Goal: Task Accomplishment & Management: Manage account settings

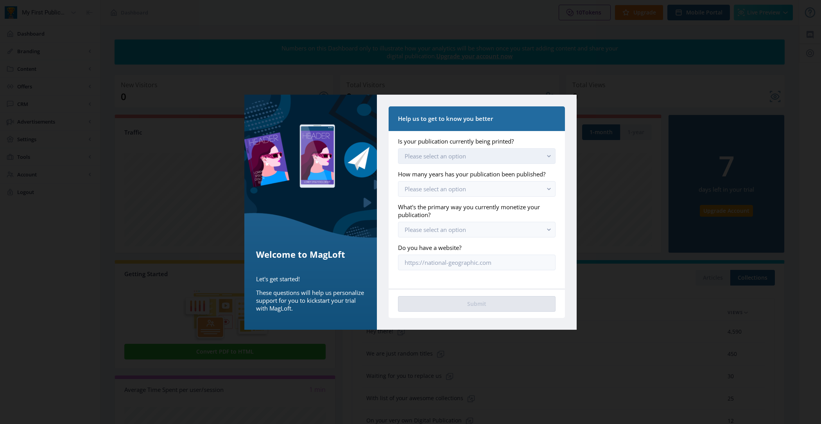
click at [421, 150] on button "Please select an option" at bounding box center [477, 156] width 158 height 16
click at [430, 175] on span "Yes, we still print [DATE]" at bounding box center [439, 174] width 68 height 9
click at [430, 189] on span "Please select an option" at bounding box center [435, 189] width 61 height 8
click at [434, 203] on span "We are just starting out" at bounding box center [438, 207] width 67 height 9
click at [438, 226] on span "Please select an option" at bounding box center [435, 230] width 61 height 8
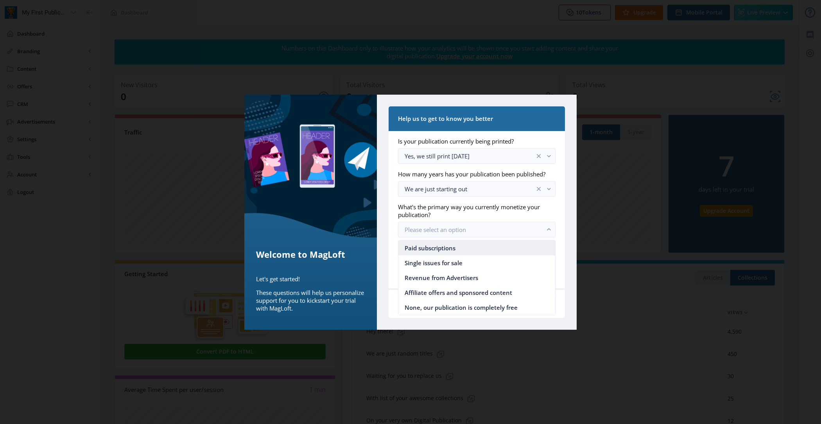
click at [444, 245] on span "Paid subscriptions" at bounding box center [430, 247] width 51 height 9
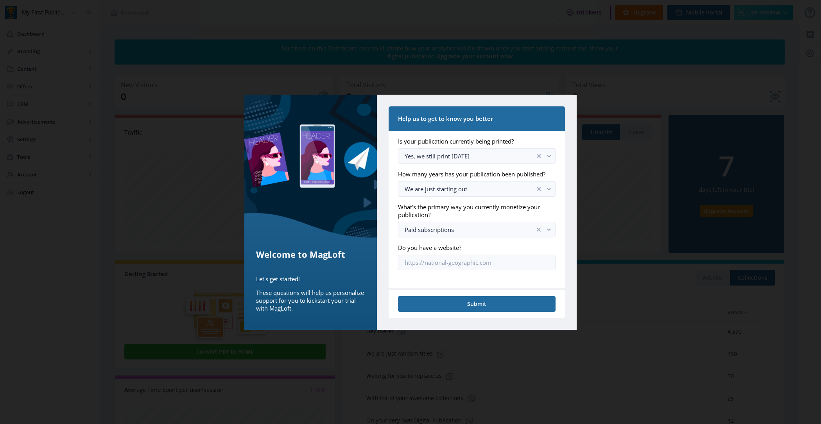
click at [455, 291] on nb-card-footer "Submit" at bounding box center [477, 303] width 176 height 30
click at [461, 306] on button "Submit" at bounding box center [477, 304] width 158 height 16
click at [471, 297] on button "Submit" at bounding box center [477, 304] width 158 height 16
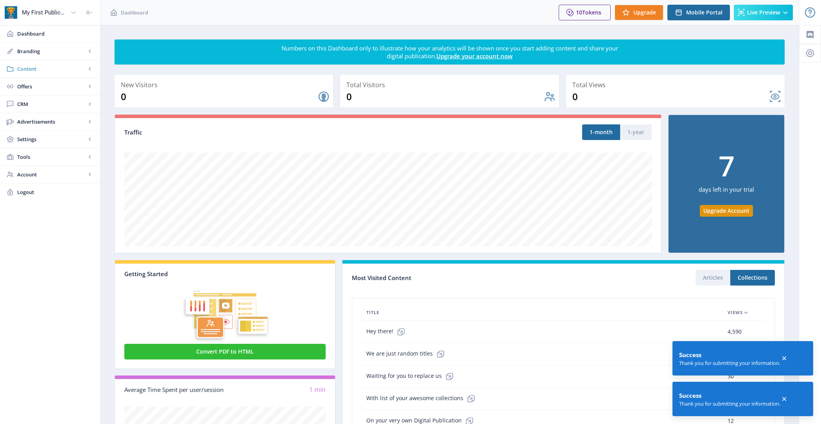
click at [35, 69] on span "Content" at bounding box center [51, 69] width 69 height 8
click at [61, 105] on span "Collections" at bounding box center [58, 104] width 67 height 8
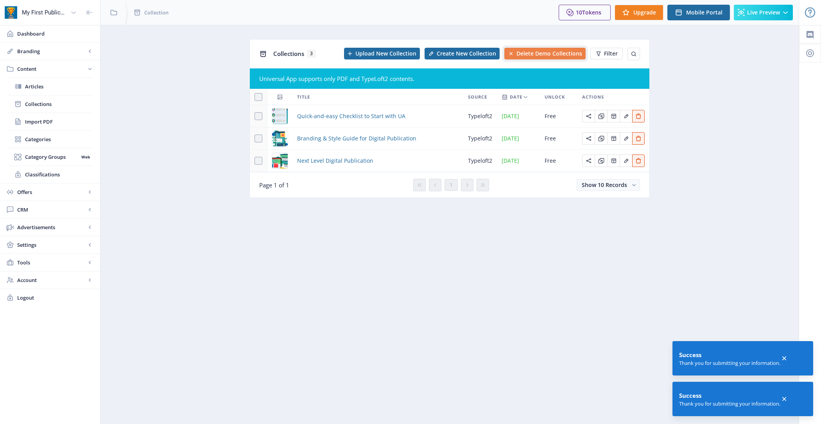
click at [552, 49] on button "Delete Demo Collections" at bounding box center [544, 54] width 81 height 12
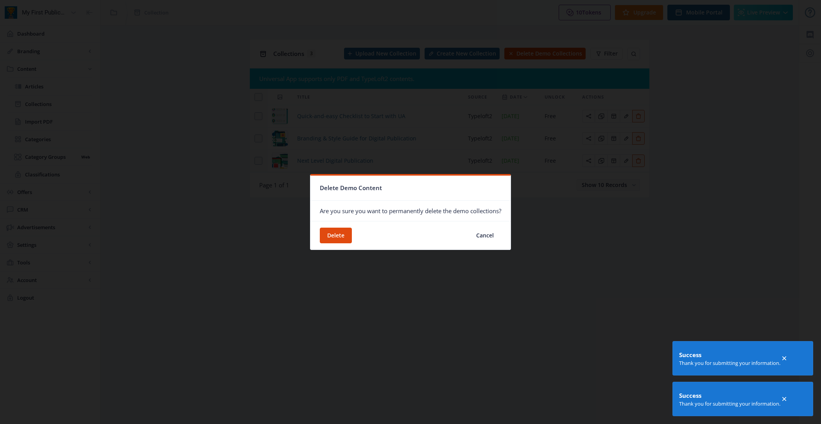
click at [333, 243] on nb-card-footer "Delete Cancel" at bounding box center [410, 235] width 200 height 29
click at [333, 242] on button "Delete" at bounding box center [336, 235] width 32 height 16
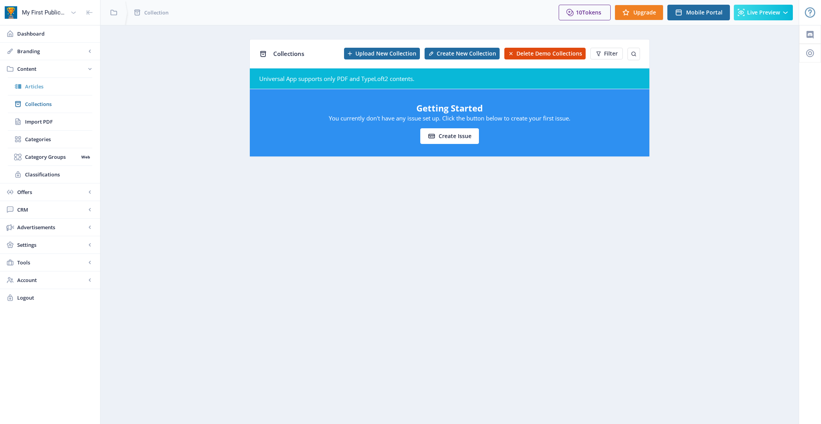
click at [46, 84] on span "Articles" at bounding box center [58, 86] width 67 height 8
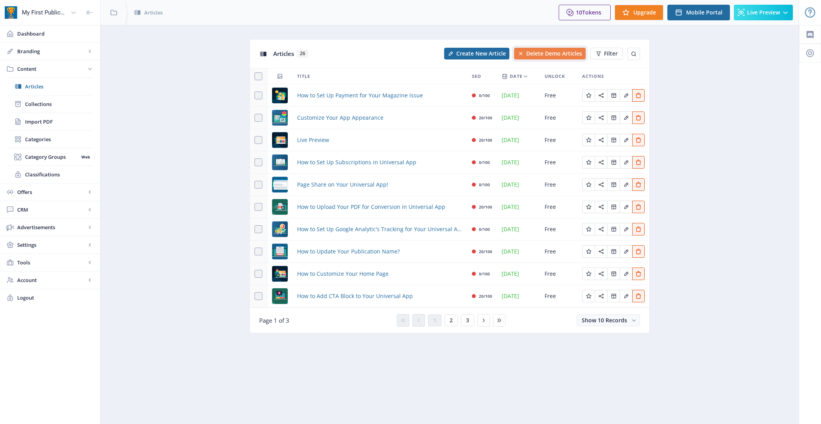
click at [540, 54] on span "Delete Demo Articles" at bounding box center [554, 53] width 56 height 6
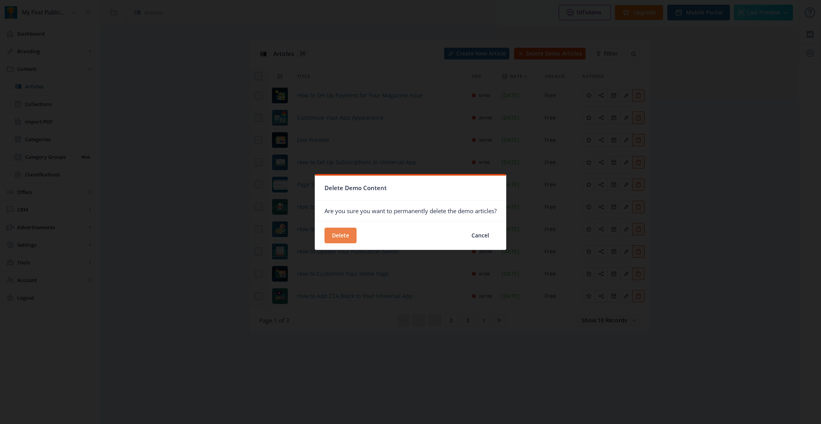
click at [336, 233] on button "Delete" at bounding box center [340, 235] width 32 height 16
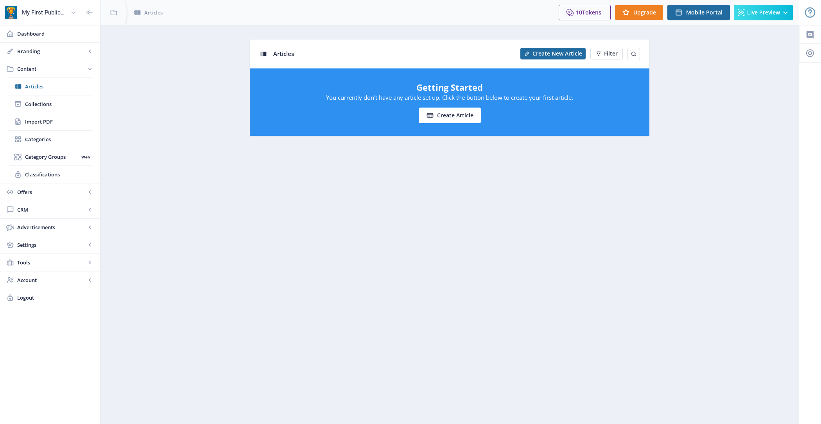
click at [230, 204] on nb-layout-column "Articles Create New Article Filter Getting Started You currently don't have any…" at bounding box center [449, 224] width 699 height 399
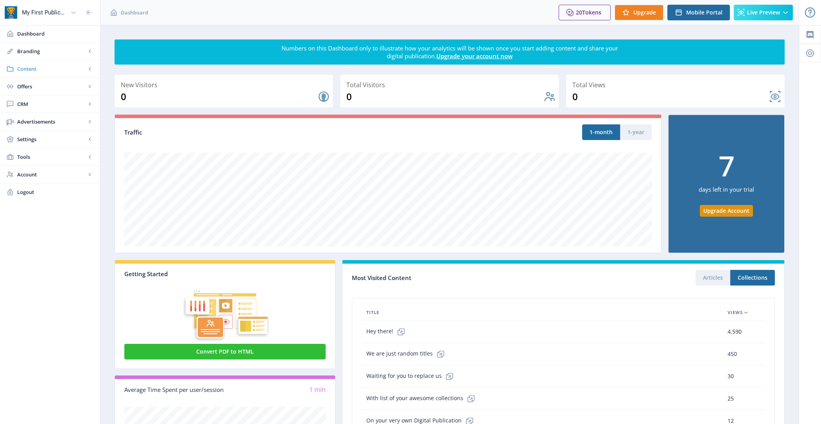
click at [64, 73] on link "Content" at bounding box center [50, 68] width 100 height 17
click at [66, 102] on span "Collections" at bounding box center [58, 104] width 67 height 8
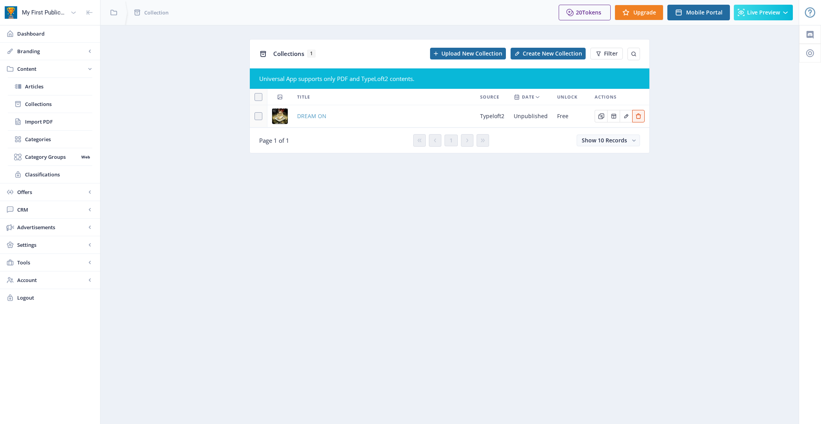
click at [309, 115] on span "DREAM ON" at bounding box center [311, 115] width 29 height 9
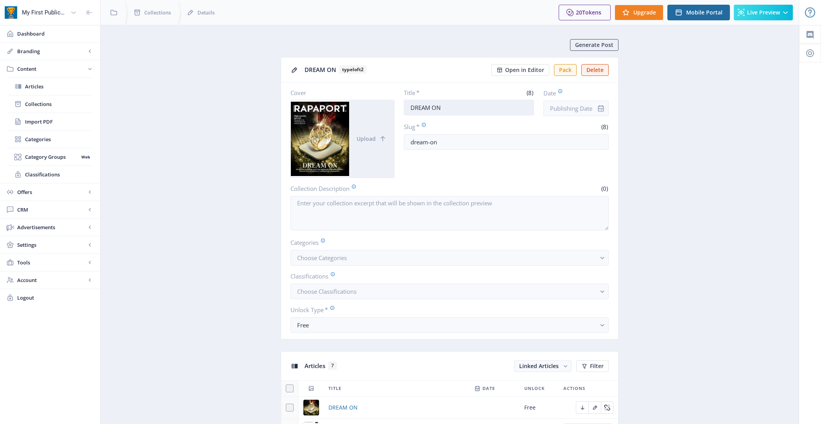
click at [451, 108] on input "DREAM ON" at bounding box center [469, 108] width 131 height 16
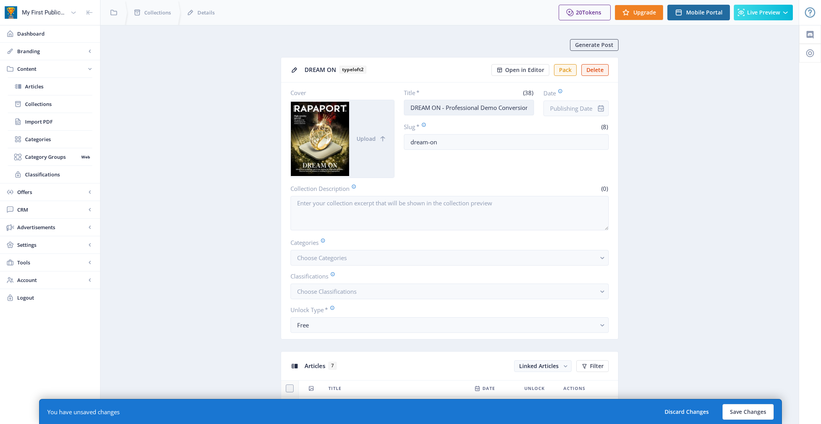
scroll to position [0, 1]
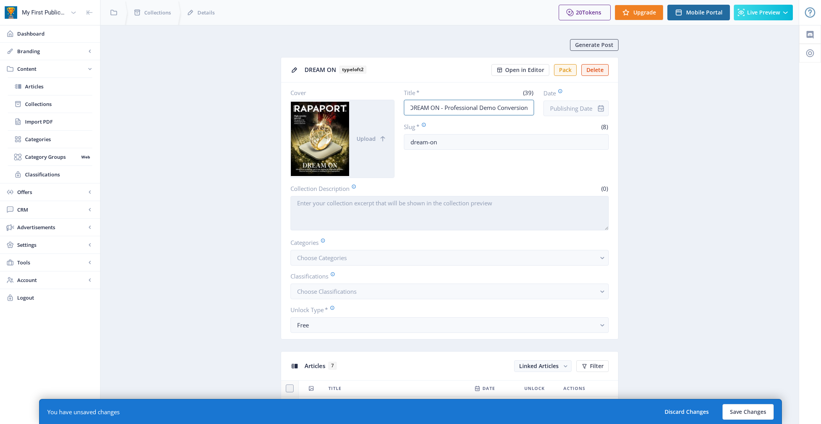
type input "DREAM ON - Professional Demo Conversion"
click at [396, 199] on textarea "Collection Description" at bounding box center [449, 213] width 318 height 34
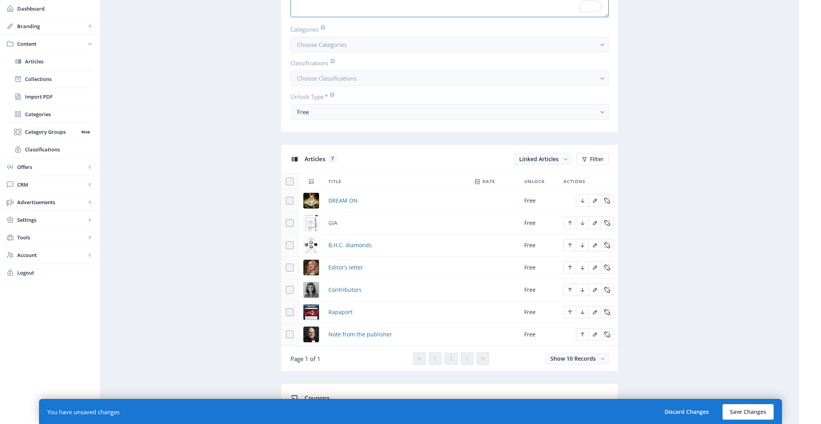
scroll to position [339, 0]
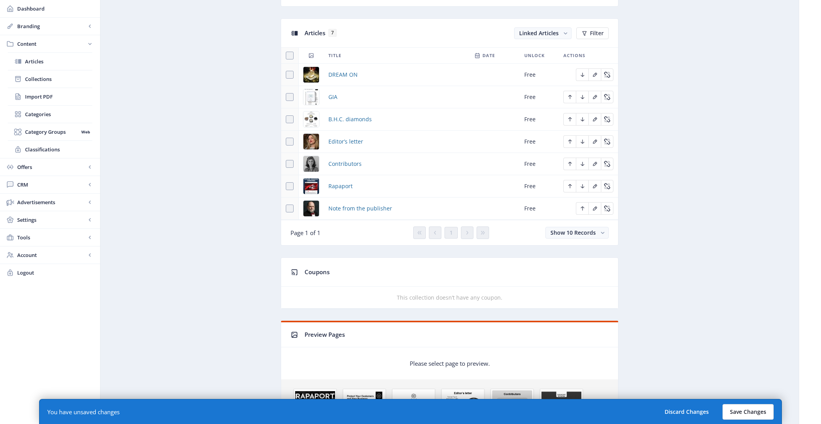
type textarea "This issue was converted using MagLoft's Professional PDF to HTML Conversion se…"
click at [737, 409] on button "Save Changes" at bounding box center [747, 412] width 51 height 16
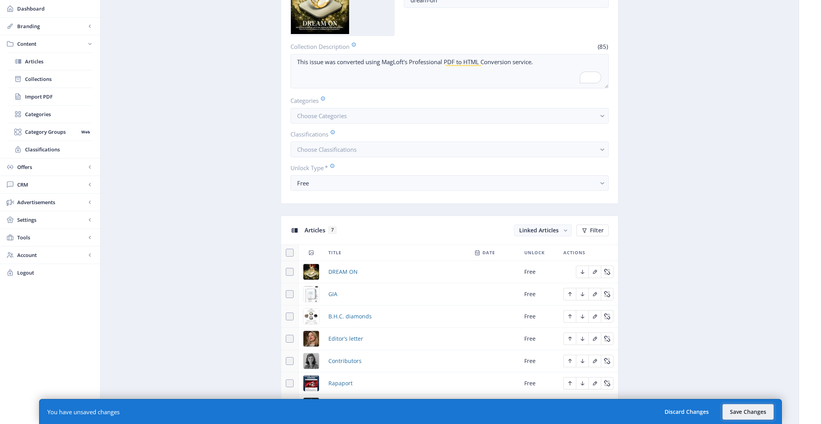
scroll to position [0, 0]
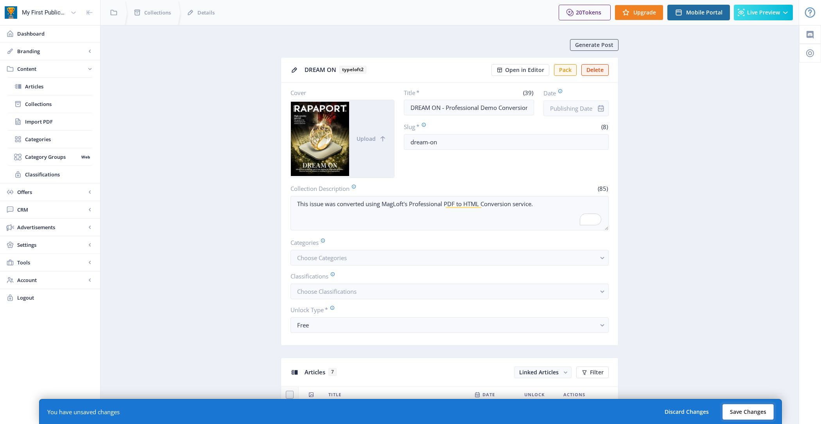
click at [740, 410] on button "Save Changes" at bounding box center [747, 412] width 51 height 16
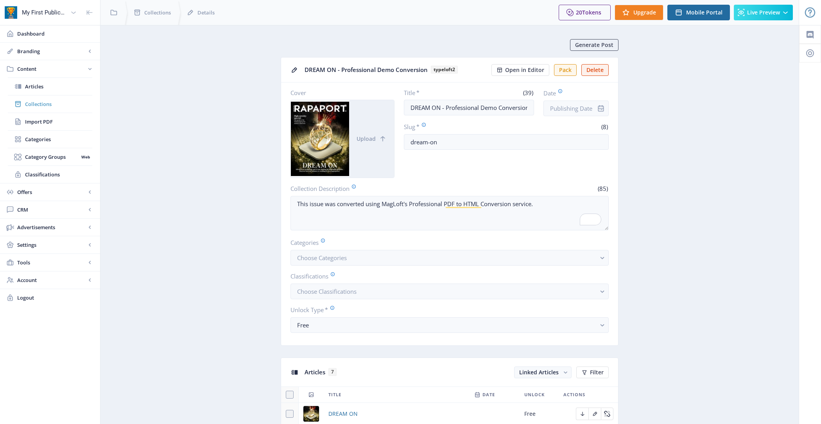
click at [63, 100] on span "Collections" at bounding box center [58, 104] width 67 height 8
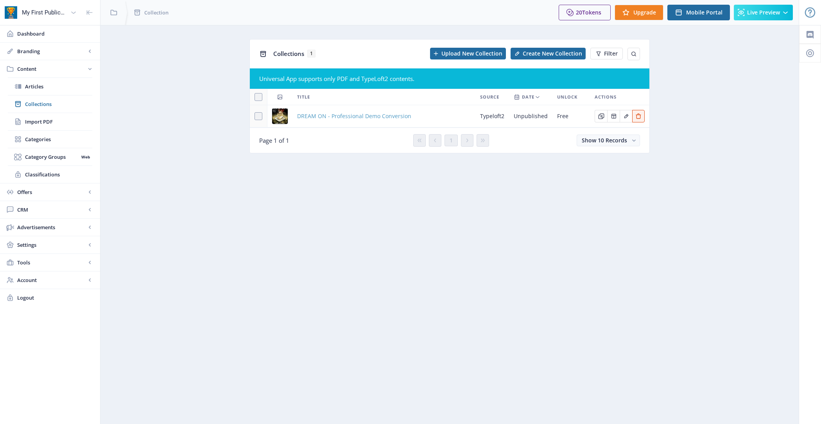
click at [309, 117] on span "DREAM ON - Professional Demo Conversion" at bounding box center [354, 115] width 114 height 9
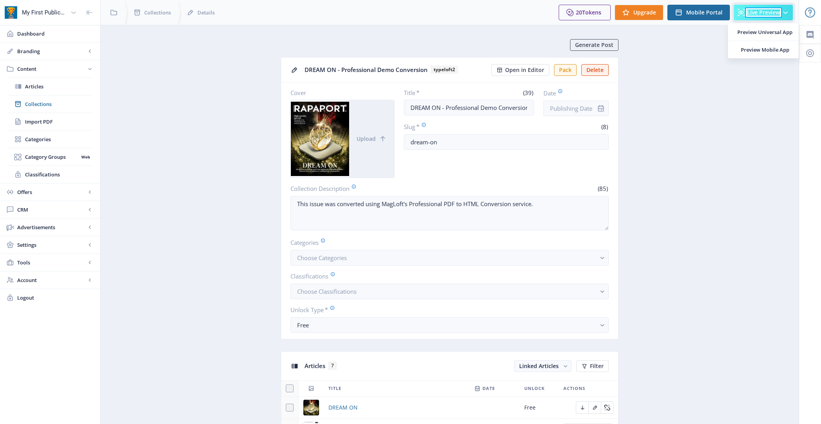
click at [762, 13] on span "Live Preview" at bounding box center [763, 12] width 33 height 6
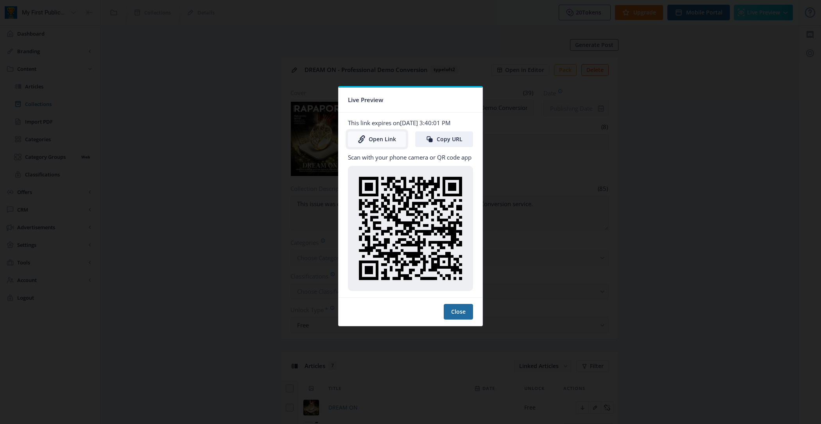
click at [391, 139] on link "Open Link" at bounding box center [377, 139] width 58 height 16
click at [468, 314] on button "Close" at bounding box center [458, 312] width 29 height 16
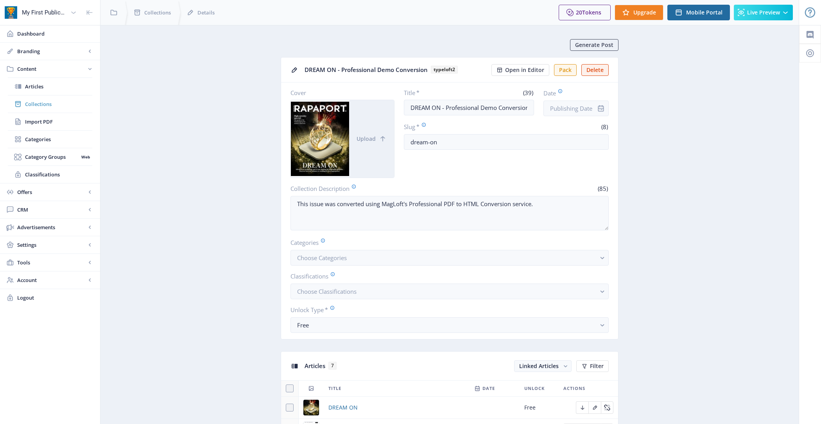
click at [69, 100] on span "Collections" at bounding box center [58, 104] width 67 height 8
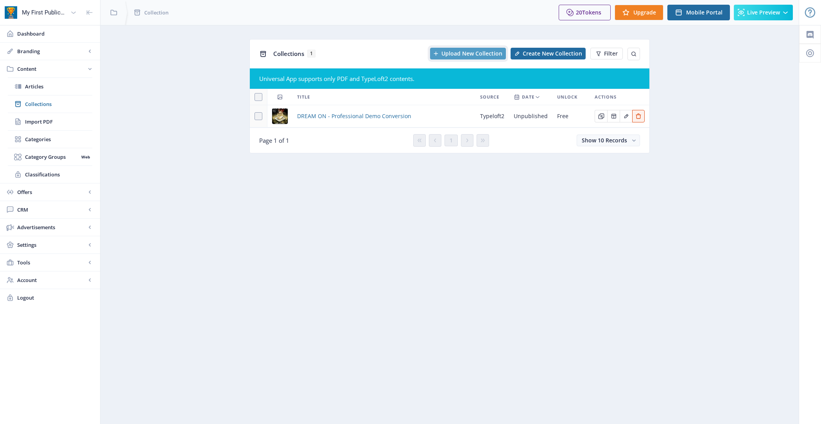
click at [479, 53] on span "Upload New Collection" at bounding box center [471, 53] width 61 height 6
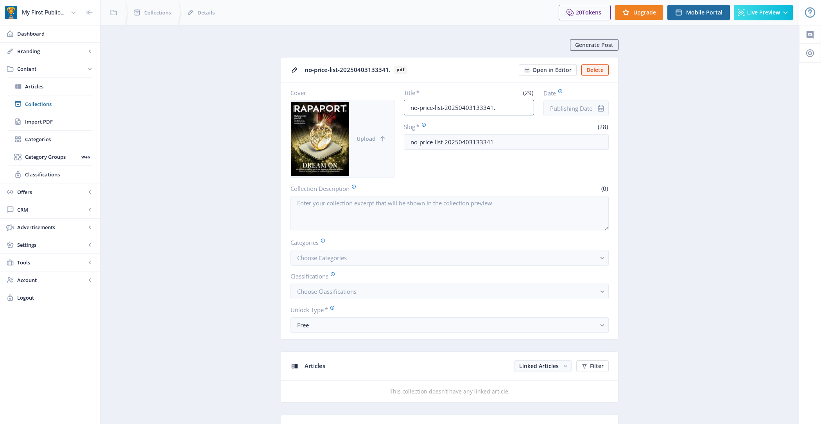
drag, startPoint x: 500, startPoint y: 107, endPoint x: 353, endPoint y: 107, distance: 146.6
click at [353, 107] on div "Cover Upload Title * (29) no-price-list-20250403133341. Date Slug * (28) no-pri…" at bounding box center [449, 133] width 318 height 89
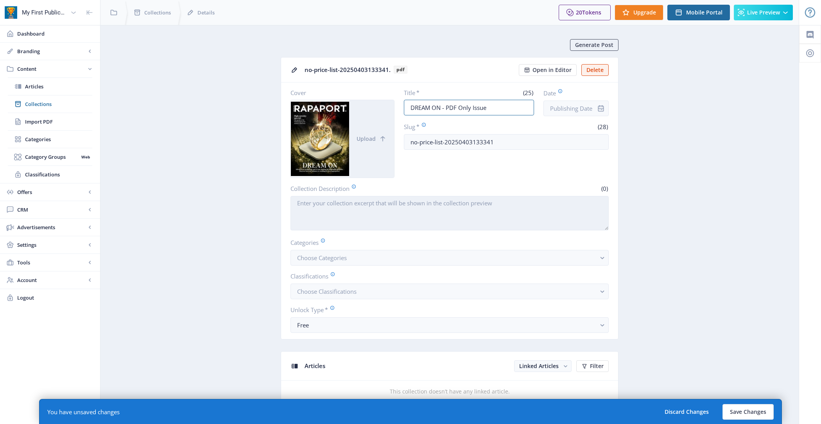
type input "DREAM ON - PDF Only Issue"
click at [369, 206] on textarea "Collection Description" at bounding box center [449, 213] width 318 height 34
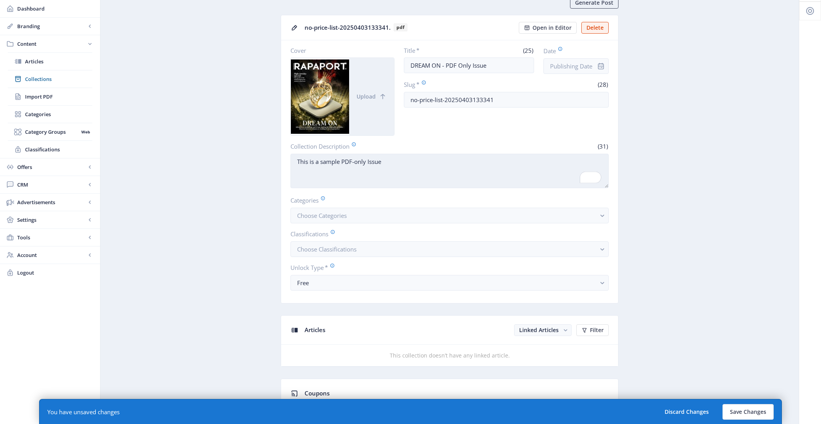
scroll to position [51, 0]
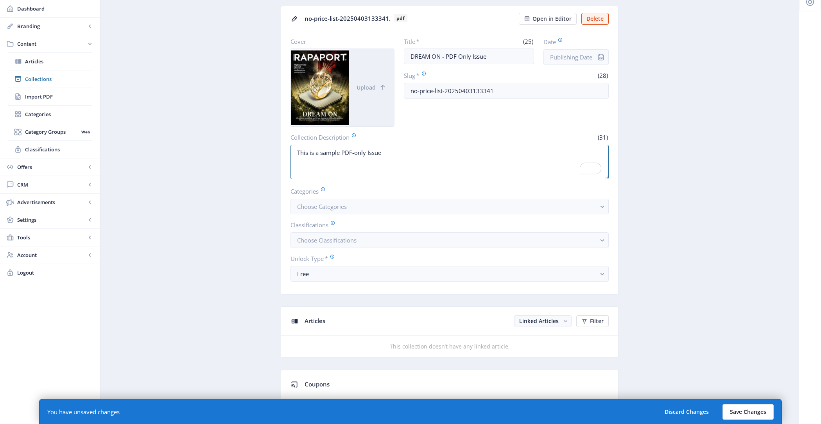
type textarea "This is a sample PDF-only Issue"
click at [743, 408] on button "Save Changes" at bounding box center [747, 412] width 51 height 16
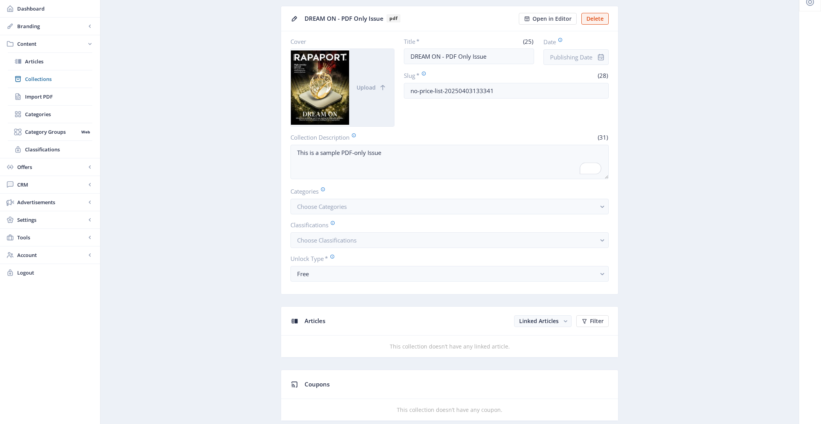
scroll to position [0, 0]
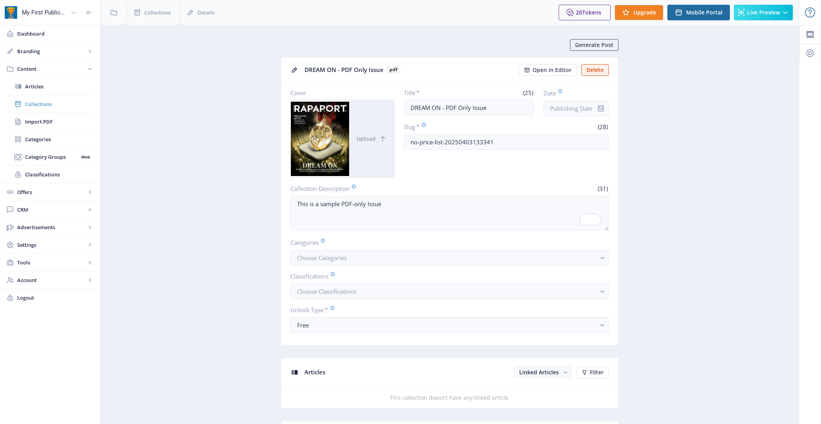
click at [59, 103] on span "Collections" at bounding box center [58, 104] width 67 height 8
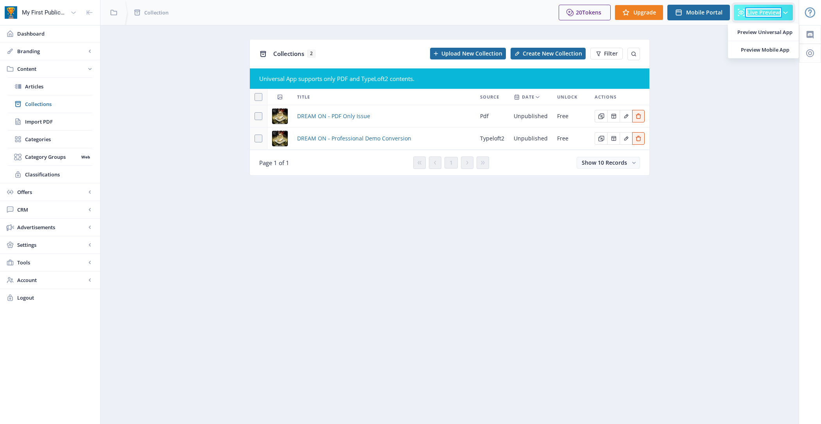
click at [763, 11] on span "Live Preview" at bounding box center [763, 12] width 33 height 6
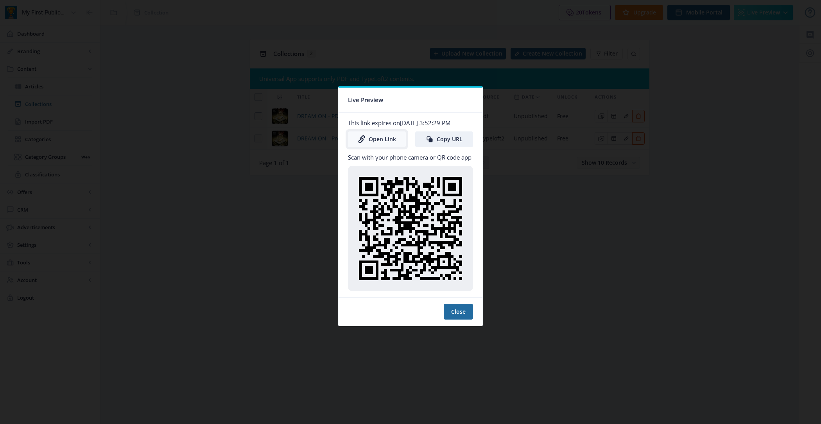
click at [379, 140] on link "Open Link" at bounding box center [377, 139] width 58 height 16
click at [462, 309] on button "Close" at bounding box center [458, 312] width 29 height 16
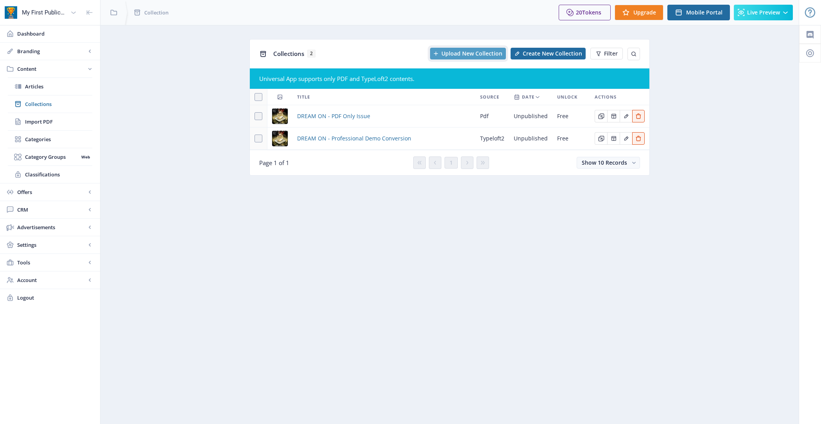
click at [472, 55] on span "Upload New Collection" at bounding box center [471, 53] width 61 height 6
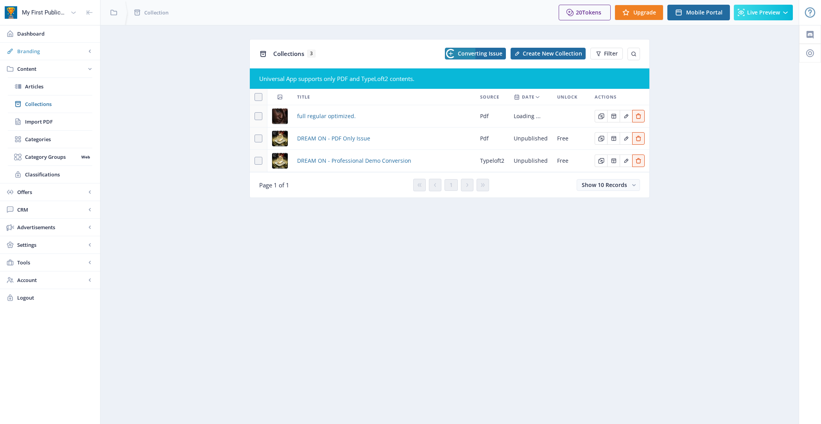
click at [52, 52] on span "Branding" at bounding box center [51, 51] width 69 height 8
click at [58, 87] on span "Appearance" at bounding box center [58, 86] width 67 height 8
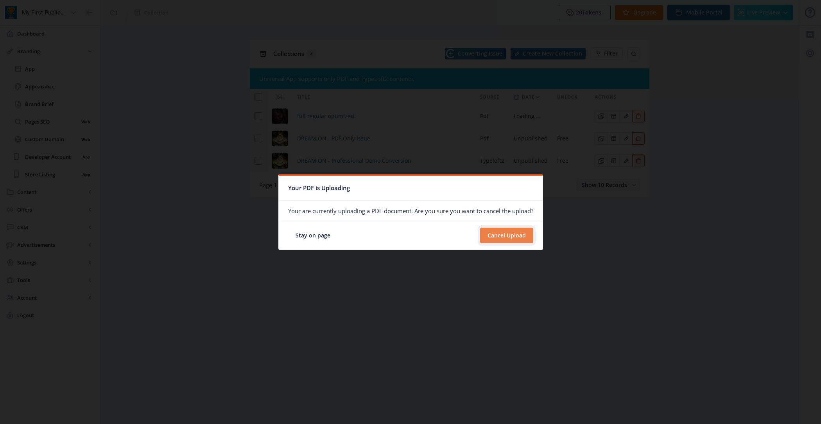
click at [504, 231] on button "Cancel Upload" at bounding box center [506, 235] width 53 height 16
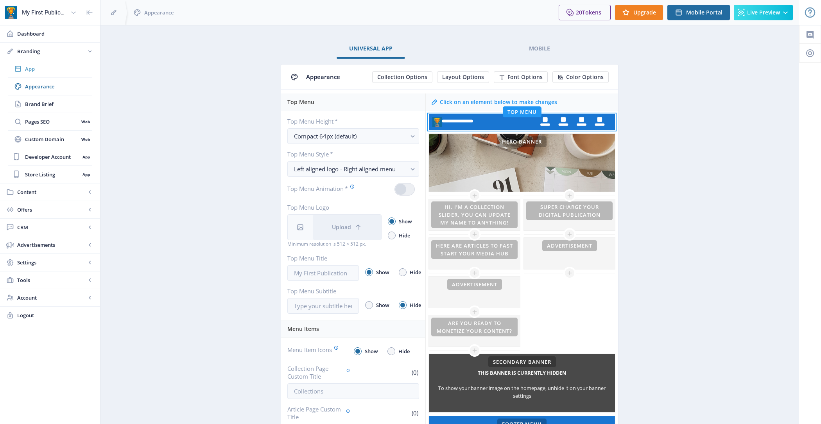
click at [66, 70] on span "App" at bounding box center [58, 69] width 67 height 8
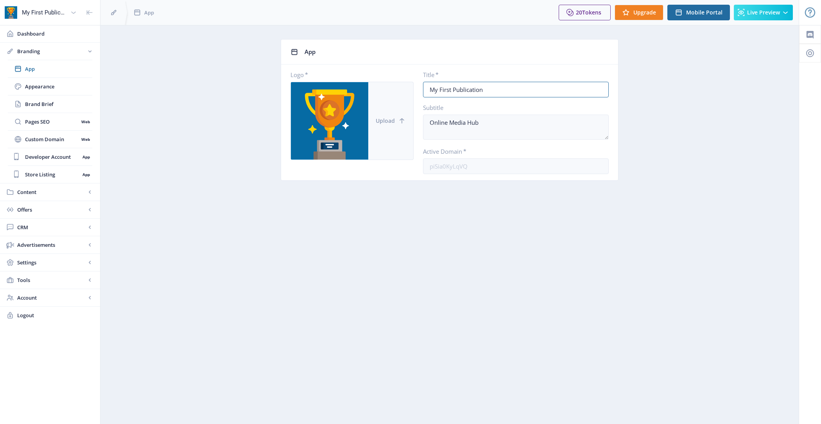
drag, startPoint x: 480, startPoint y: 91, endPoint x: 384, endPoint y: 89, distance: 95.4
click at [384, 89] on div "Logo * Upload Title * My First Publication Subtitle Online Media Hub Active Dom…" at bounding box center [449, 122] width 318 height 103
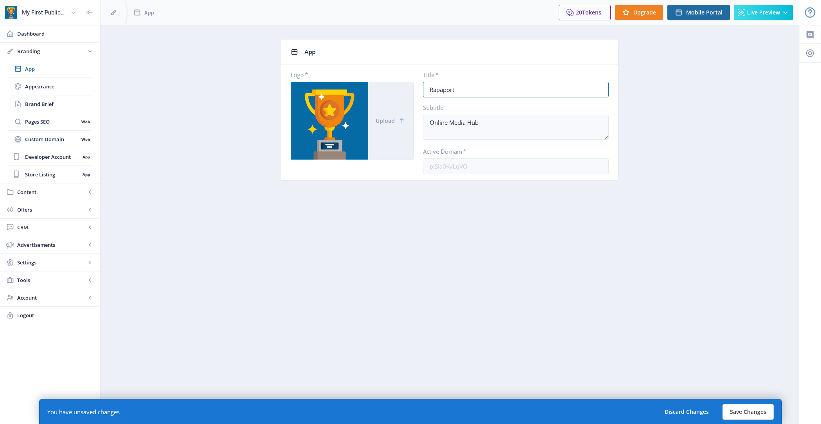
type input "Rapaport"
click at [489, 120] on textarea "Online Media Hub" at bounding box center [516, 127] width 186 height 25
paste textarea "a leading provider of independent diamond and jewelry industry news and analysi…"
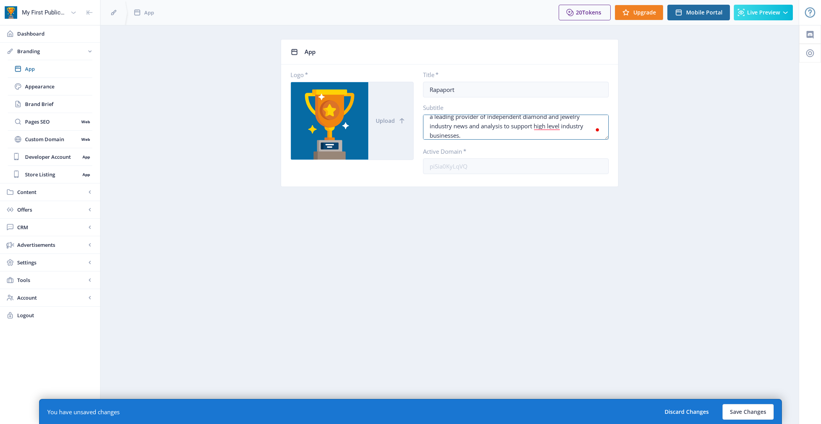
type textarea "a leading provider of independent diamond and jewelry industry news and analysi…"
click at [342, 114] on div at bounding box center [329, 120] width 77 height 77
click at [390, 123] on span "Upload" at bounding box center [385, 121] width 19 height 6
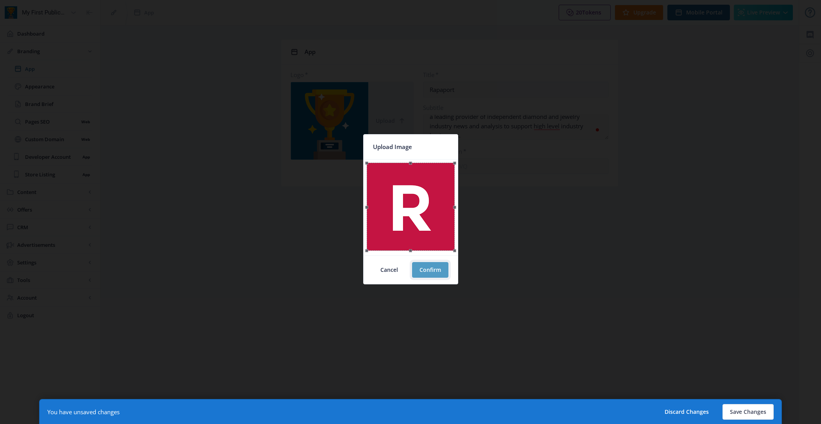
click at [424, 266] on button "Confirm" at bounding box center [430, 270] width 36 height 16
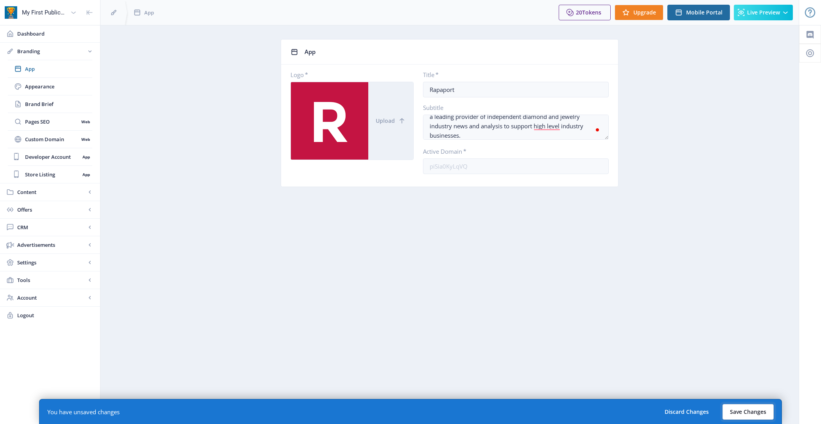
click at [752, 412] on button "Save Changes" at bounding box center [747, 412] width 51 height 16
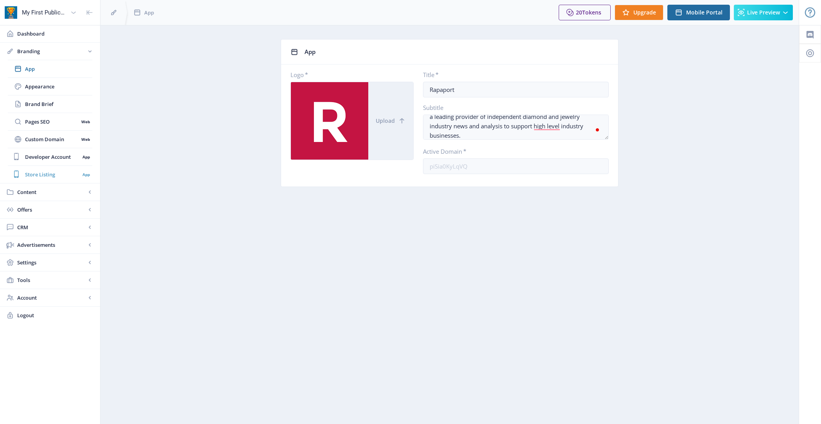
click at [58, 172] on span "Store Listing" at bounding box center [52, 174] width 55 height 8
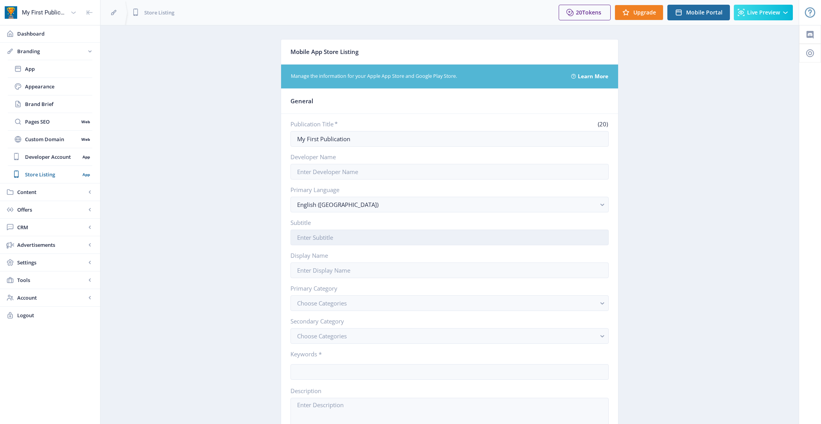
scroll to position [26, 0]
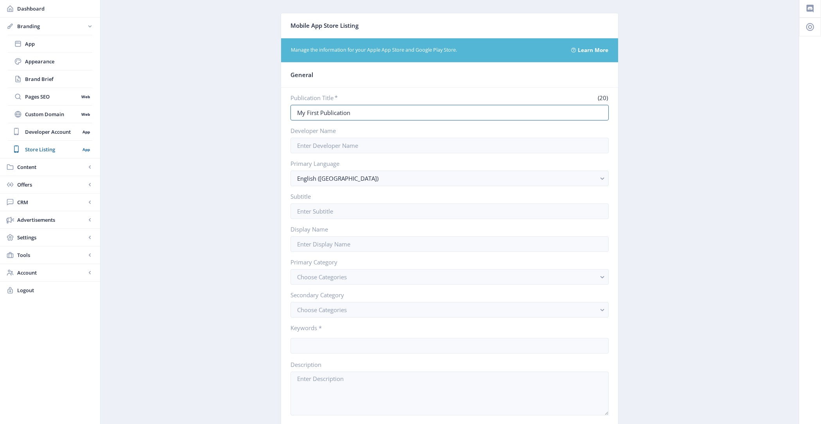
drag, startPoint x: 365, startPoint y: 115, endPoint x: 236, endPoint y: 107, distance: 129.6
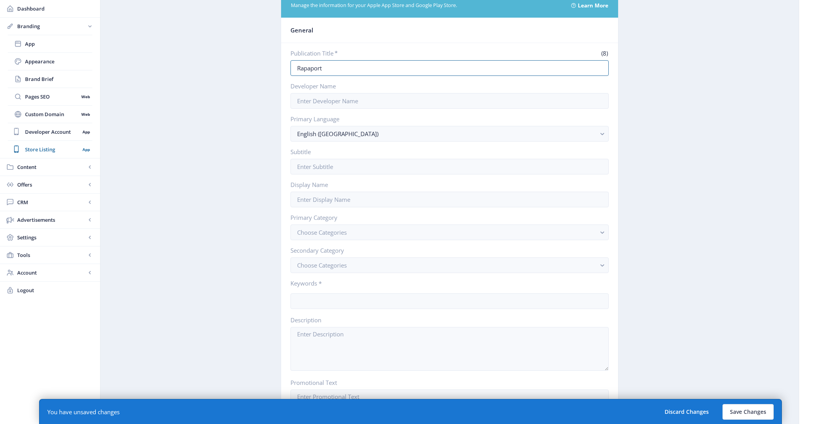
scroll to position [0, 0]
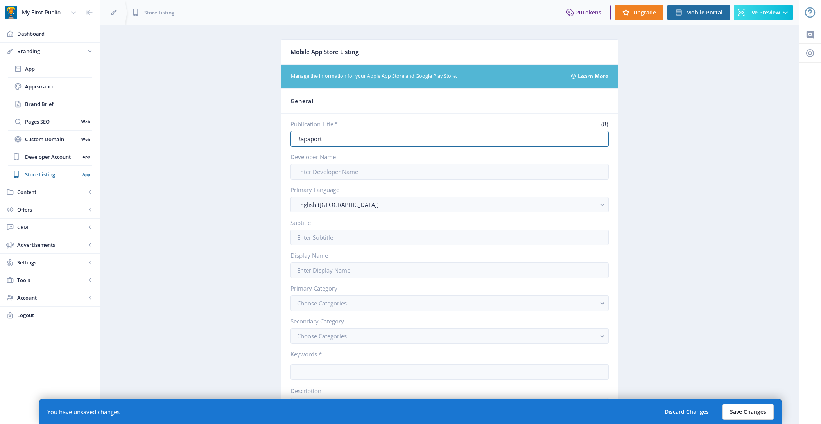
type input "Rapaport"
click at [752, 412] on button "Save Changes" at bounding box center [747, 412] width 51 height 16
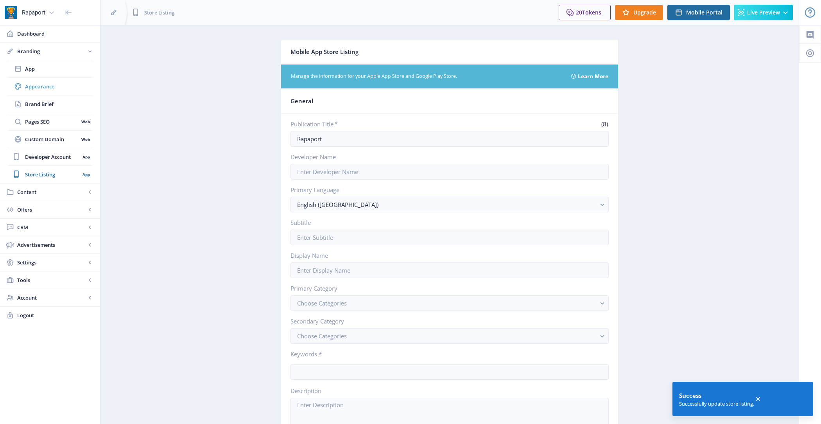
click at [59, 83] on span "Appearance" at bounding box center [58, 86] width 67 height 8
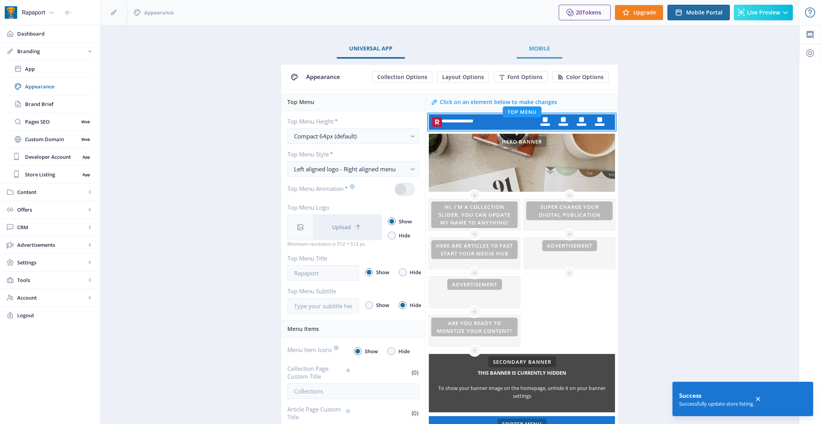
click at [550, 43] on link "Mobile" at bounding box center [539, 48] width 46 height 19
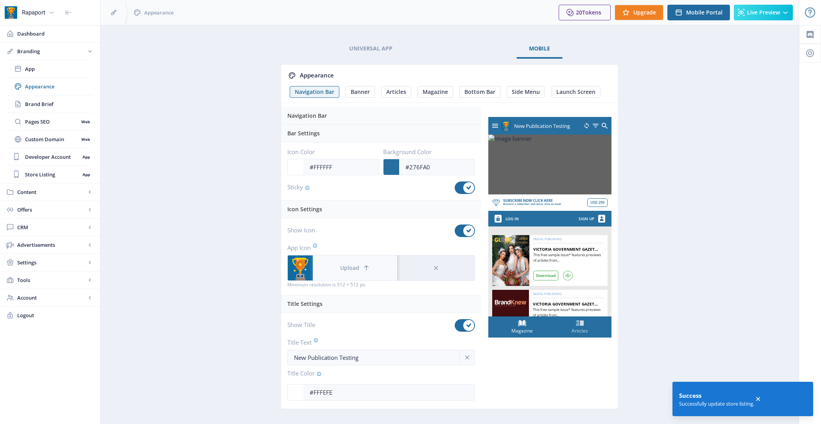
click at [349, 256] on button "Upload" at bounding box center [355, 267] width 84 height 25
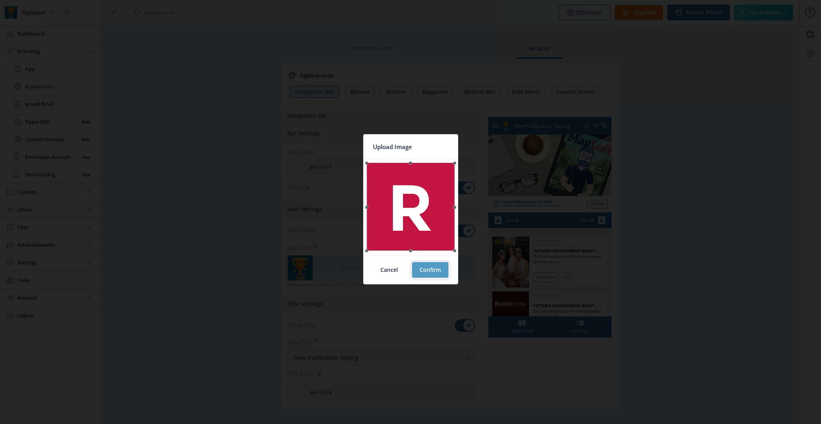
click at [431, 269] on button "Confirm" at bounding box center [430, 270] width 36 height 16
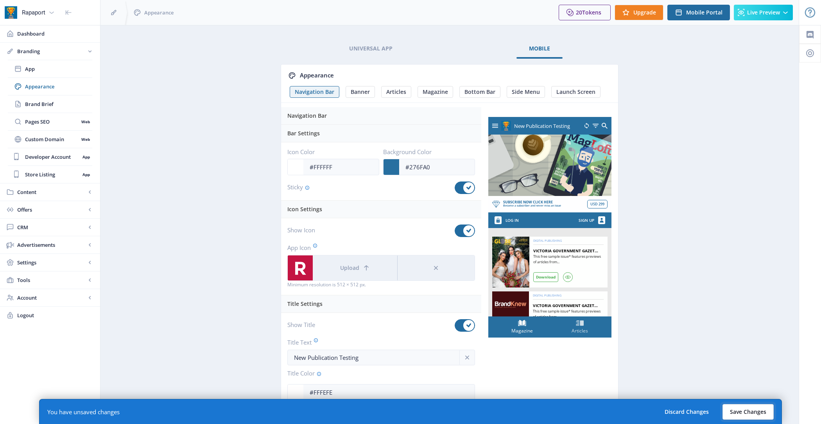
click at [758, 409] on button "Save Changes" at bounding box center [747, 412] width 51 height 16
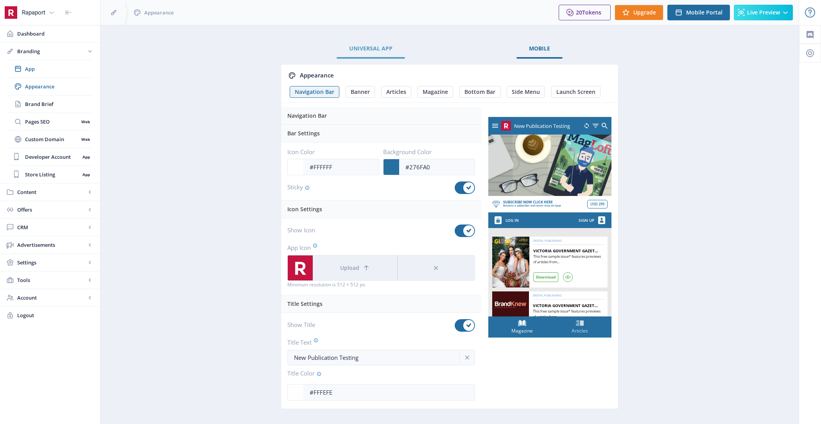
click at [374, 48] on span "Universal App" at bounding box center [370, 48] width 43 height 6
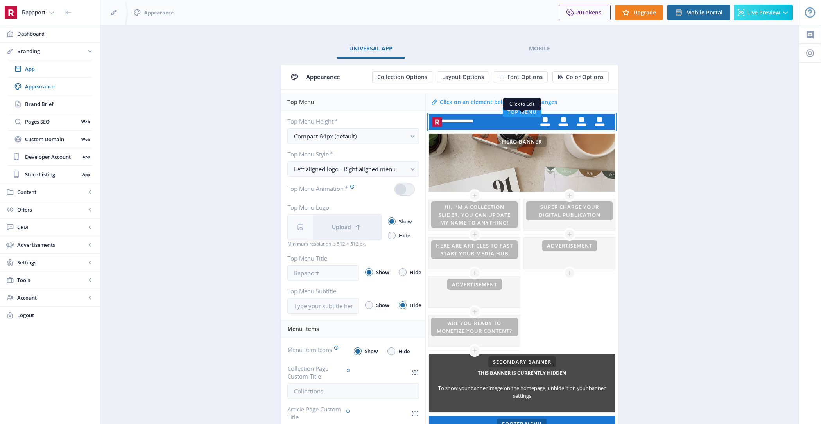
click at [486, 119] on rect at bounding box center [522, 122] width 186 height 16
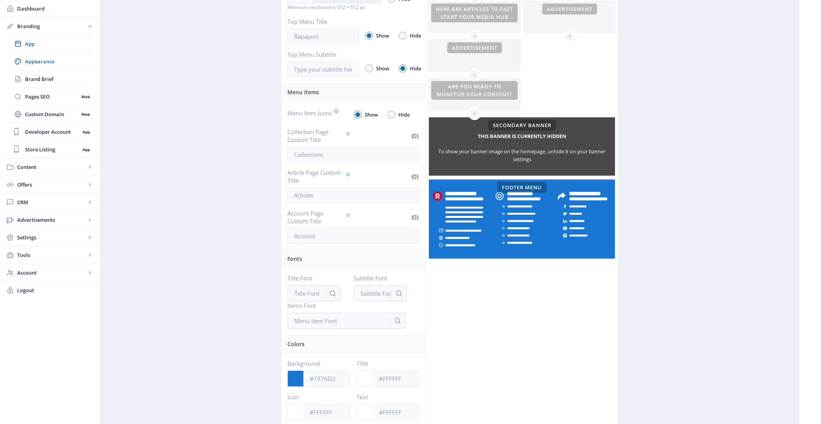
scroll to position [268, 0]
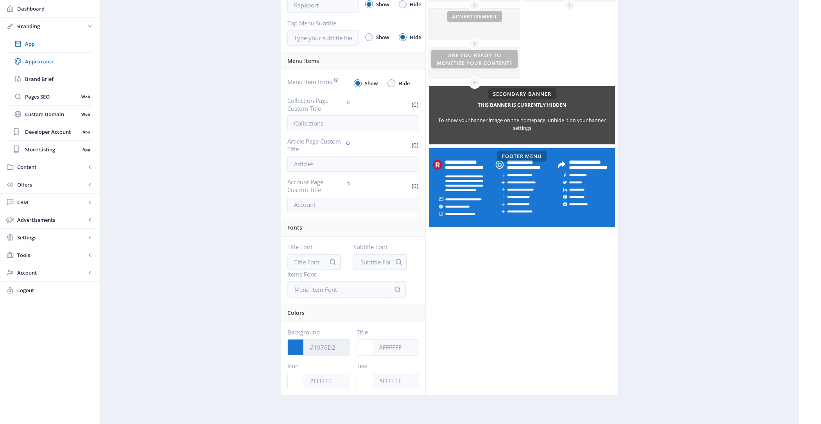
click at [327, 340] on input "Background" at bounding box center [326, 347] width 47 height 15
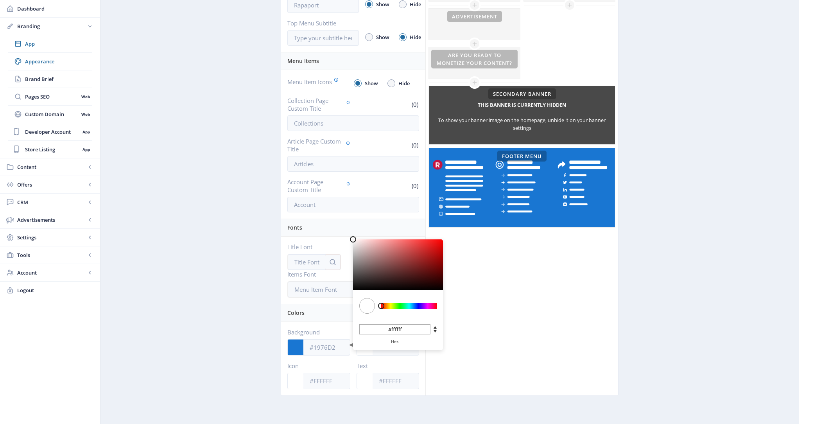
type input "#831313"
type input "#871616"
type input "#A22F2F"
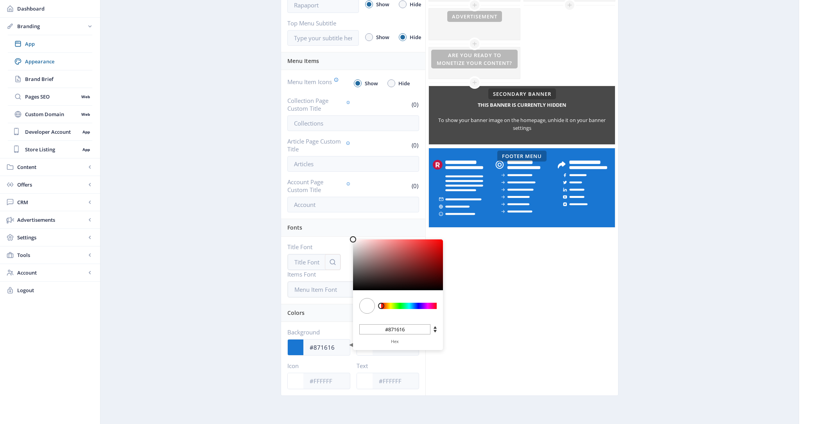
type input "#a22f2f"
type input "#E98787"
type input "#e98787"
type input "#FFF6F6"
type input "#fff6f6"
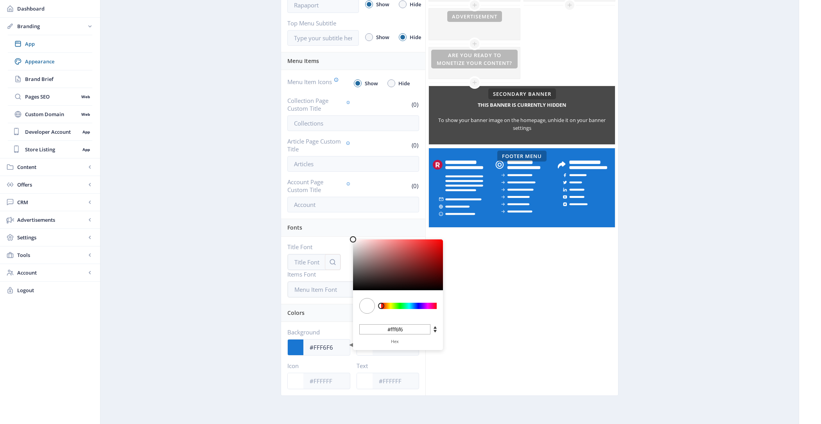
type input "#FFFFFF"
type input "#ffffff"
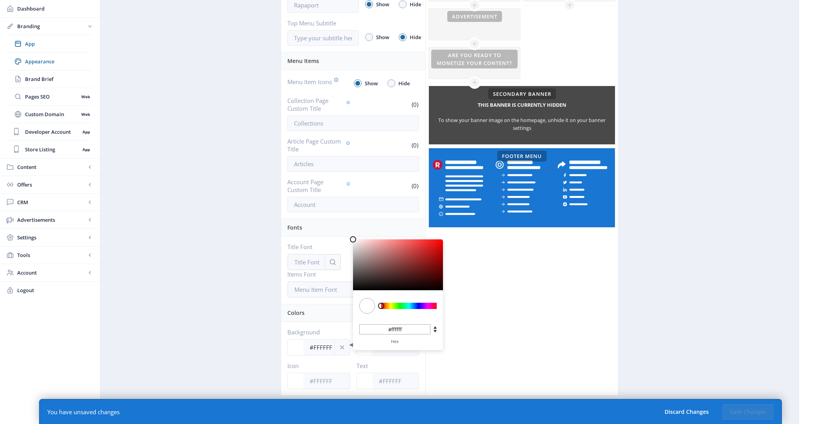
drag, startPoint x: 430, startPoint y: 263, endPoint x: 249, endPoint y: 193, distance: 193.6
click at [249, 193] on app-branding-designer "Universal App Mobile Appearance Collection Options Layout Options Font Options …" at bounding box center [449, 92] width 671 height 642
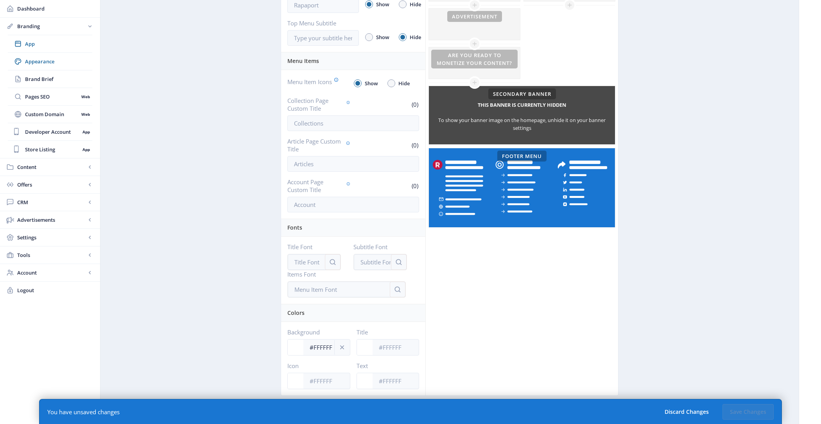
click at [273, 340] on app-branding-designer "Universal App Mobile Appearance Collection Options Layout Options Font Options …" at bounding box center [449, 92] width 671 height 642
click at [334, 386] on div "Background #FFFFFF C M Y K 0 100 100 H S L 255 255 255 R G B #ffffff Hex Title …" at bounding box center [353, 358] width 144 height 73
click at [331, 379] on input "Icon" at bounding box center [326, 380] width 47 height 15
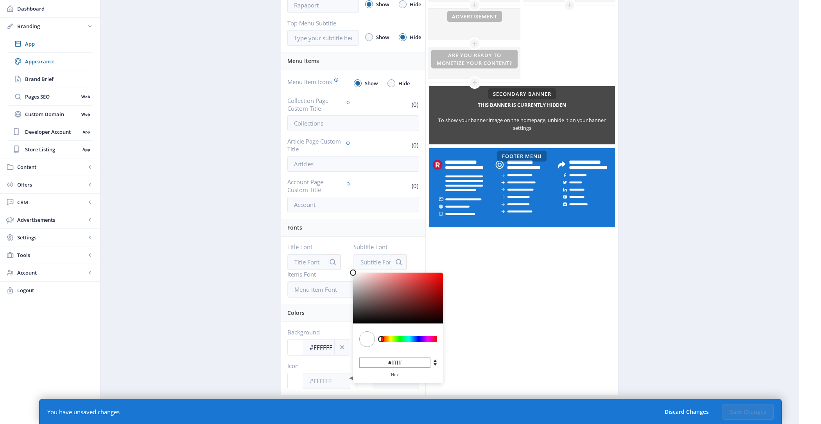
type input "#9D2F2F"
type input "#9d2f2f"
type input "#992D2D"
type input "#992d2d"
type input "#8D2626"
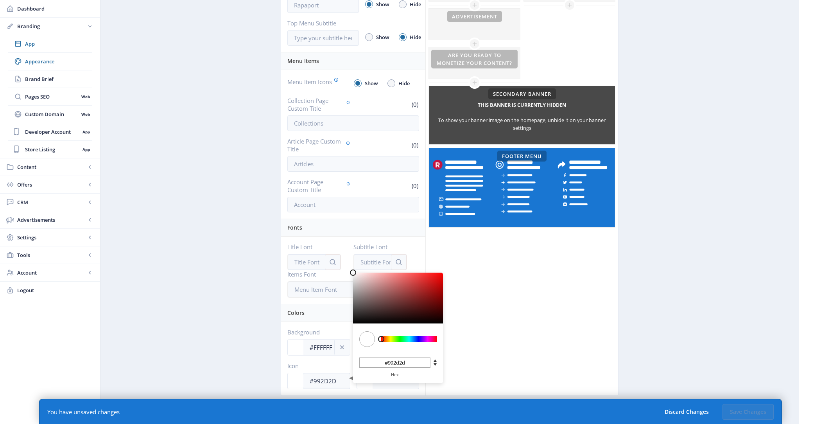
type input "#8d2626"
type input "#791A1A"
type input "#791a1a"
type input "#5C0D0D"
type input "#5c0d0d"
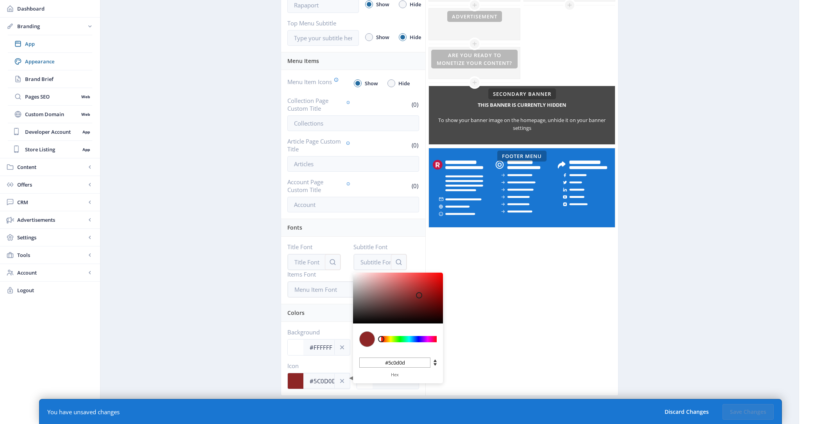
type input "#3B0404"
type input "#3b0404"
type input "#1B0000"
type input "#1b0000"
type input "#000000"
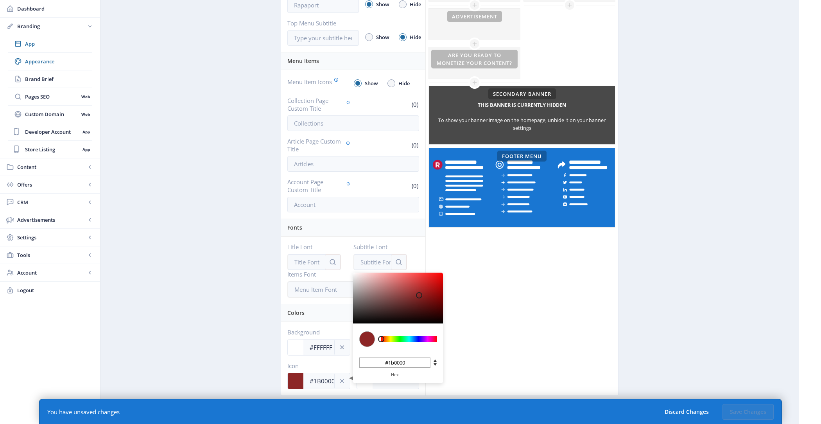
type input "#000000"
drag, startPoint x: 416, startPoint y: 292, endPoint x: 464, endPoint y: 342, distance: 70.0
click at [464, 342] on div "Top Menu Top Menu Height * Compact 64px (default) Top Menu Style * Left aligned…" at bounding box center [449, 111] width 337 height 570
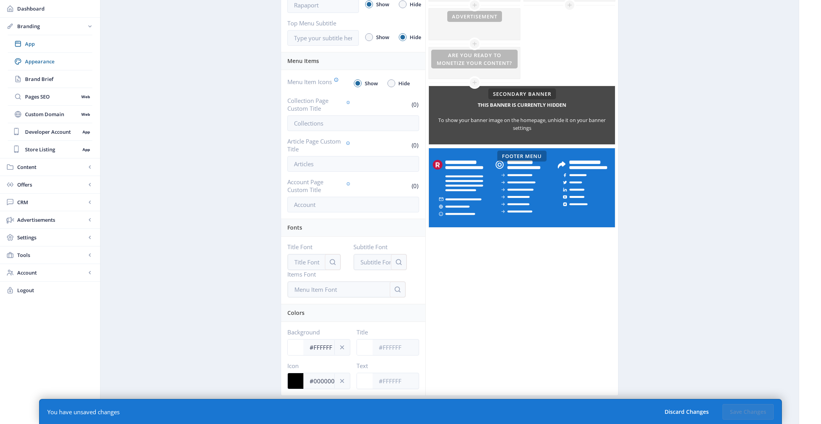
click at [464, 342] on div "Click on an element below to make changes Top Menu Hero Banner This banner is c…" at bounding box center [521, 111] width 193 height 570
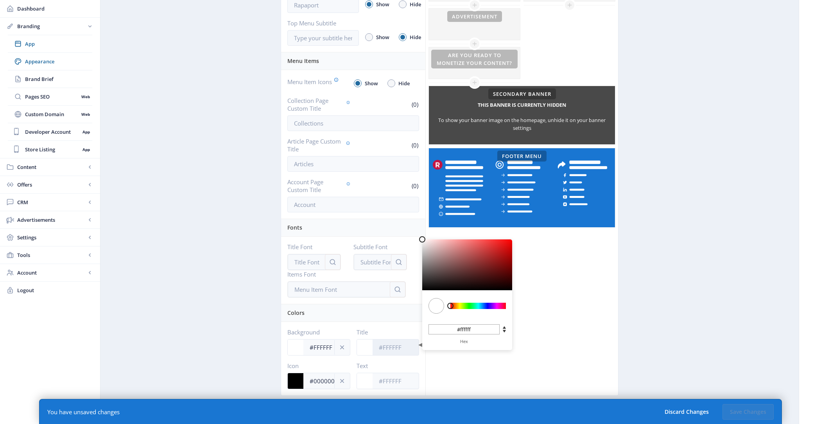
click at [398, 342] on input "Title" at bounding box center [396, 347] width 47 height 15
type input "#3E1818"
type input "#3e1818"
type input "#3E1616"
type input "#3e1616"
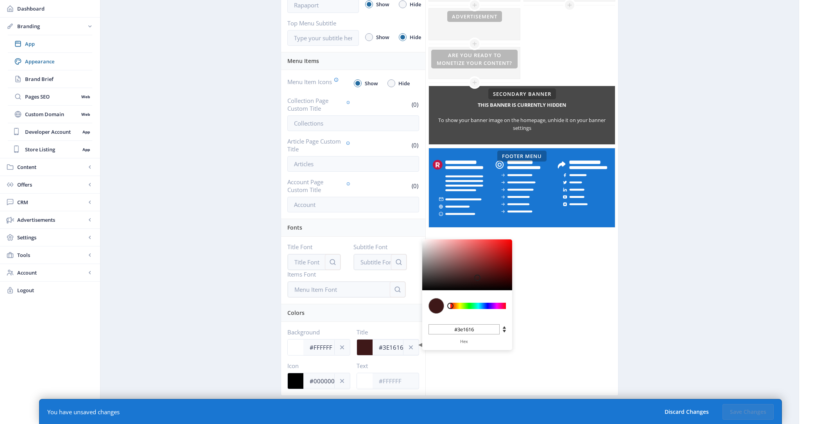
type input "#3C1212"
type input "#3c1212"
type input "#320A0A"
type input "#320a0a"
type input "#250303"
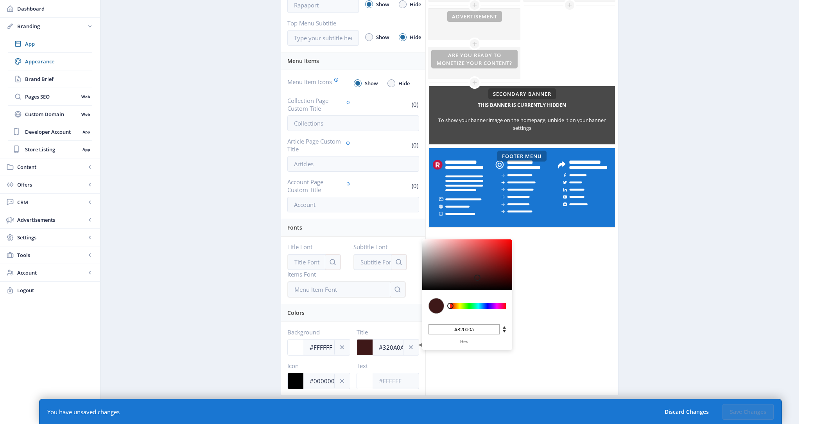
type input "#250303"
type input "#130000"
type input "#030000"
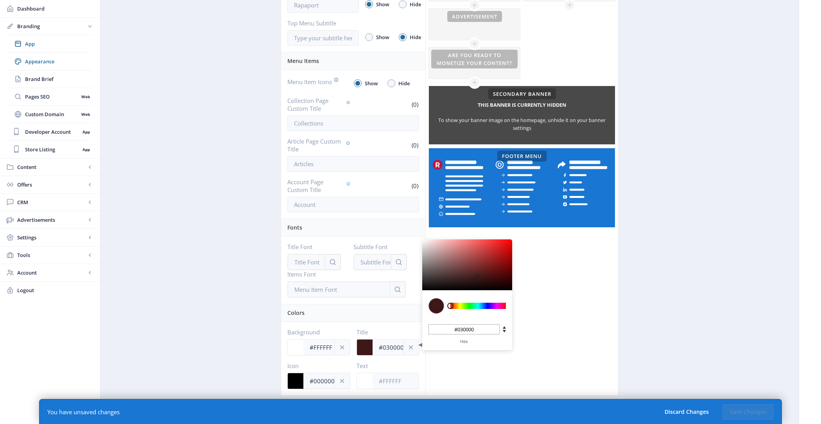
type input "#000000"
drag, startPoint x: 477, startPoint y: 278, endPoint x: 557, endPoint y: 298, distance: 82.8
click at [557, 298] on div "Top Menu Top Menu Height * Compact 64px (default) Top Menu Style * Left aligned…" at bounding box center [449, 111] width 337 height 570
click at [557, 298] on div "Click on an element below to make changes Top Menu Hero Banner This banner is c…" at bounding box center [521, 111] width 193 height 570
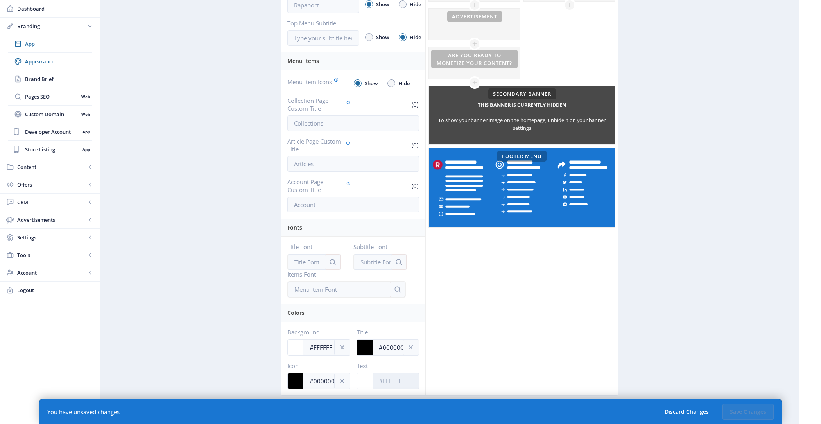
click at [399, 375] on input "Text" at bounding box center [396, 380] width 47 height 15
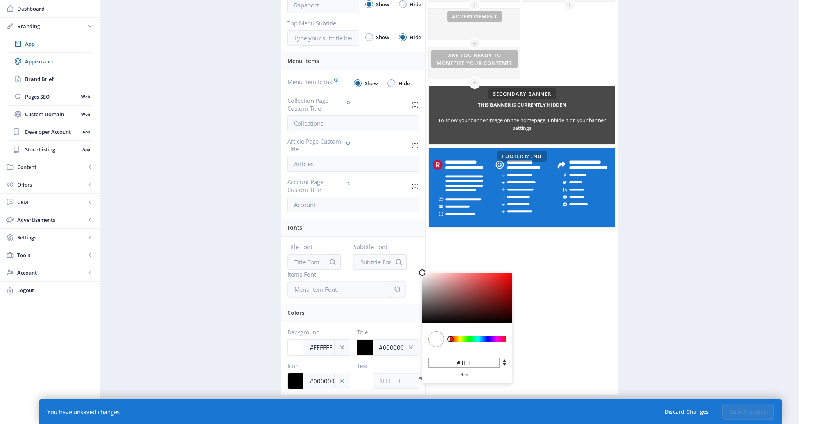
type input "#7F3030"
type input "#7f3030"
type input "#7F2D2D"
type input "#7f2d2d"
type input "#7F2828"
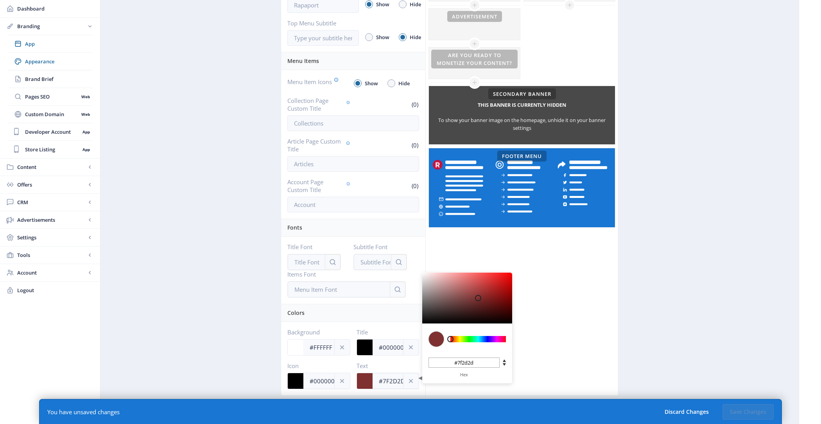
type input "#7f2828"
type input "#7D2121"
type input "#7d2121"
type input "#761919"
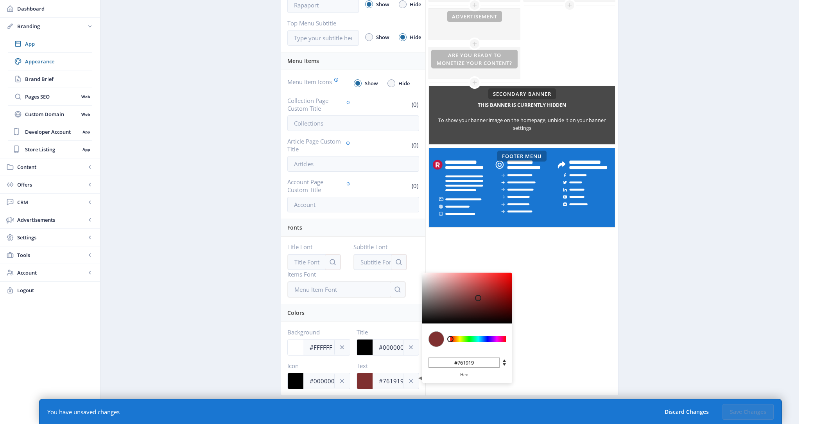
type input "#6A0F0F"
type input "#6a0f0f"
type input "#5C0606"
type input "#5c0606"
type input "#520202"
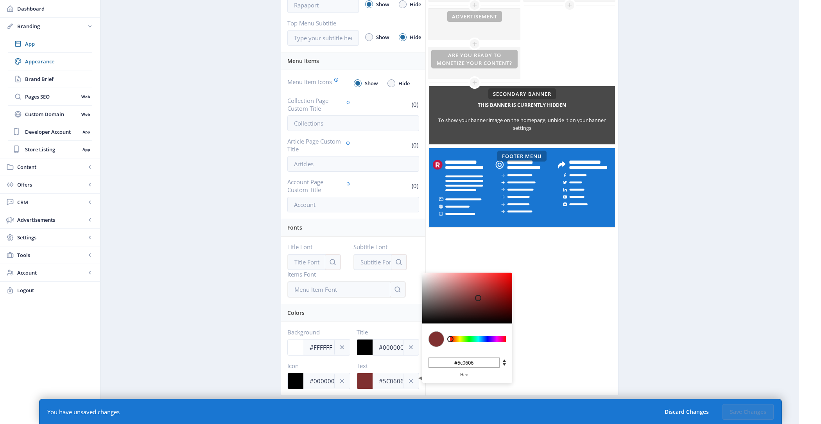
type input "#520202"
type input "#460000"
type input "#3D0000"
type input "#3d0000"
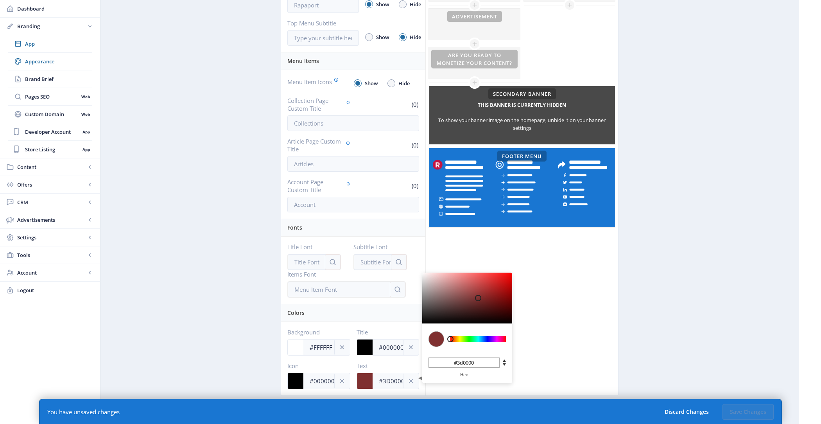
type input "#350000"
type input "#2F0000"
type input "#2f0000"
type input "#290000"
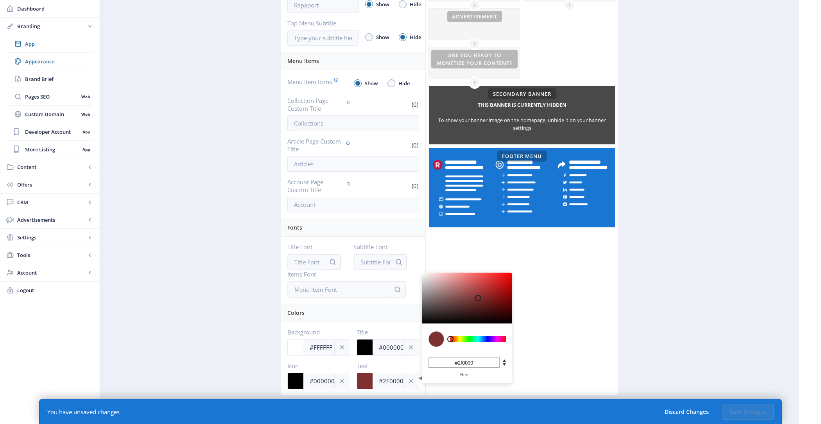
type input "#290000"
type input "#270000"
type input "#230000"
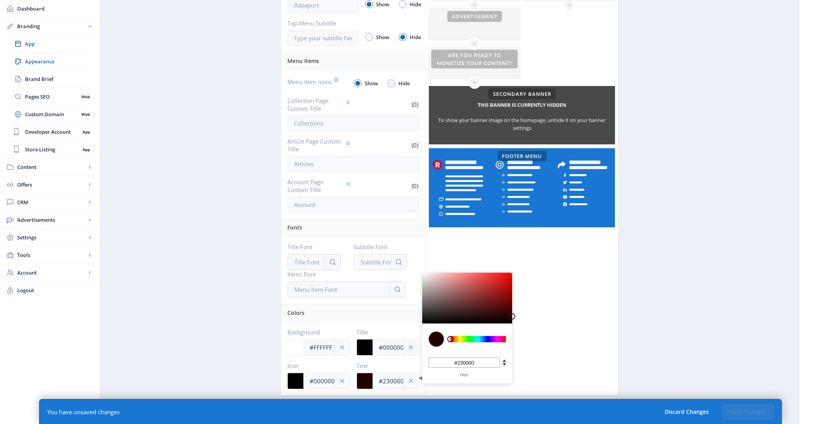
type input "#210000"
type input "#1F0000"
type input "#1f0000"
type input "#1B0000"
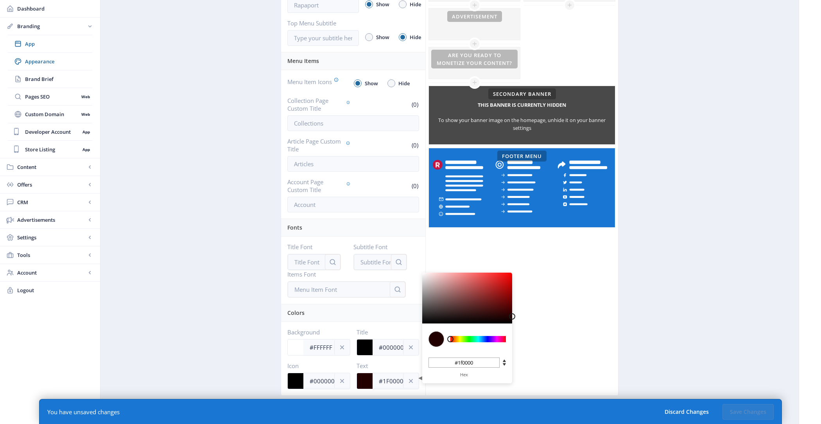
type input "#1b0000"
type input "#170000"
type input "#100000"
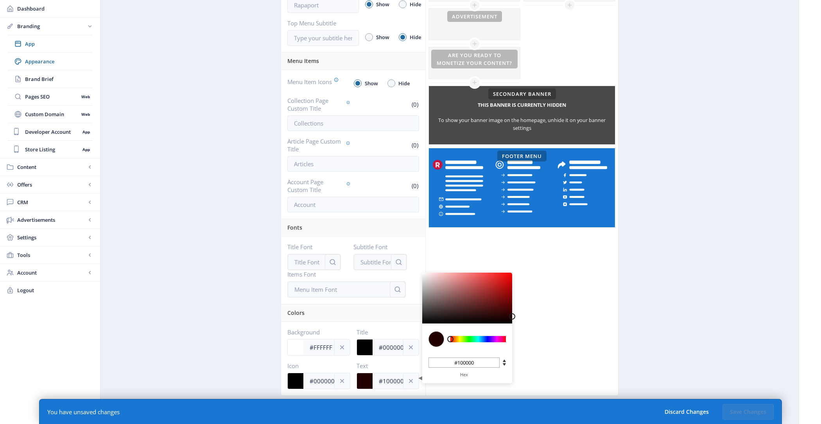
type input "#0A0000"
type input "#0a0000"
type input "#040000"
type input "#000000"
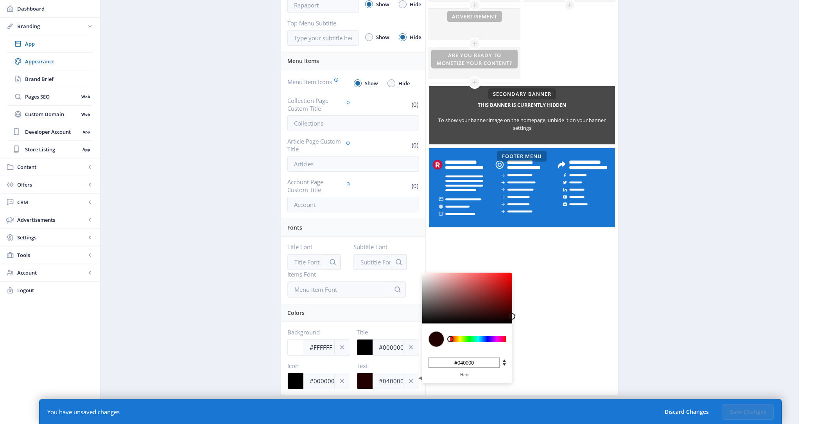
type input "#000000"
drag, startPoint x: 478, startPoint y: 297, endPoint x: 541, endPoint y: 337, distance: 74.6
click at [541, 337] on div "Top Menu Top Menu Height * Compact 64px (default) Top Menu Style * Left aligned…" at bounding box center [449, 111] width 337 height 570
click at [541, 337] on div "Click on an element below to make changes Top Menu Hero Banner This banner is c…" at bounding box center [521, 111] width 193 height 570
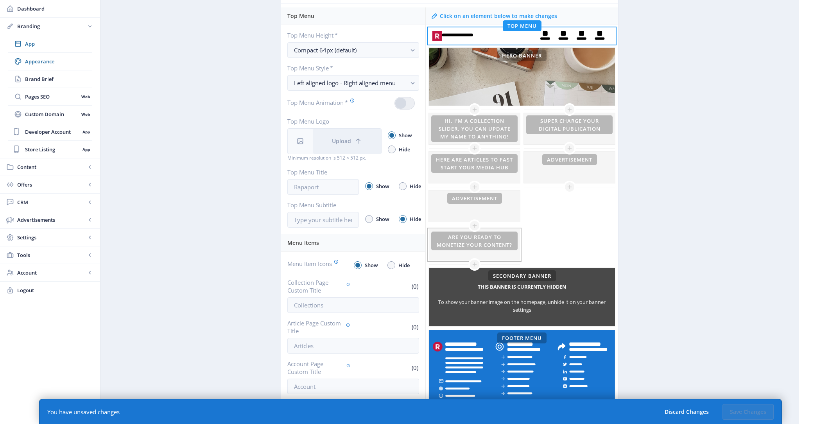
scroll to position [120, 0]
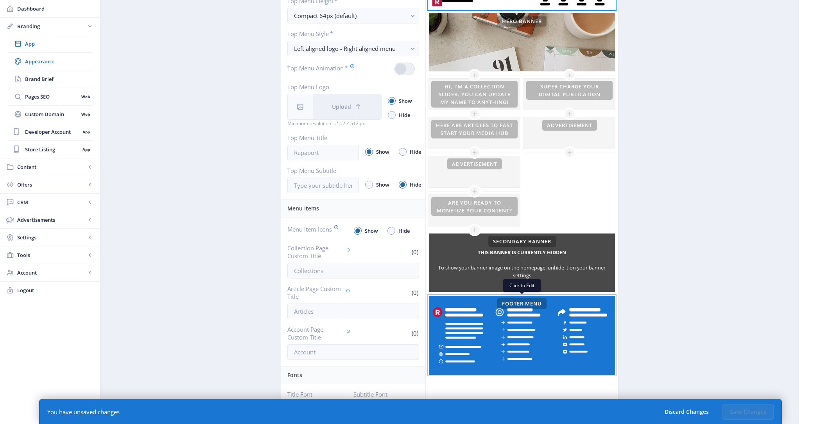
click at [477, 325] on rect at bounding box center [522, 335] width 186 height 79
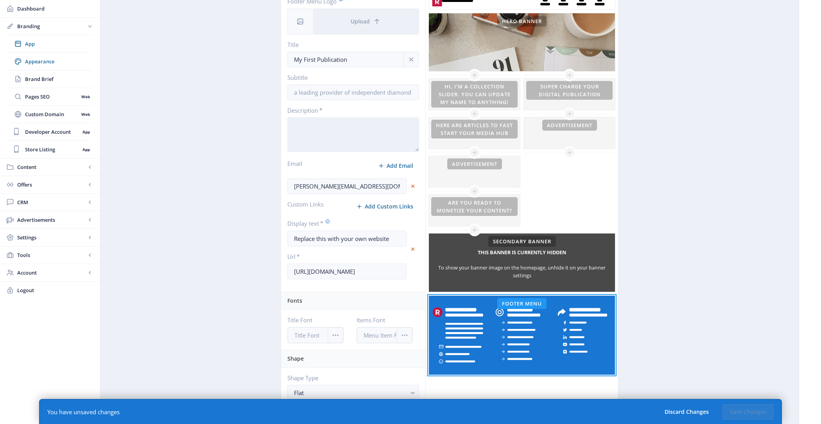
click at [345, 128] on textarea "Description *" at bounding box center [353, 134] width 132 height 34
click at [734, 406] on button "Save Changes" at bounding box center [747, 412] width 51 height 16
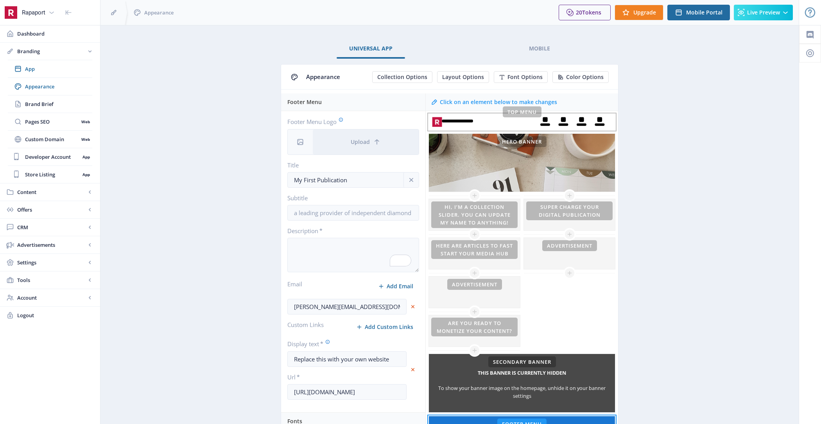
click at [587, 117] on rect at bounding box center [522, 122] width 186 height 16
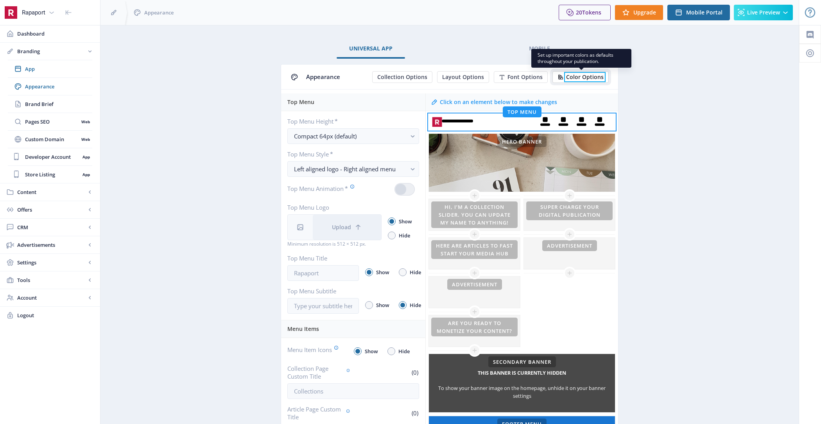
click at [576, 75] on span "Color Options" at bounding box center [585, 77] width 38 height 6
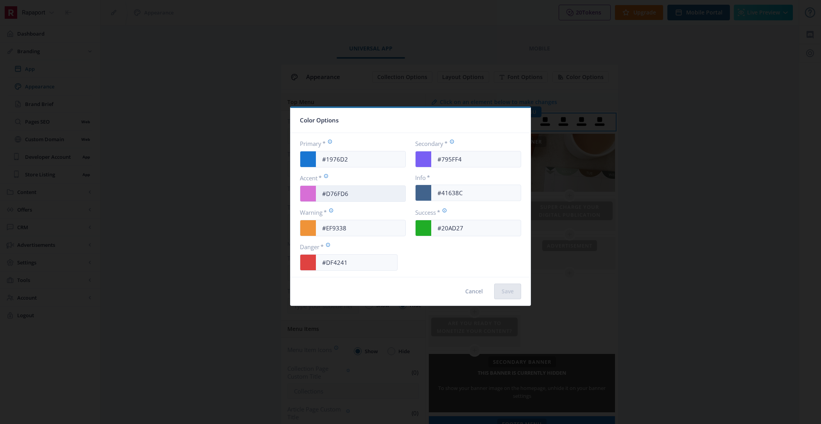
click at [358, 195] on input "#D76FD6" at bounding box center [361, 193] width 90 height 15
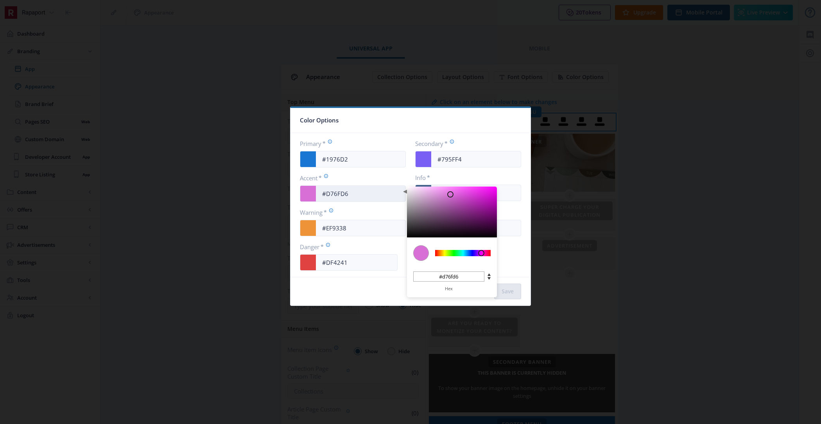
paste input "00386E"
type input "#00386E"
type input "#00386e"
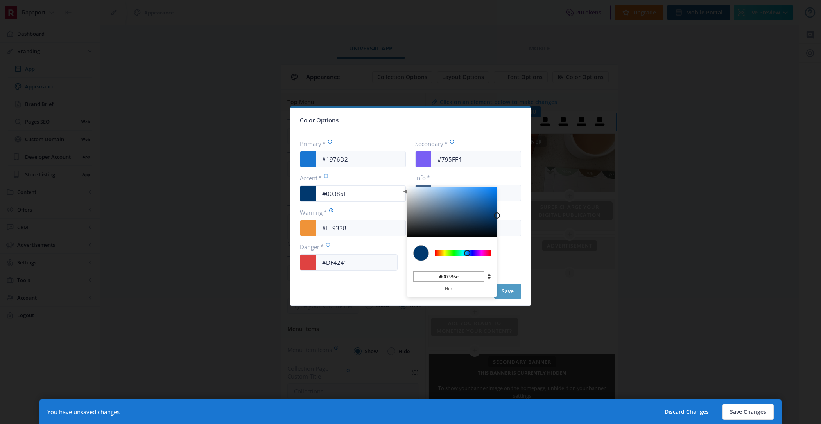
type input "#00386E"
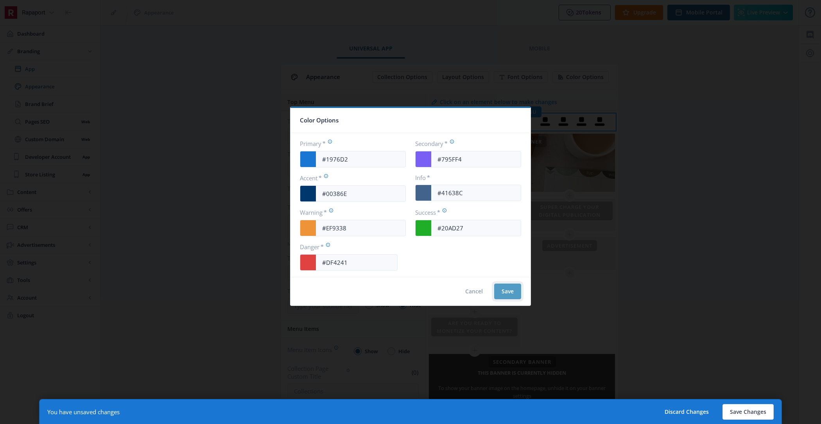
click at [508, 290] on button "Save" at bounding box center [507, 291] width 27 height 16
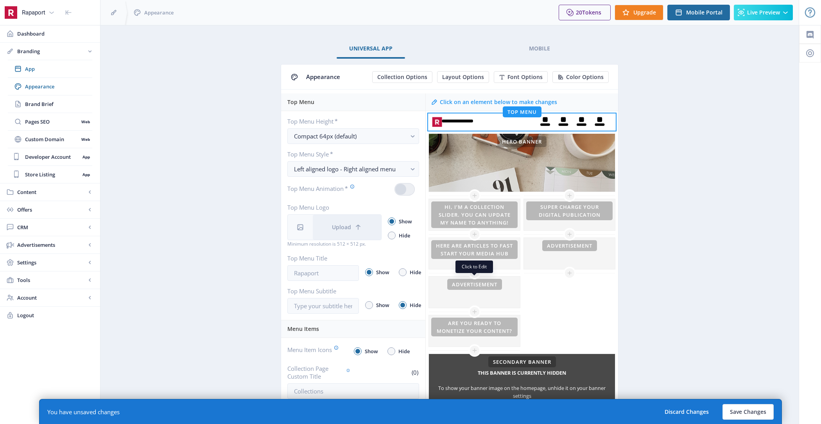
click at [508, 290] on div at bounding box center [474, 291] width 91 height 31
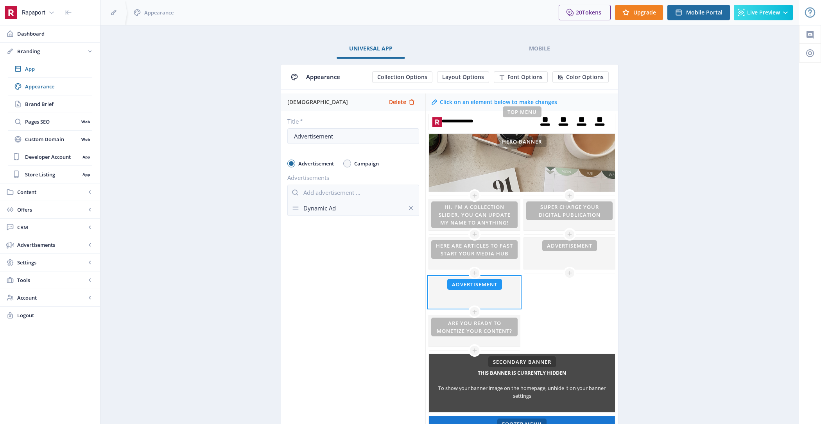
click at [760, 300] on app-branding-designer "Universal App Mobile Appearance Collection Options Layout Options Font Options …" at bounding box center [449, 278] width 671 height 478
click at [464, 210] on div at bounding box center [474, 214] width 91 height 31
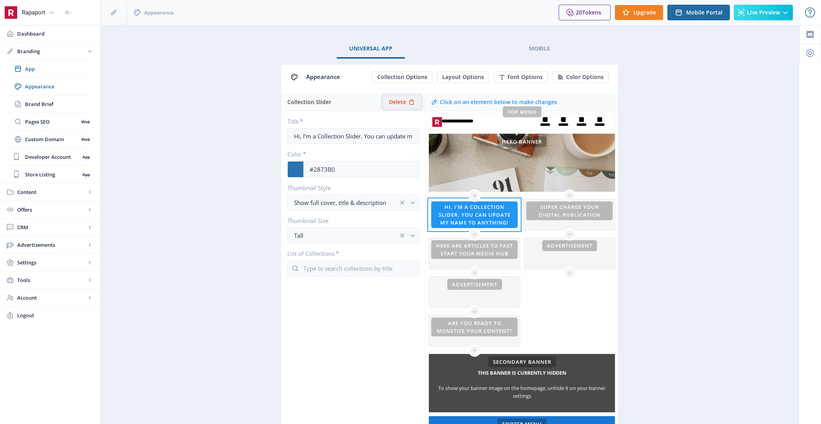
click at [398, 102] on span "Delete" at bounding box center [397, 102] width 17 height 6
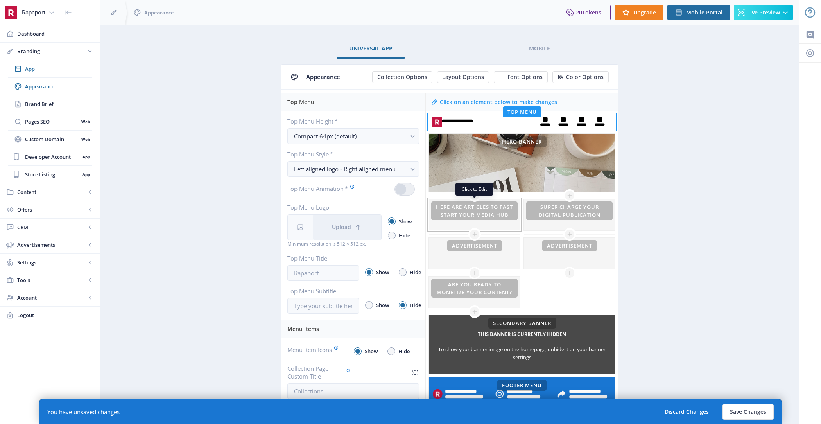
click at [475, 219] on div at bounding box center [474, 214] width 91 height 31
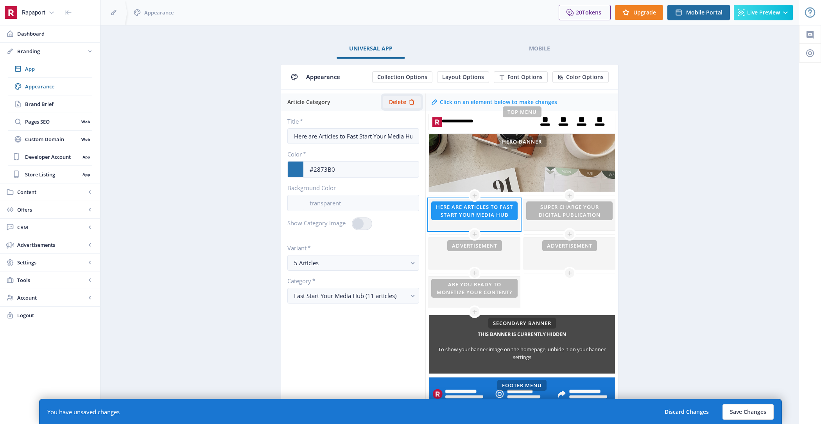
click at [410, 100] on icon at bounding box center [411, 101] width 5 height 5
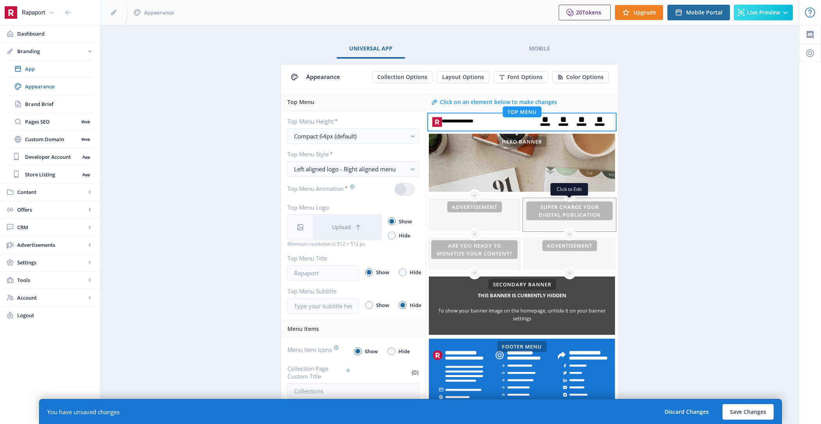
click at [568, 210] on div at bounding box center [569, 214] width 91 height 31
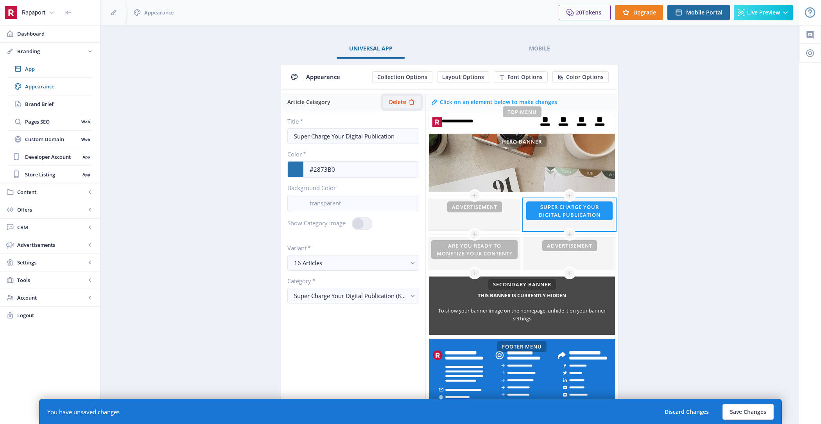
click at [412, 99] on icon at bounding box center [411, 102] width 6 height 6
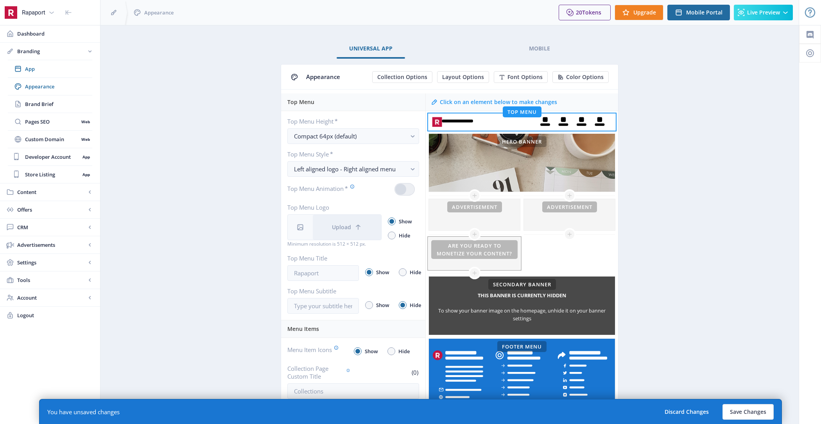
click at [469, 247] on div at bounding box center [474, 253] width 91 height 31
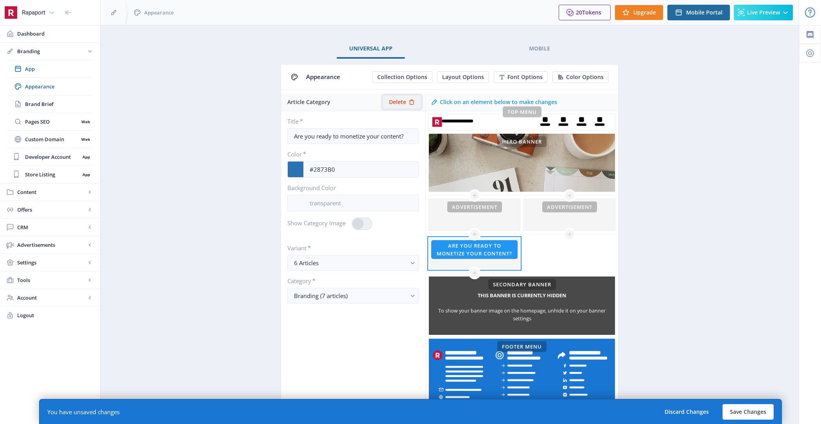
click at [408, 99] on icon at bounding box center [411, 102] width 6 height 6
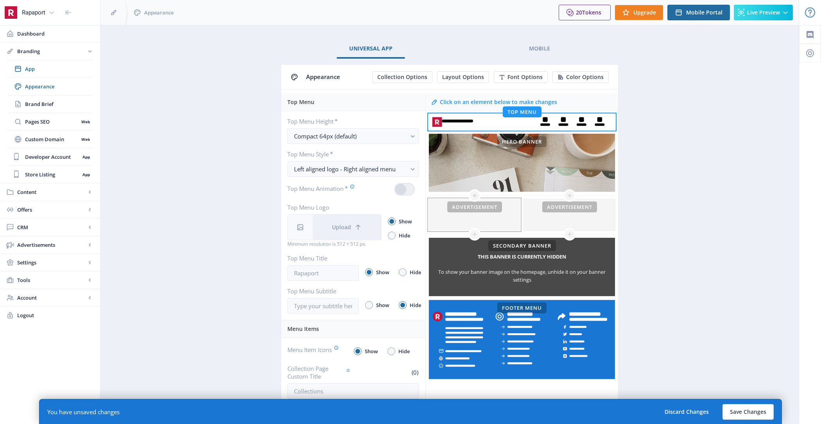
click at [470, 216] on div at bounding box center [474, 214] width 91 height 31
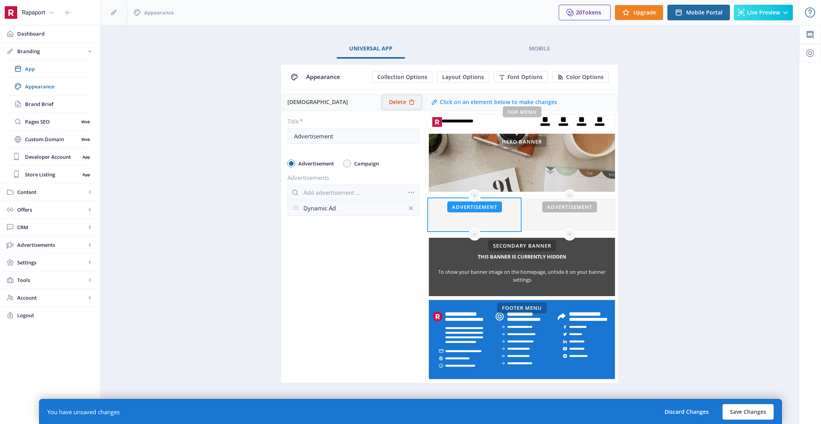
click at [411, 101] on icon at bounding box center [411, 102] width 6 height 6
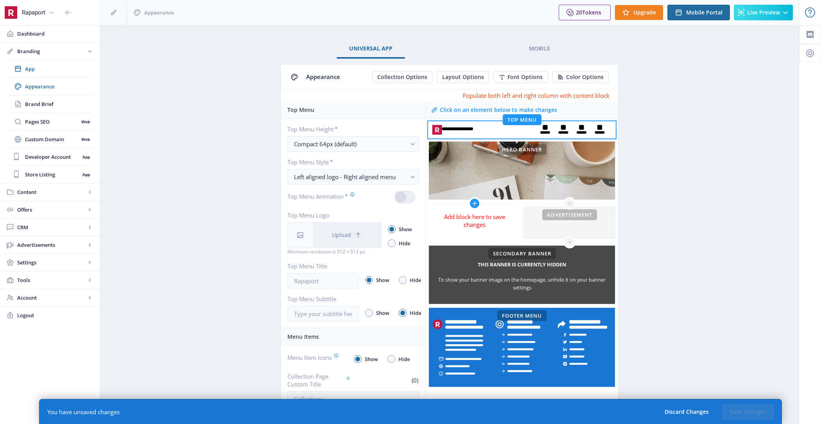
click at [473, 202] on icon at bounding box center [474, 203] width 6 height 6
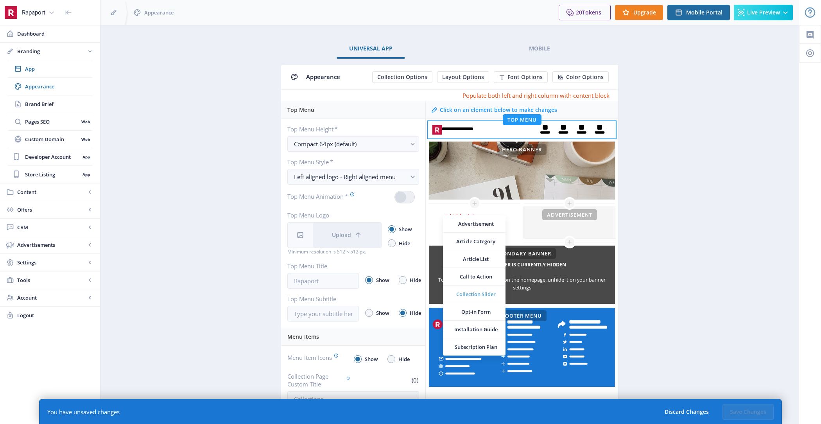
click at [489, 290] on span "Collection Slider" at bounding box center [475, 294] width 47 height 8
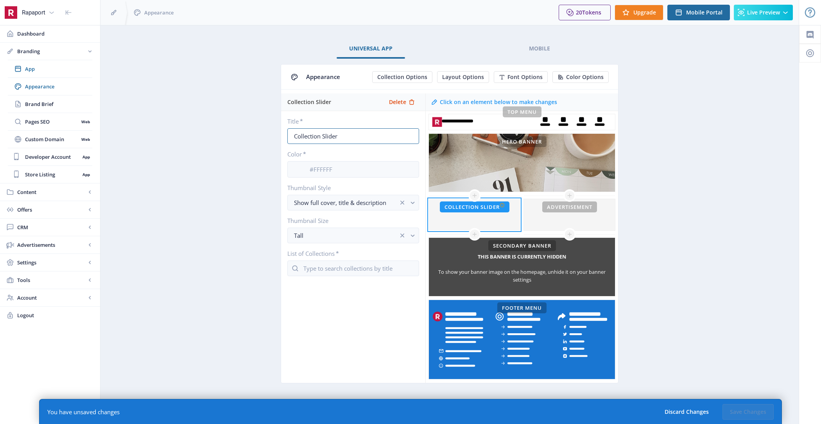
drag, startPoint x: 341, startPoint y: 134, endPoint x: 273, endPoint y: 134, distance: 67.6
click at [273, 134] on app-branding-designer "Universal App Mobile Appearance Collection Options Layout Options Font Options …" at bounding box center [449, 220] width 671 height 362
type input "Latest Issues"
click at [313, 170] on input at bounding box center [360, 169] width 115 height 15
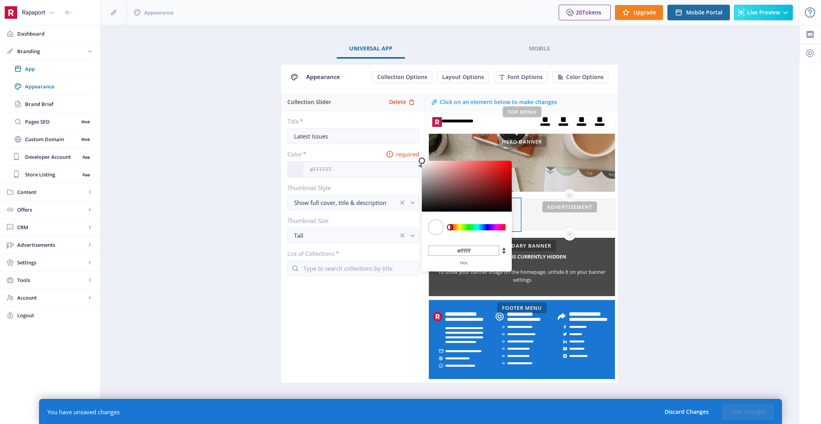
type input "#321212"
type input "#321111"
type input "#321010"
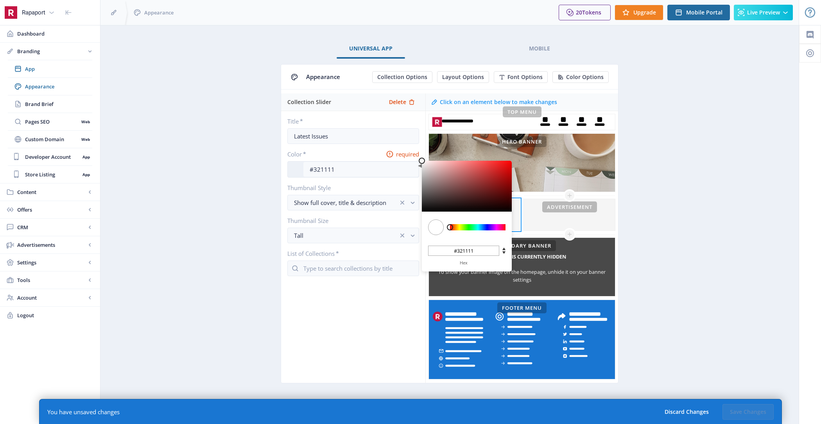
type input "#321010"
type input "#320E0E"
type input "#320e0e"
type input "#320A0A"
type input "#320a0a"
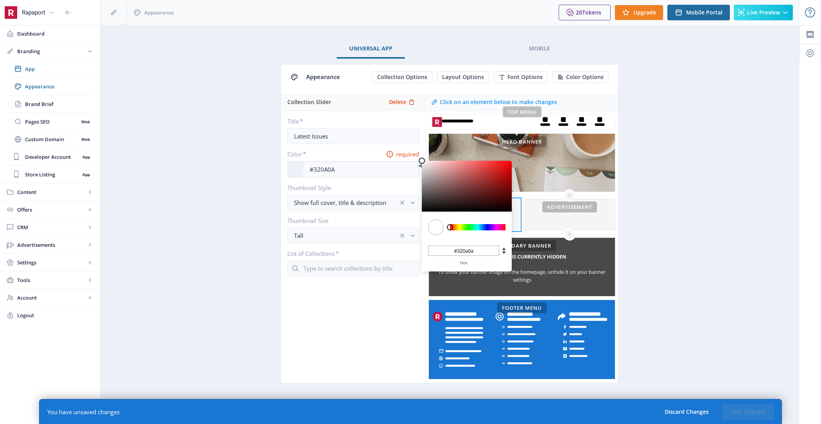
type input "#320505"
type input "#2A0000"
type input "#2a0000"
type input "#1C0000"
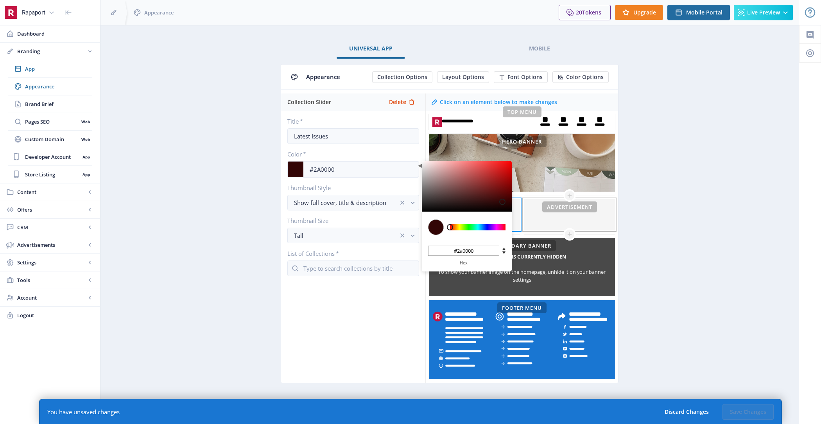
type input "#1c0000"
type input "#0E0000"
type input "#0e0000"
type input "#010000"
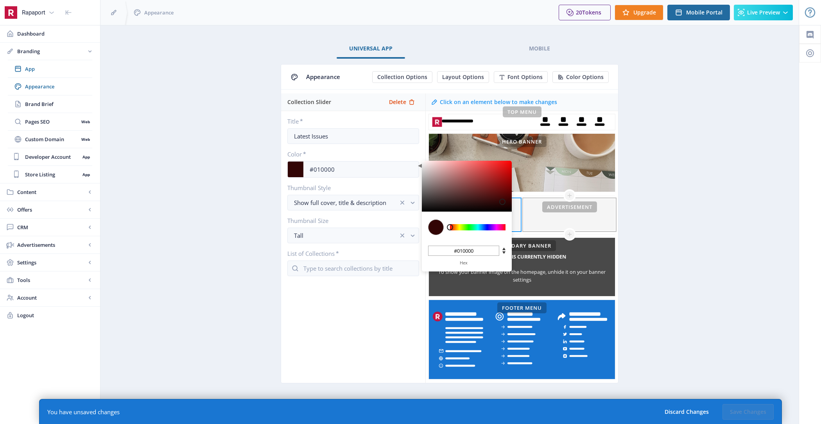
type input "#000000"
drag, startPoint x: 480, startPoint y: 202, endPoint x: 558, endPoint y: 226, distance: 81.8
click at [558, 226] on div "Collection Slider Delete Title * Latest Issues Color * #000000 C M Y K 0 0 0 H …" at bounding box center [449, 237] width 337 height 289
click at [324, 264] on input "text" at bounding box center [353, 268] width 132 height 16
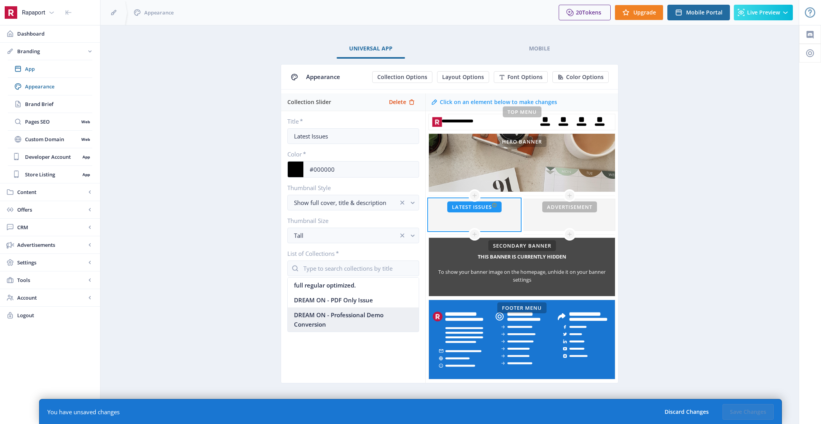
click at [356, 317] on nb-option "DREAM ON - Professional Demo Conversion" at bounding box center [353, 319] width 131 height 24
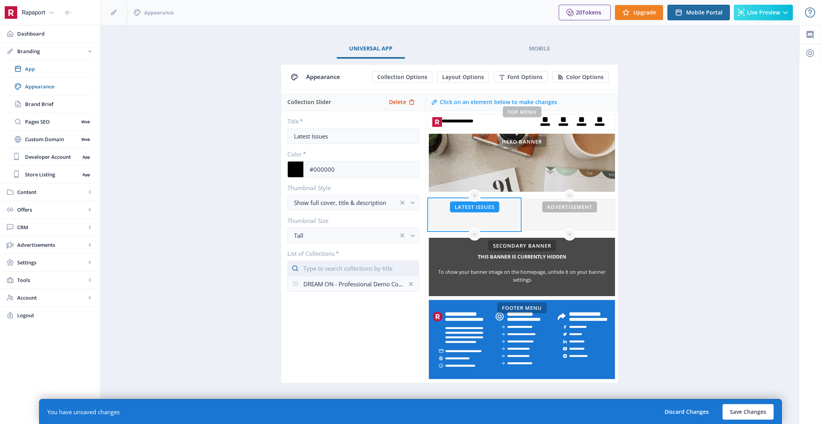
click at [344, 268] on input "text" at bounding box center [353, 268] width 132 height 16
click at [355, 302] on nb-option "DREAM ON - PDF Only Issue" at bounding box center [353, 299] width 131 height 15
click at [758, 410] on button "Save Changes" at bounding box center [747, 412] width 51 height 16
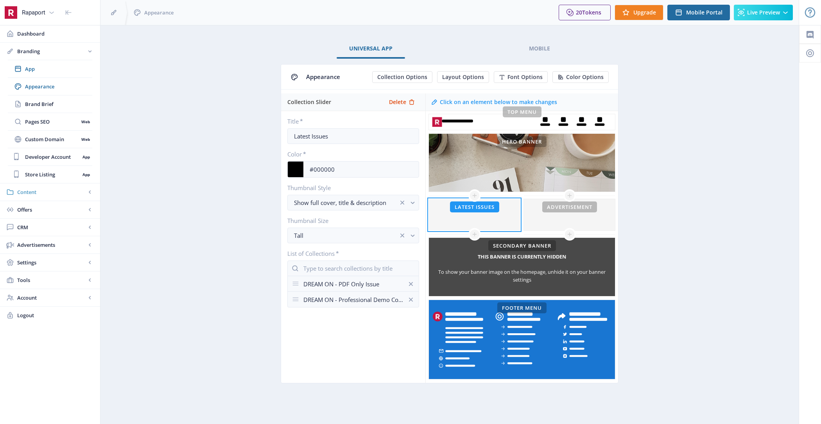
click at [57, 186] on link "Content" at bounding box center [50, 191] width 100 height 17
click at [57, 102] on span "Collections" at bounding box center [58, 104] width 67 height 8
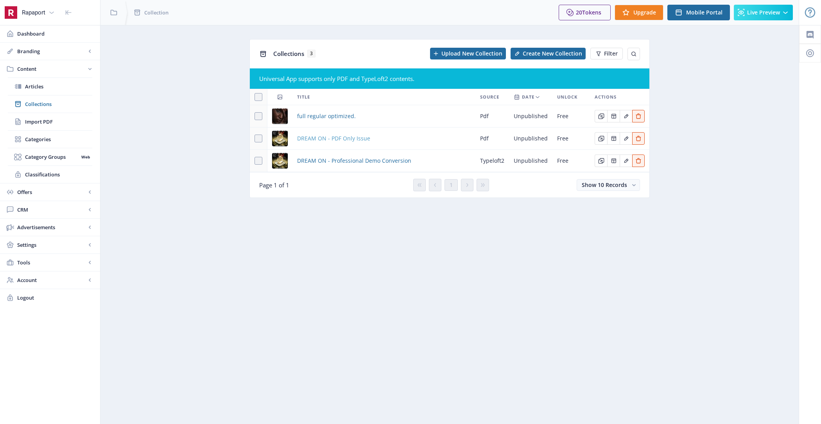
click at [327, 137] on span "DREAM ON - PDF Only Issue" at bounding box center [333, 138] width 73 height 9
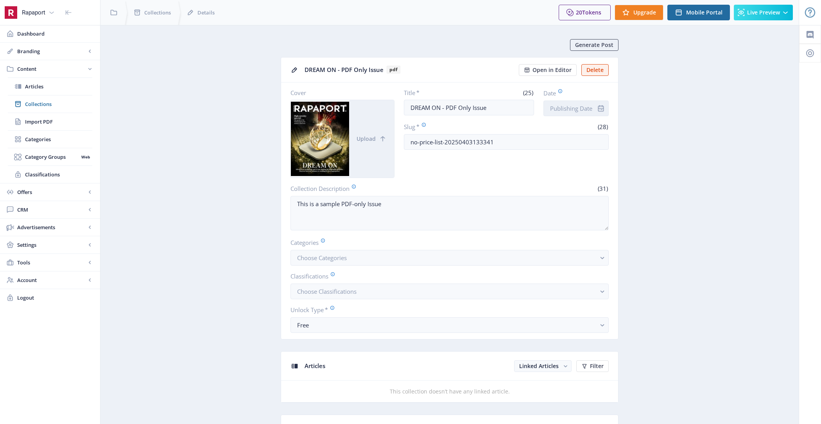
click at [583, 109] on input "Date" at bounding box center [575, 108] width 65 height 16
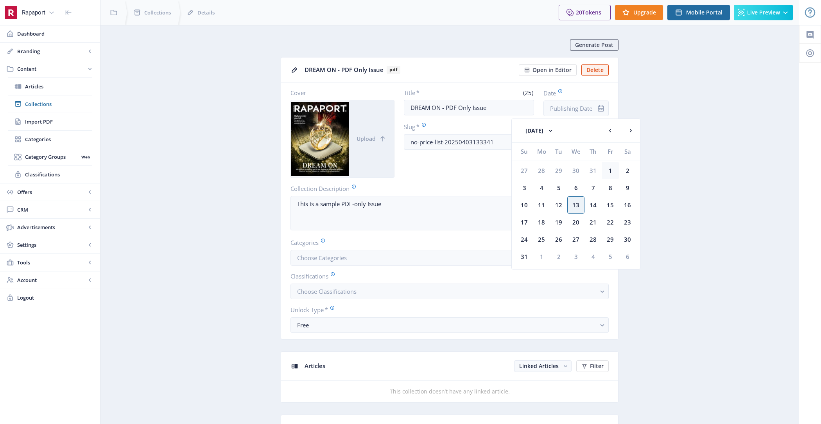
click at [606, 170] on div "1" at bounding box center [610, 170] width 17 height 17
type input "Aug 1, 2025"
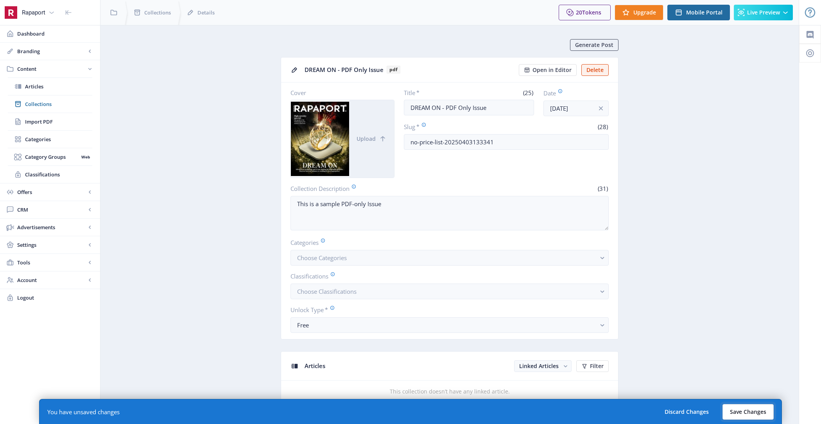
click at [756, 406] on button "Save Changes" at bounding box center [747, 412] width 51 height 16
click at [70, 100] on span "Collections" at bounding box center [58, 104] width 67 height 8
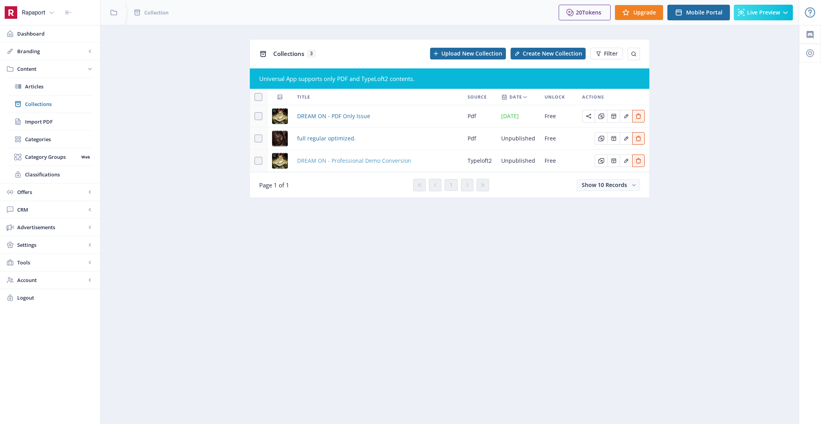
click at [342, 159] on span "DREAM ON - Professional Demo Conversion" at bounding box center [354, 160] width 114 height 9
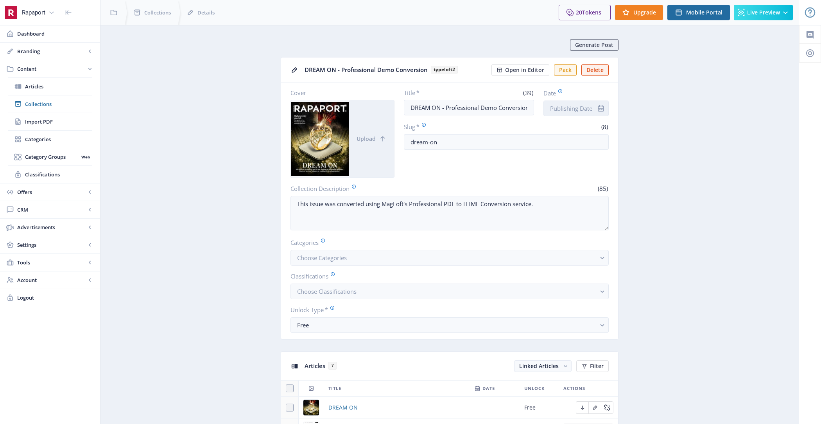
click at [557, 106] on input "Date" at bounding box center [575, 108] width 65 height 16
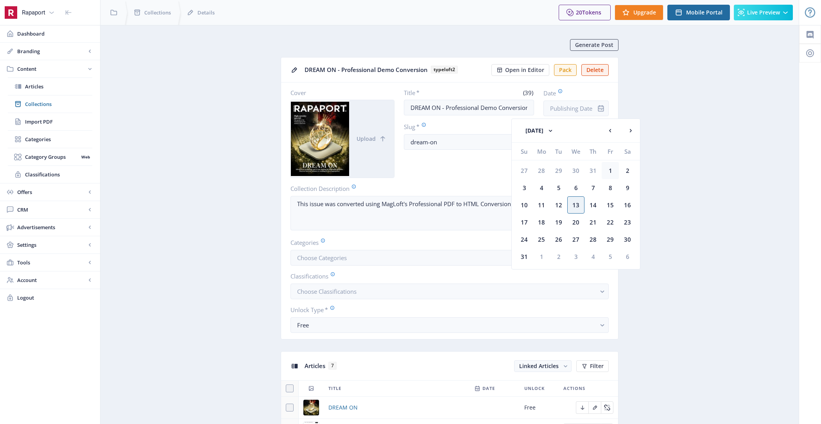
click at [609, 171] on div "1" at bounding box center [610, 170] width 17 height 17
type input "Aug 1, 2025"
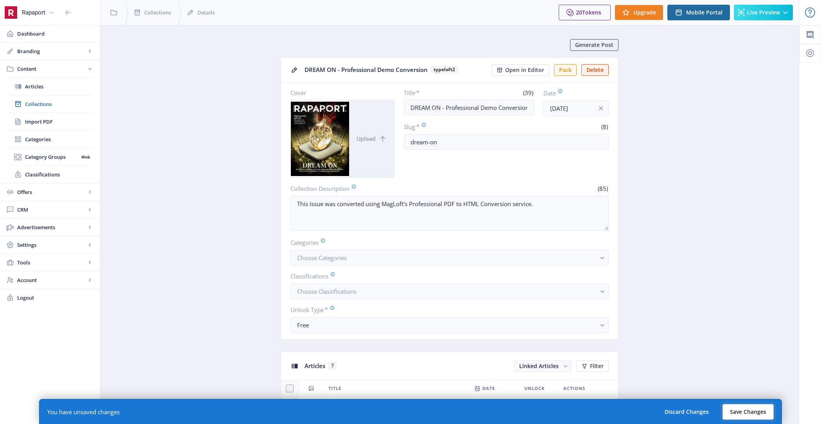
click at [746, 410] on button "Save Changes" at bounding box center [747, 412] width 51 height 16
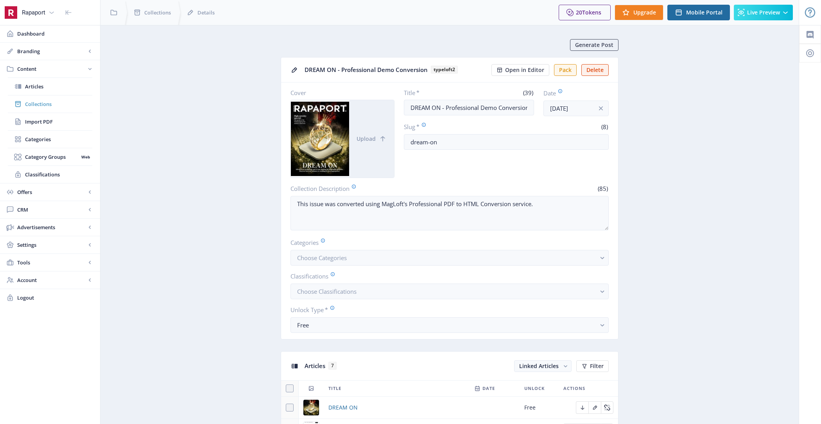
click at [59, 101] on span "Collections" at bounding box center [58, 104] width 67 height 8
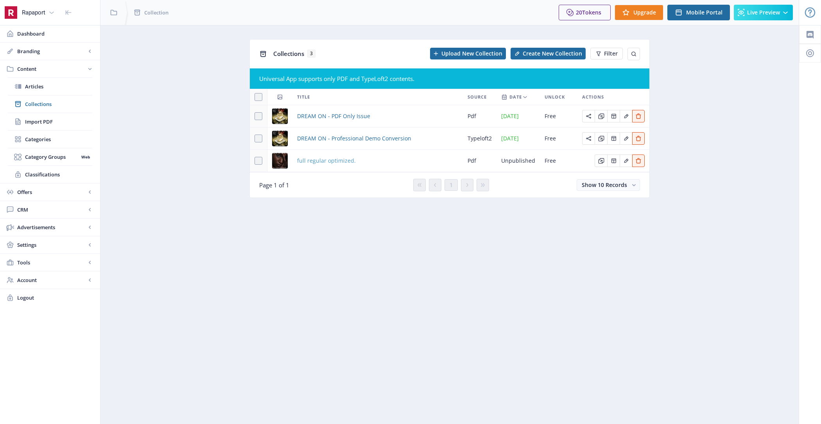
click at [317, 163] on span "full regular optimized." at bounding box center [326, 160] width 59 height 9
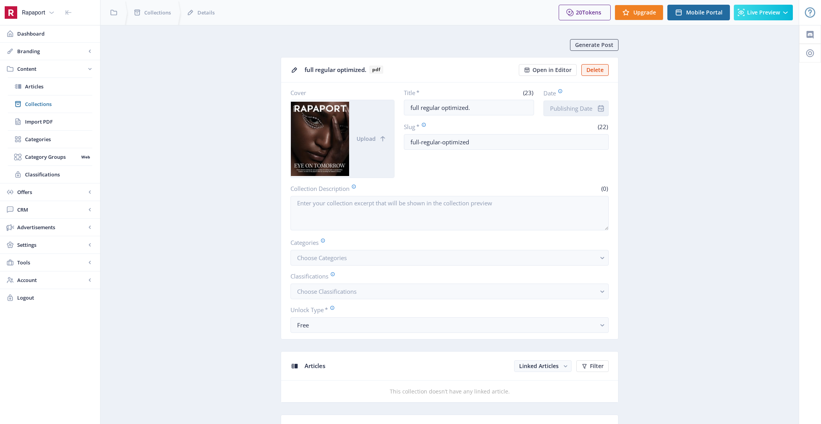
click at [572, 108] on input "Date" at bounding box center [575, 108] width 65 height 16
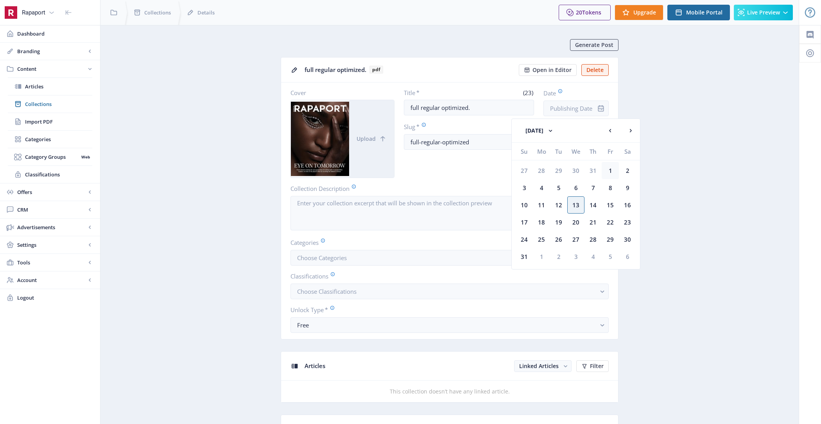
click at [613, 165] on div "1" at bounding box center [610, 170] width 17 height 17
type input "Aug 1, 2025"
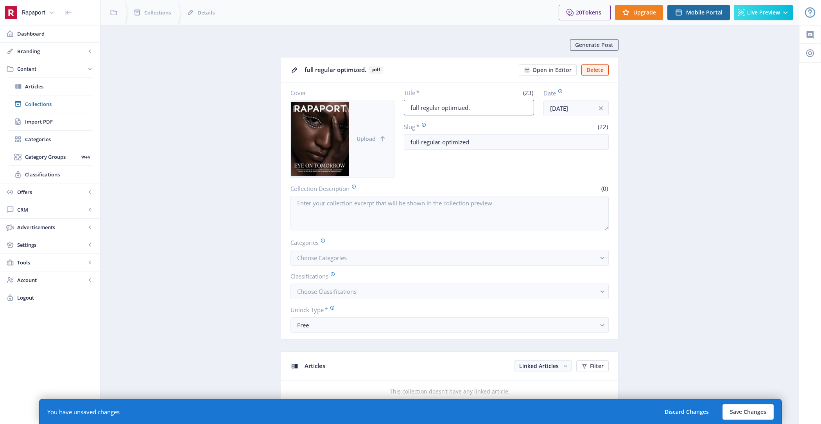
drag, startPoint x: 479, startPoint y: 104, endPoint x: 385, endPoint y: 104, distance: 93.4
click at [385, 104] on div "Cover Upload Title * (23) full regular optimized. Date Aug 1, 2025 Slug * (22) …" at bounding box center [449, 133] width 318 height 89
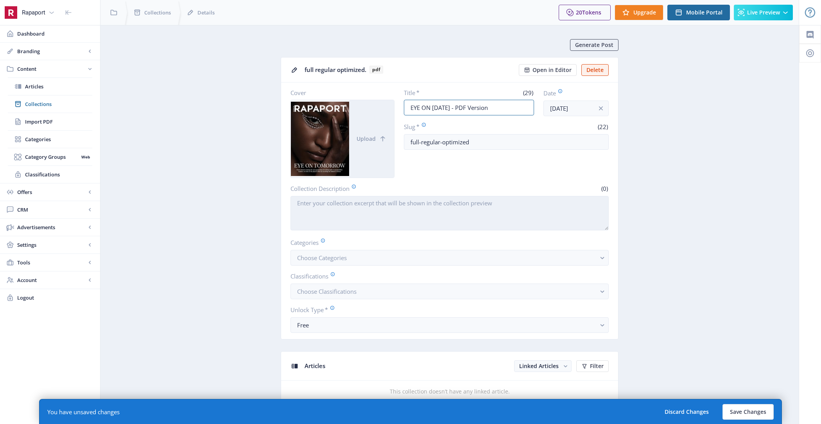
type input "EYE ON TOMORROW - PDF Version"
click at [486, 222] on textarea "Collection Description" at bounding box center [449, 213] width 318 height 34
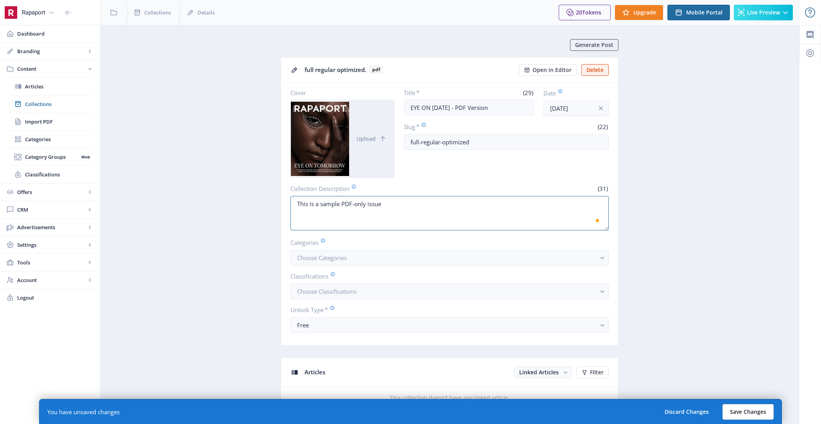
type textarea "This is a sample PDF-only issue"
click at [737, 411] on button "Save Changes" at bounding box center [747, 412] width 51 height 16
click at [63, 102] on span "Collections" at bounding box center [58, 104] width 67 height 8
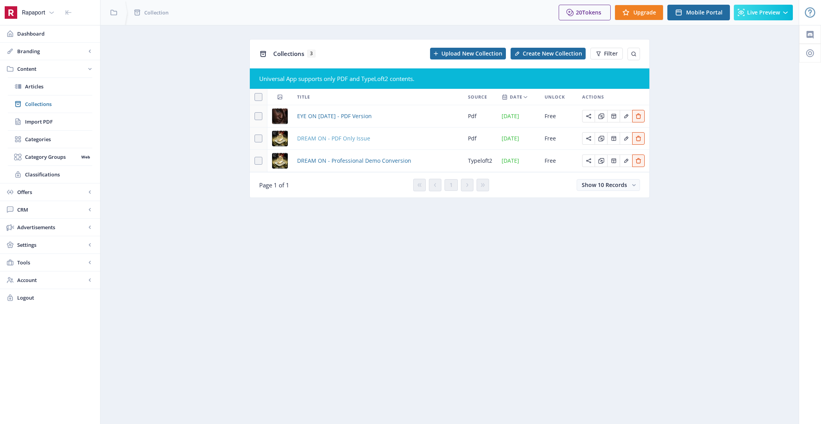
click at [356, 137] on span "DREAM ON - PDF Only Issue" at bounding box center [333, 138] width 73 height 9
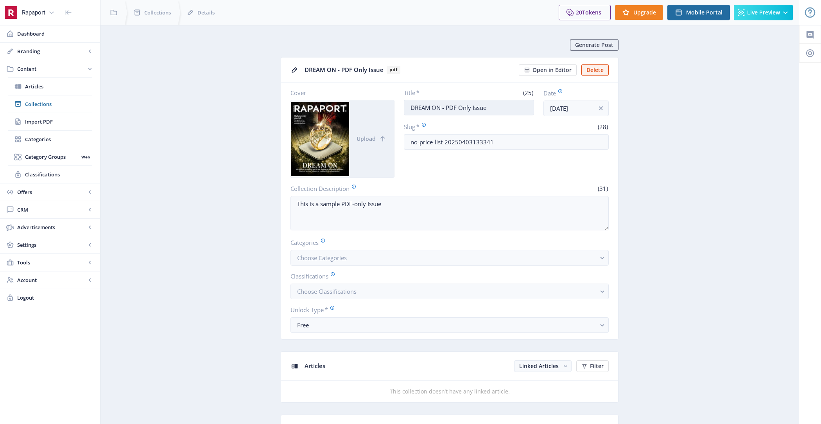
drag, startPoint x: 495, startPoint y: 107, endPoint x: 458, endPoint y: 107, distance: 37.5
click at [458, 107] on input "DREAM ON - PDF Only Issue" at bounding box center [469, 108] width 131 height 16
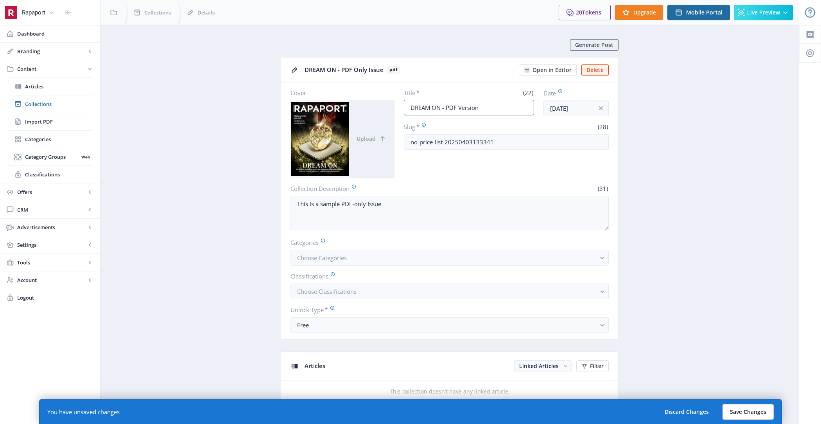
type input "DREAM ON - PDF Version"
click at [749, 411] on button "Save Changes" at bounding box center [747, 412] width 51 height 16
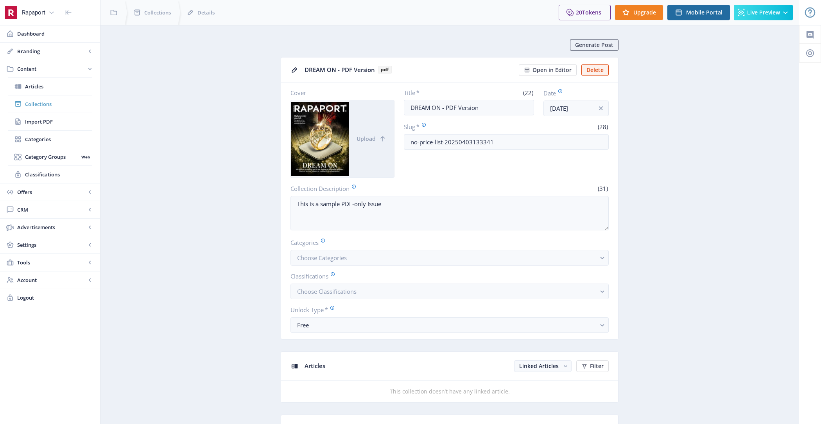
click at [46, 101] on span "Collections" at bounding box center [58, 104] width 67 height 8
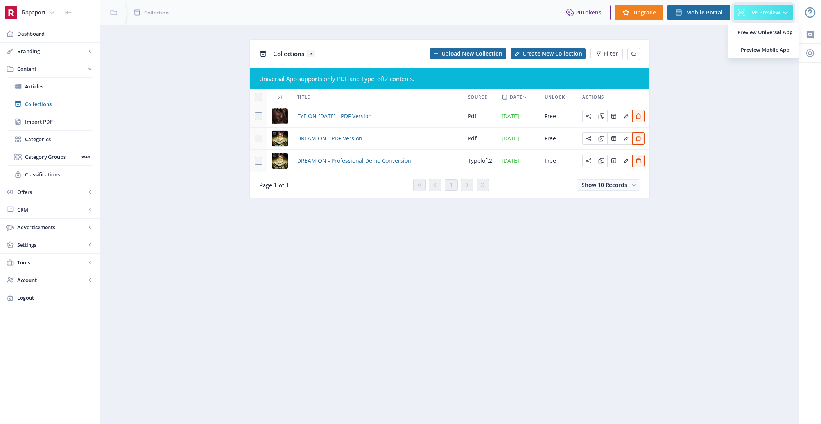
click at [745, 13] on icon at bounding box center [741, 13] width 8 height 8
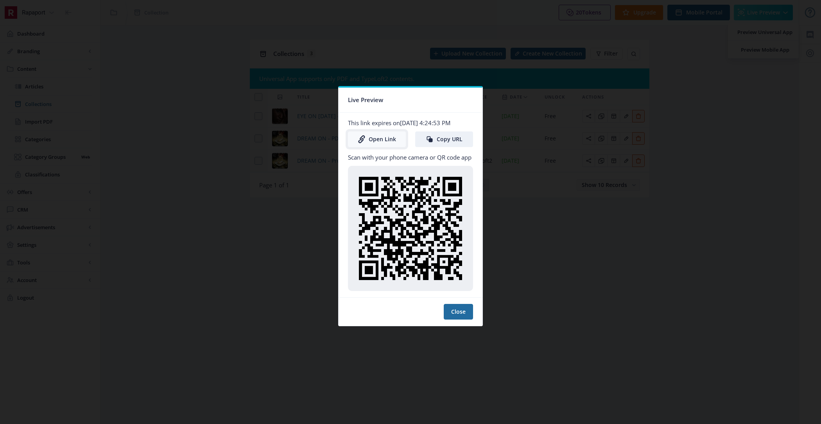
click at [383, 144] on link "Open Link" at bounding box center [377, 139] width 58 height 16
click at [455, 307] on button "Close" at bounding box center [458, 312] width 29 height 16
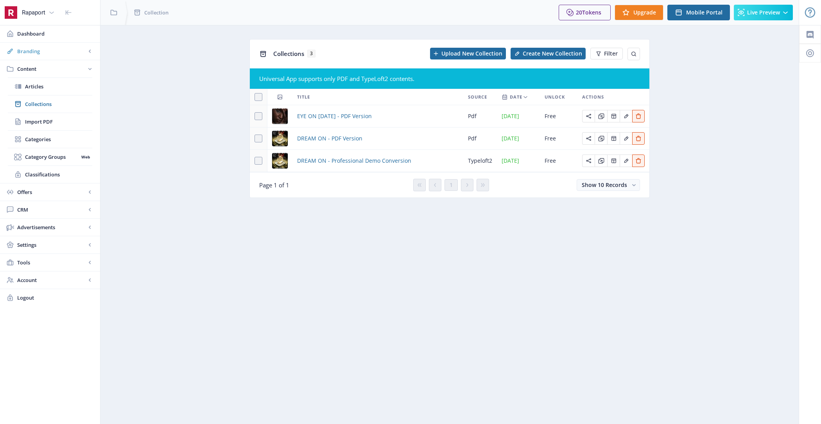
click at [43, 54] on span "Branding" at bounding box center [51, 51] width 69 height 8
click at [57, 88] on span "Appearance" at bounding box center [58, 86] width 67 height 8
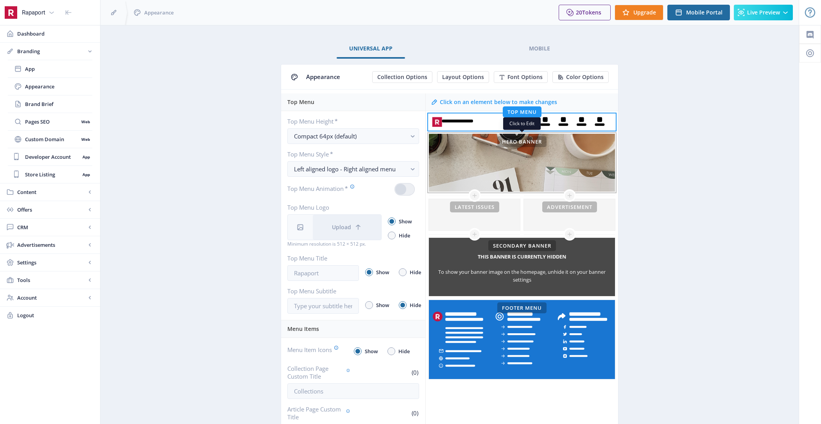
click at [494, 155] on div "This banner is currently hidden To show your banner image on the homepage, unhi…" at bounding box center [522, 163] width 186 height 58
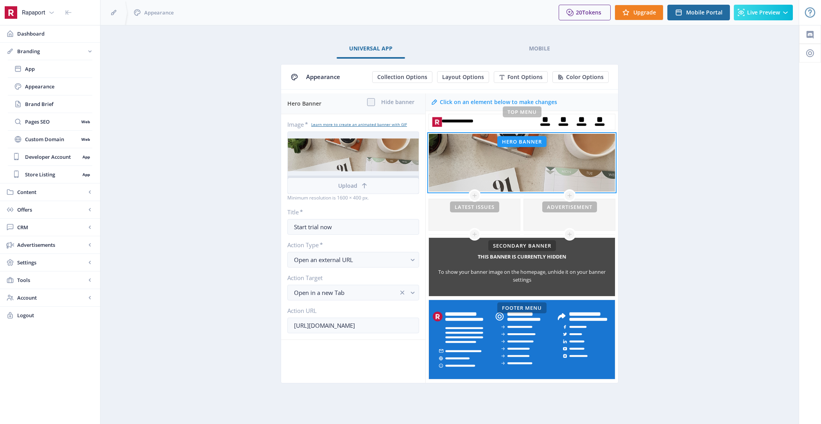
click at [357, 178] on button "Upload" at bounding box center [353, 186] width 131 height 16
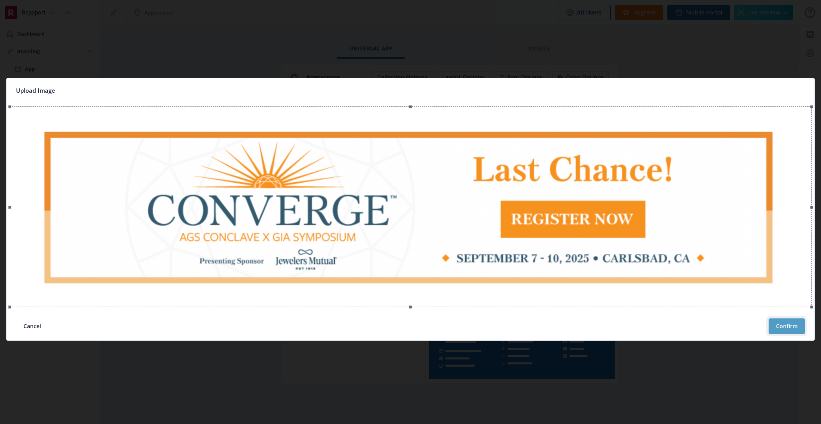
click at [786, 323] on button "Confirm" at bounding box center [786, 326] width 36 height 16
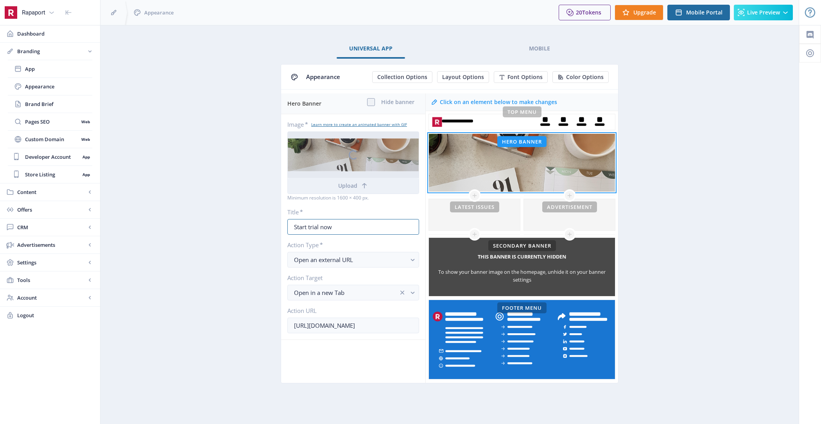
drag, startPoint x: 353, startPoint y: 223, endPoint x: 238, endPoint y: 223, distance: 114.9
click at [238, 223] on app-branding-designer "Universal App Mobile Appearance Collection Options Layout Options Font Options …" at bounding box center [449, 220] width 671 height 362
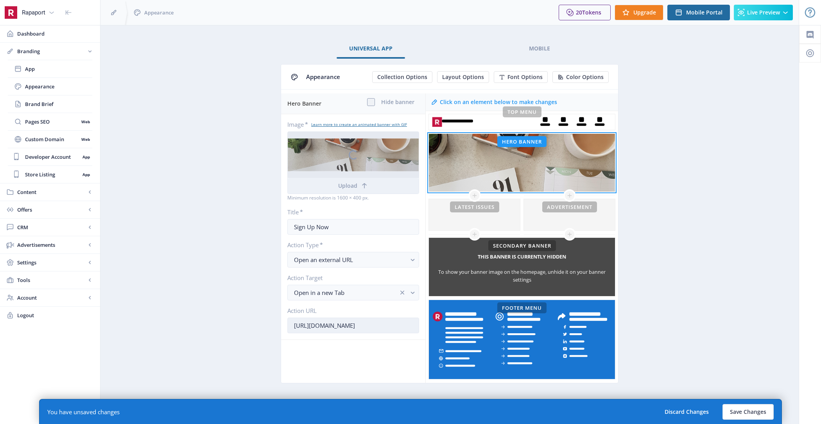
type input "Sign Up Now"
click at [373, 324] on input "https://www.magloft.com/" at bounding box center [353, 325] width 132 height 16
paste input "convergeevent.com/event/converge/register-now-?utm_source=rapaport&utm_medium=d…"
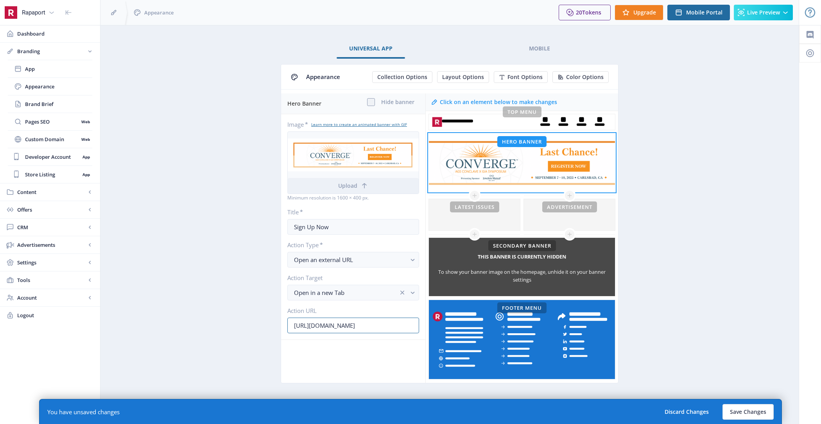
type input "https://www.convergeevent.com/event/converge/register-now-?utm_source=rapaport&…"
click at [225, 266] on app-branding-designer "Universal App Mobile Appearance Collection Options Layout Options Font Options …" at bounding box center [449, 220] width 671 height 362
click at [749, 407] on button "Save Changes" at bounding box center [747, 412] width 51 height 16
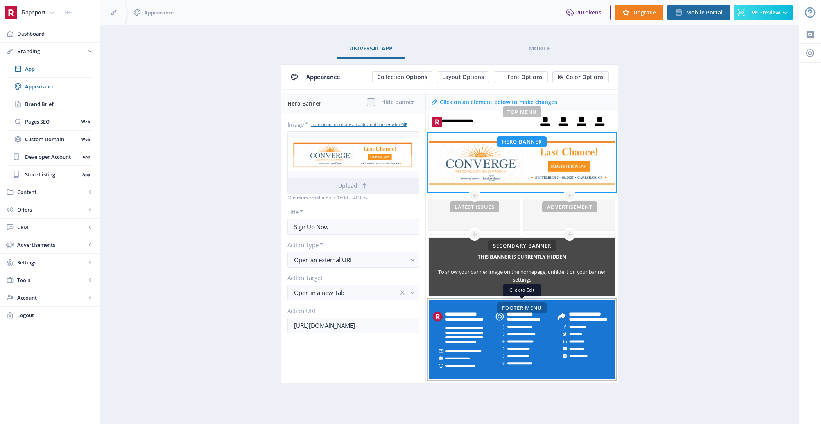
click at [491, 347] on rect at bounding box center [522, 339] width 186 height 79
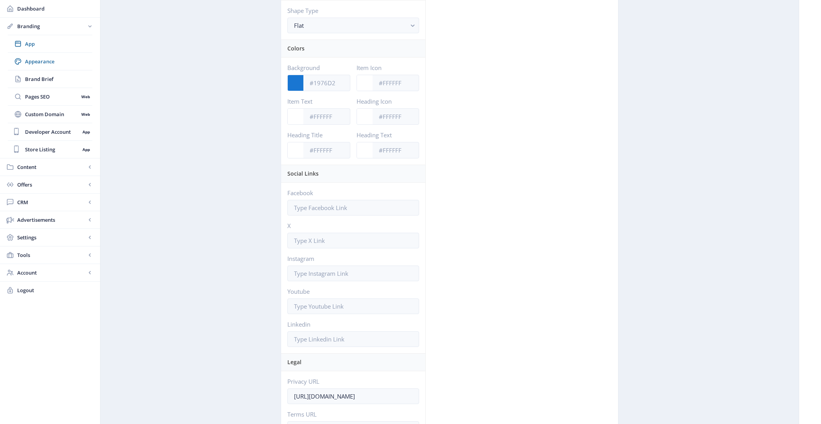
scroll to position [441, 0]
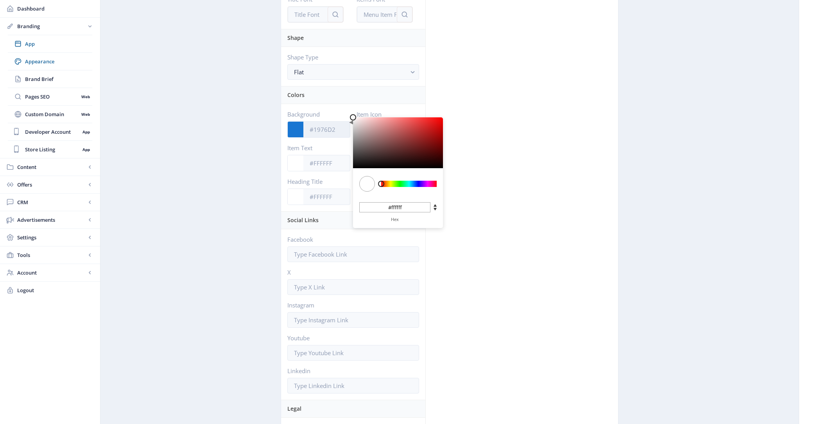
click at [331, 127] on input "Background" at bounding box center [326, 129] width 47 height 15
paste input "#F2F2F2"
type input "#F2F2F2"
type input "#f2f2f2"
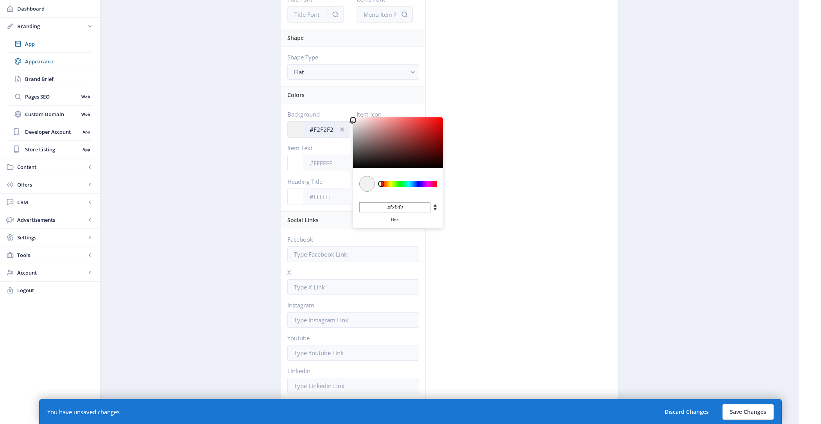
type input "#F2F2F2"
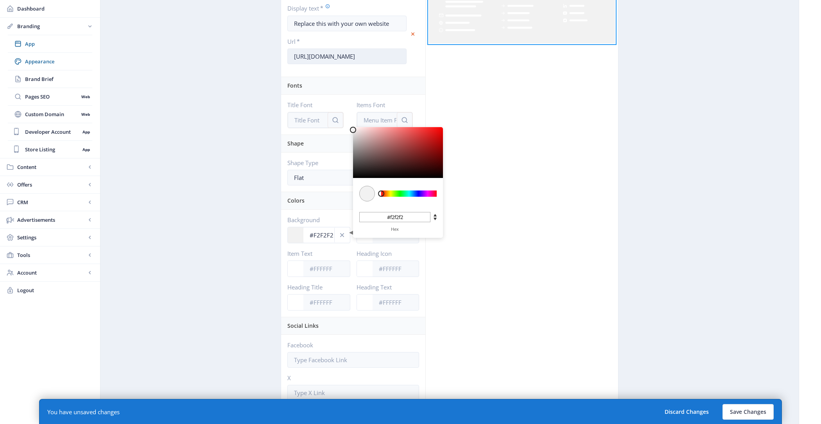
scroll to position [346, 0]
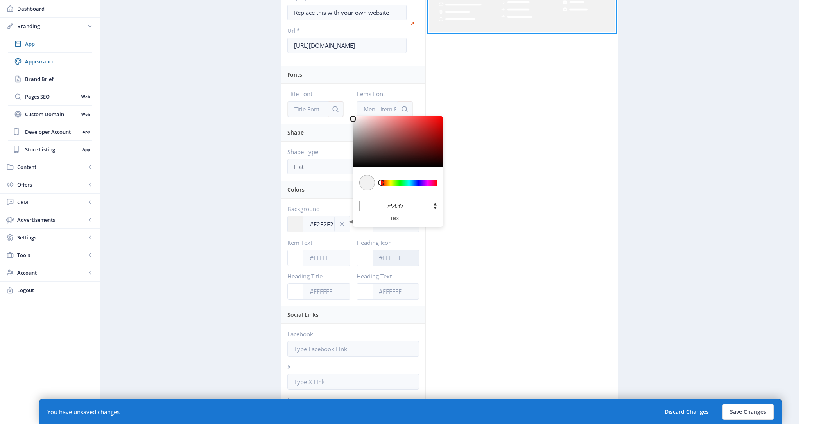
click at [394, 258] on input "Heading Icon" at bounding box center [396, 257] width 47 height 15
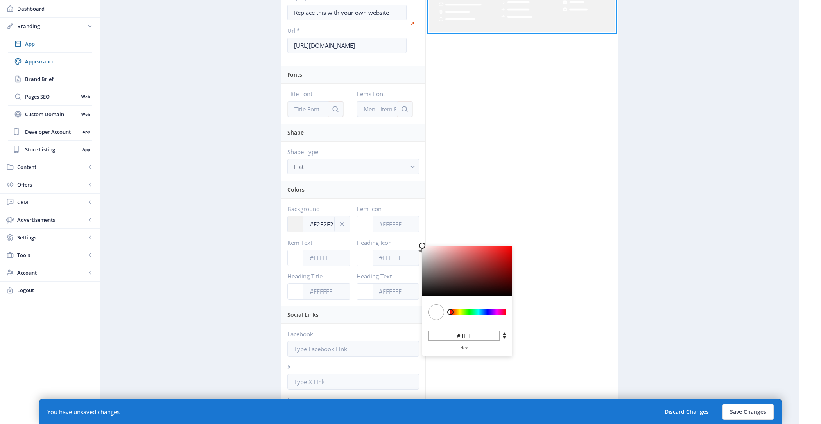
type input "#5A1717"
type input "#5a1717"
type input "#561313"
type input "#4C0B0B"
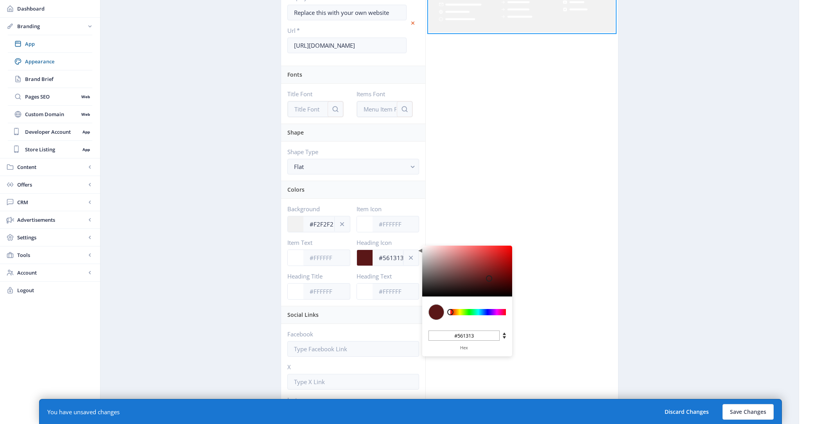
type input "#4c0b0b"
type input "#340202"
type input "#000000"
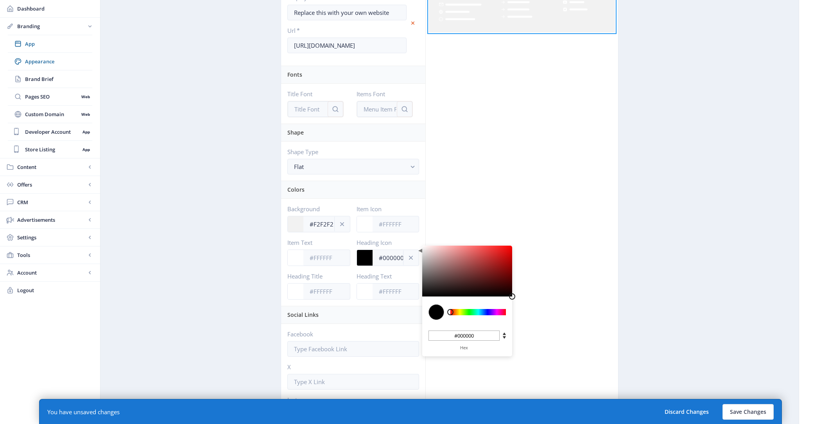
drag, startPoint x: 489, startPoint y: 278, endPoint x: 571, endPoint y: 329, distance: 96.3
click at [568, 328] on div "Footer Menu Footer Menu Logo Upload Title My First Publication Subtitle Descrip…" at bounding box center [449, 165] width 337 height 837
click at [335, 284] on input "Heading Title" at bounding box center [326, 291] width 47 height 15
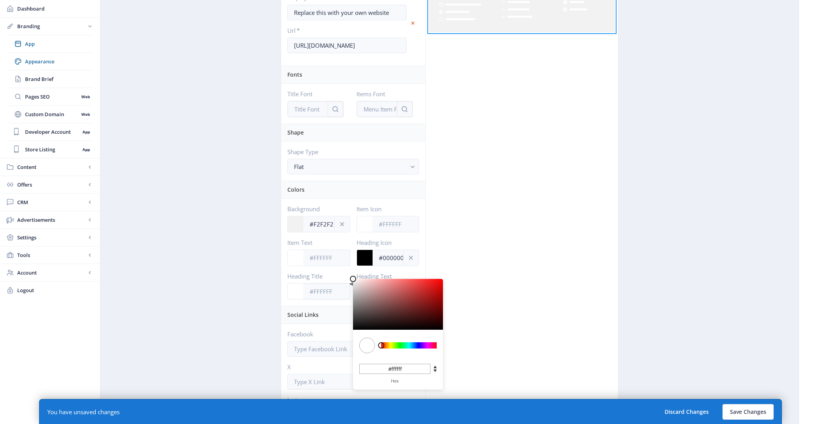
type input "#A81010"
type input "#a81010"
type input "#A61010"
type input "#a61010"
type input "#A11010"
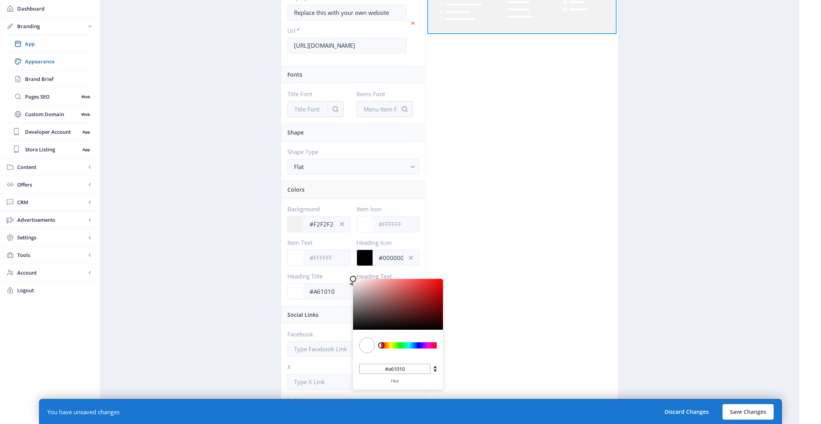
type input "#a11010"
type input "#910E0E"
type input "#910e0e"
type input "#730B0B"
type input "#730b0b"
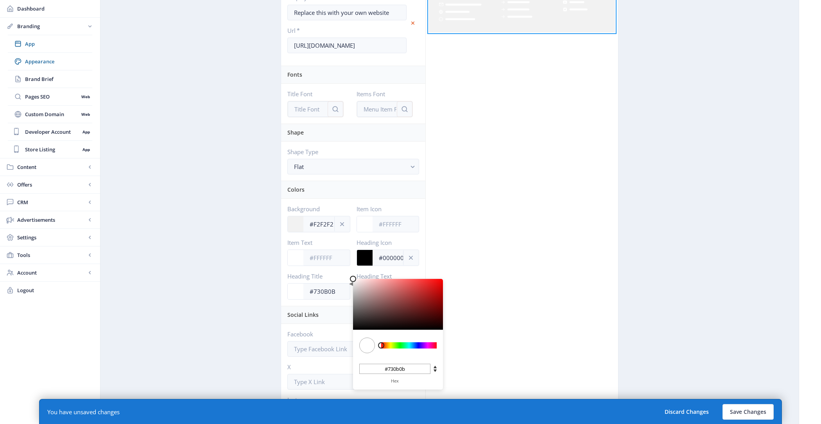
type input "#4C0606"
type input "#4c0606"
type input "#190101"
type input "#000000"
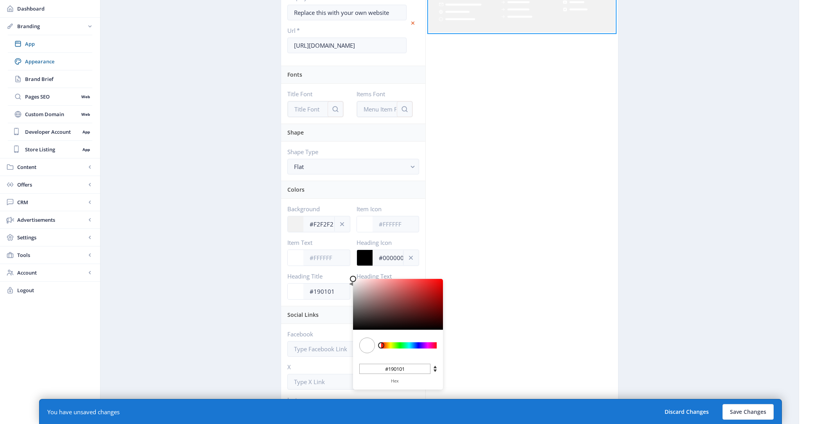
type input "#000000"
drag, startPoint x: 434, startPoint y: 296, endPoint x: 475, endPoint y: 373, distance: 87.6
click at [475, 373] on div "Footer Menu Footer Menu Logo Upload Title My First Publication Subtitle Descrip…" at bounding box center [449, 165] width 337 height 837
click at [475, 365] on div "Click on an element below to make changes Top Menu Hero Banner This banner is c…" at bounding box center [521, 165] width 193 height 837
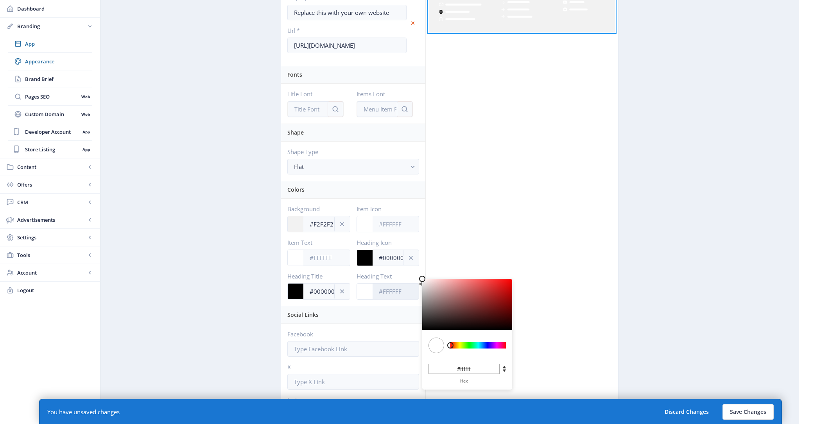
click at [389, 287] on input "Heading Text" at bounding box center [396, 291] width 47 height 15
type input "#2D0404"
type input "#2d0404"
type input "#2D0303"
type input "#2d0303"
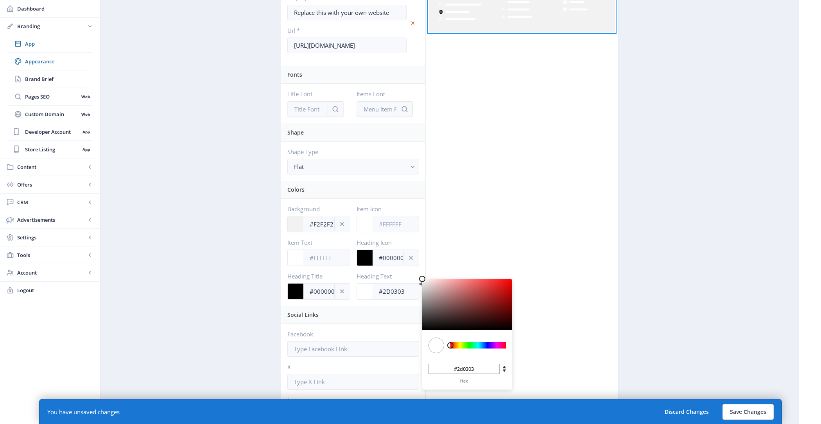
type input "#230101"
type input "#110000"
type input "#000000"
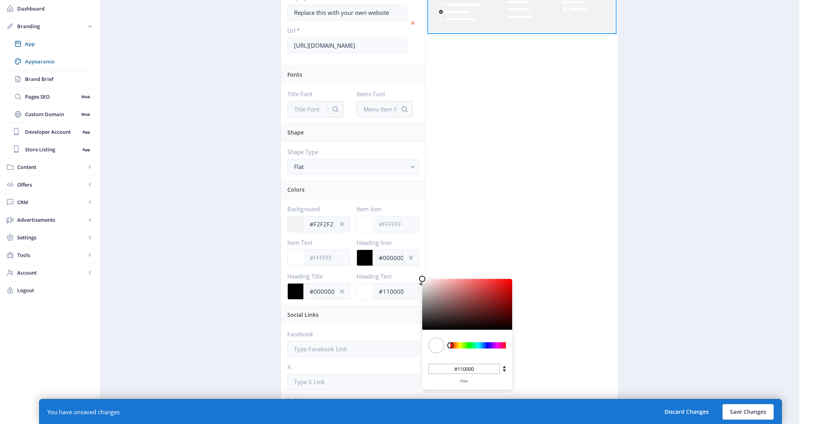
type input "#000000"
drag, startPoint x: 505, startPoint y: 320, endPoint x: 546, endPoint y: 353, distance: 53.1
click at [546, 353] on div "Footer Menu Footer Menu Logo Upload Title My First Publication Subtitle Descrip…" at bounding box center [449, 165] width 337 height 837
click at [546, 330] on div "Click on an element below to make changes Top Menu Hero Banner This banner is c…" at bounding box center [521, 165] width 193 height 837
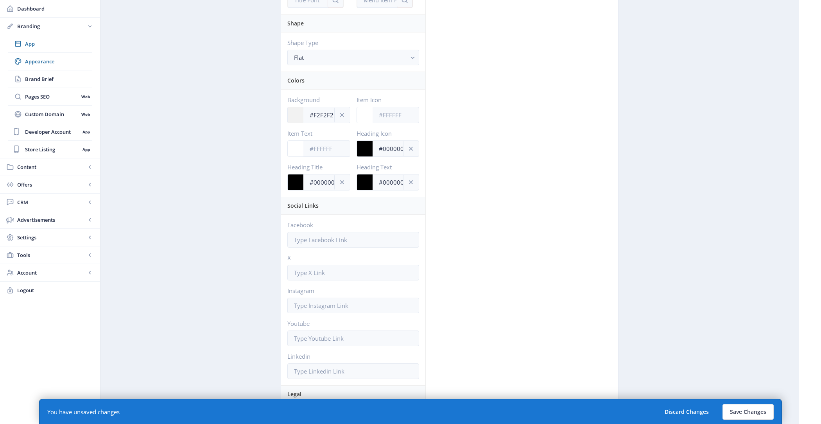
scroll to position [516, 0]
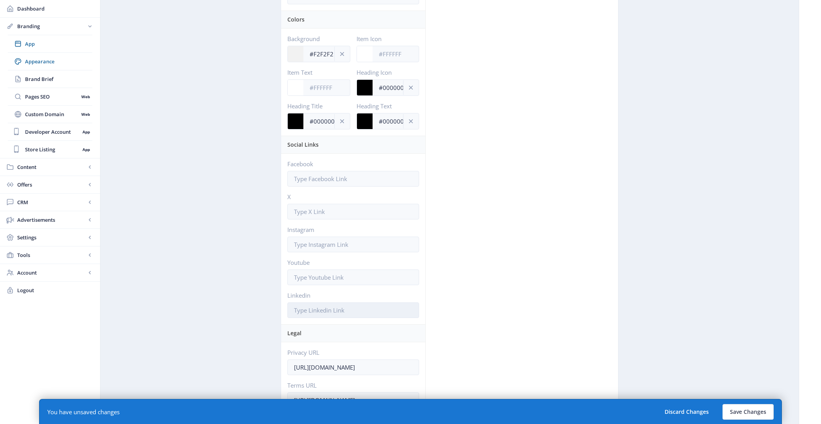
click at [355, 302] on input "text" at bounding box center [353, 310] width 132 height 16
paste input "https://www.linkedin.com/company/rapaport"
type input "https://www.linkedin.com/company/rapaport"
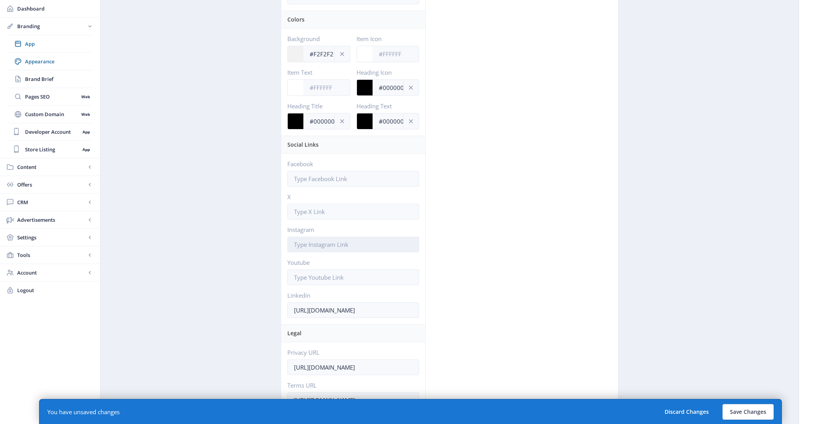
click at [348, 241] on input "text" at bounding box center [353, 244] width 132 height 16
paste input "https://www.instagram.com/rapaportgroup/"
type input "https://www.instagram.com/rapaportgroup/"
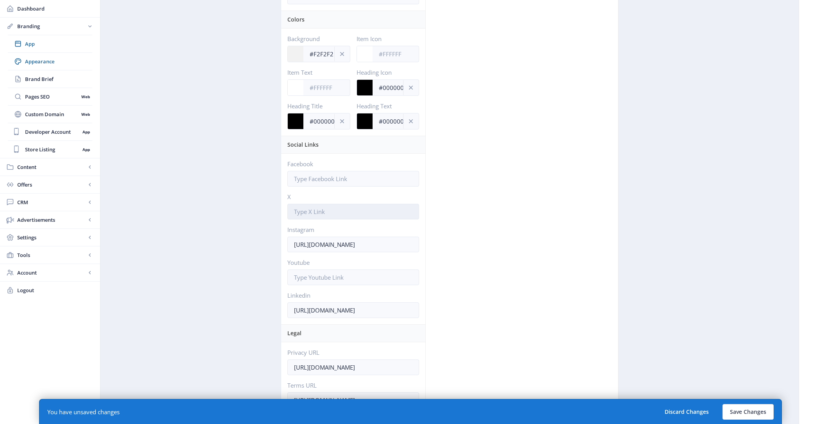
click at [318, 207] on input "text" at bounding box center [353, 212] width 132 height 16
paste input "https://x.com/Rapaport"
type input "https://x.com/Rapaport"
click at [319, 181] on div "Facebook X https://x.com/Rapaport Instagram https://www.instagram.com/rapaportg…" at bounding box center [353, 239] width 144 height 170
click at [316, 173] on input "text" at bounding box center [353, 179] width 132 height 16
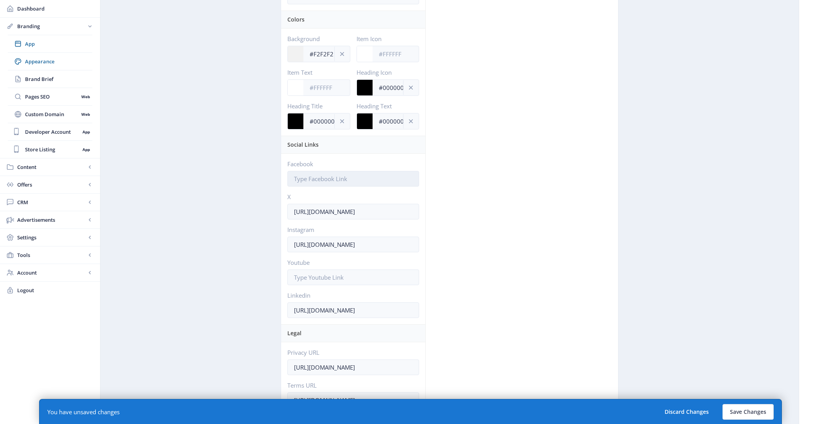
paste input "https://www.facebook.com/rapaport"
type input "https://www.facebook.com/rapaport"
click at [323, 269] on input "text" at bounding box center [353, 277] width 132 height 16
paste input "https://www.youtube.com/@rapaportYT"
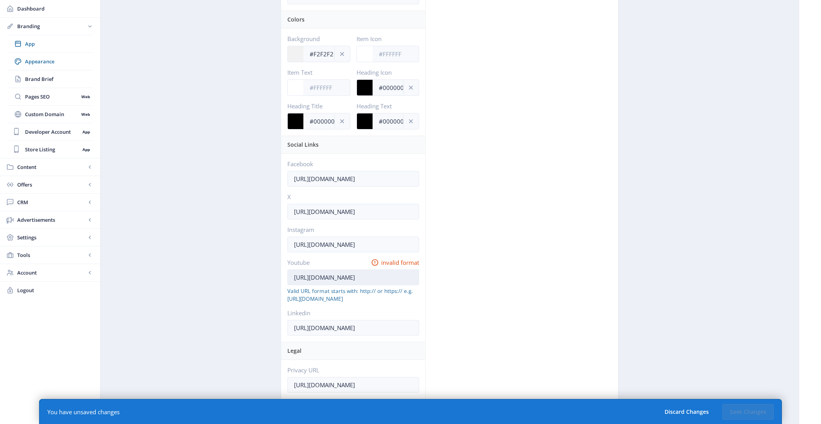
click at [373, 270] on input "https://www.youtube.com/@rapaportYT" at bounding box center [353, 277] width 132 height 16
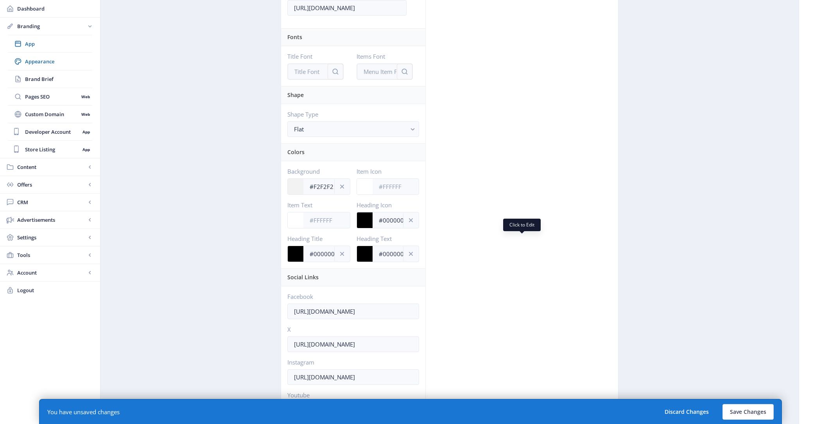
scroll to position [416, 0]
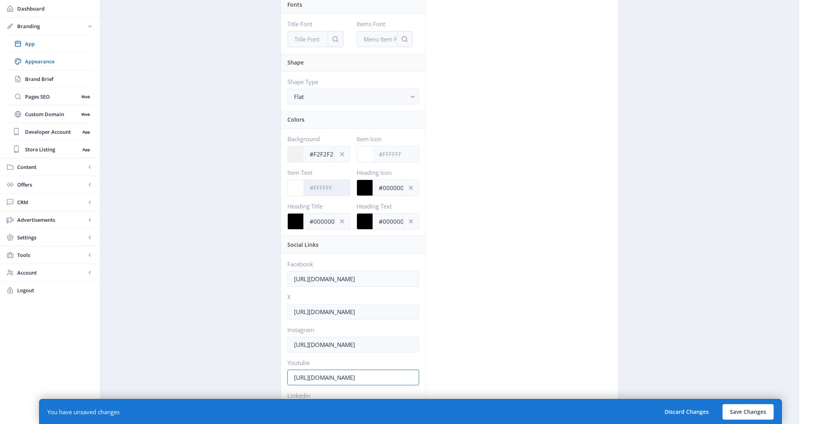
type input "https://www.youtube.com/rapaportYT"
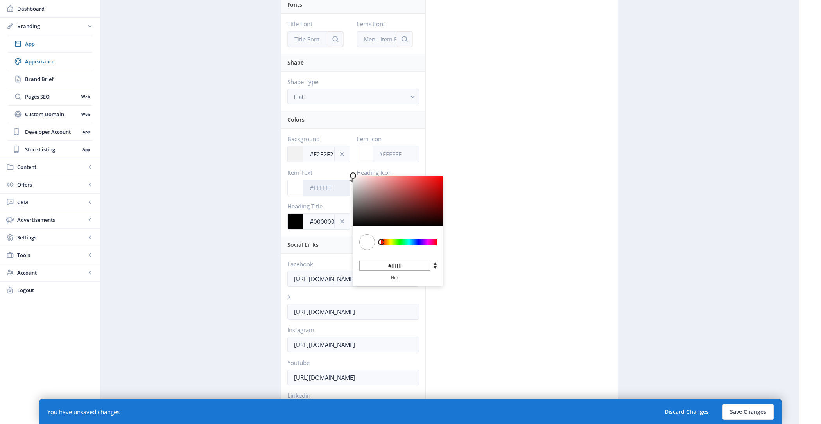
click at [342, 180] on input "Item Text" at bounding box center [326, 187] width 47 height 15
type input "#632626"
type input "#632525"
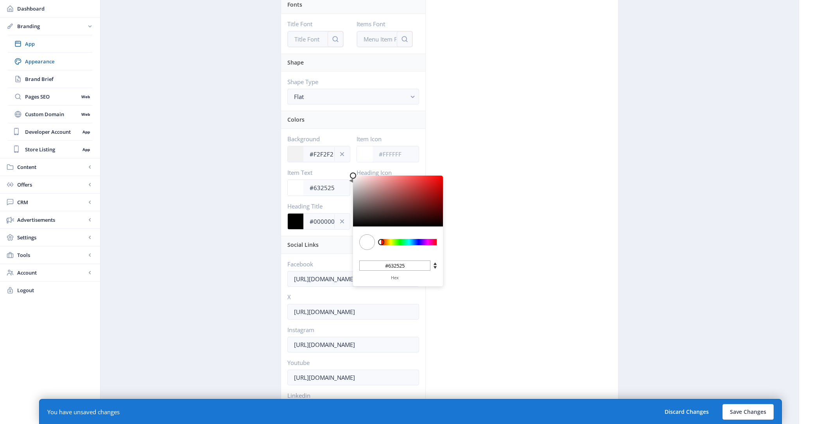
type input "#632424"
type input "#612121"
type input "#541616"
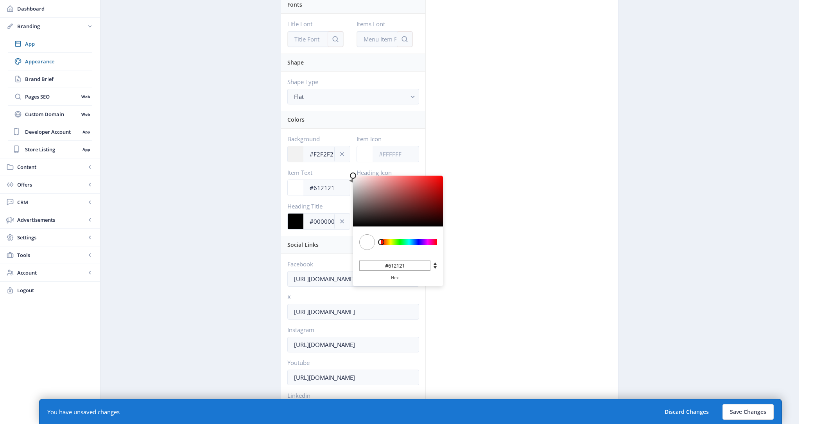
type input "#541616"
type input "#3C0909"
type input "#3c0909"
type input "#1B0101"
type input "#1b0101"
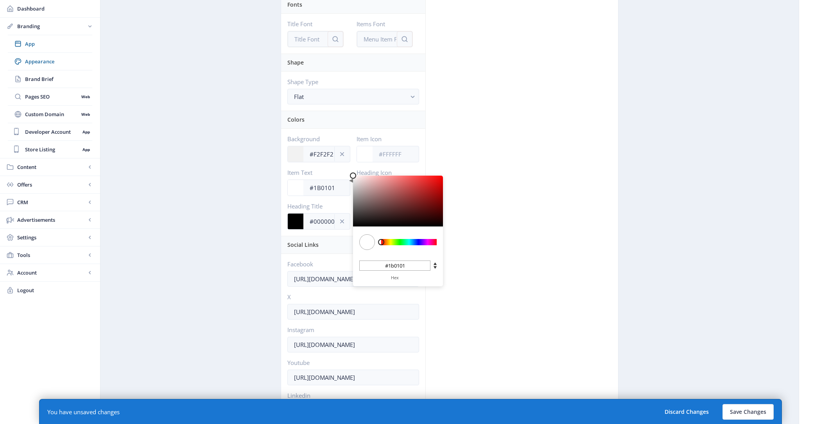
type input "#000000"
drag, startPoint x: 409, startPoint y: 206, endPoint x: 488, endPoint y: 251, distance: 91.2
click at [488, 251] on div "Footer Menu Footer Menu Logo Upload Title My First Publication Subtitle Descrip…" at bounding box center [449, 95] width 337 height 837
click at [489, 212] on div "Click on an element below to make changes Top Menu Hero Banner This banner is c…" at bounding box center [521, 95] width 193 height 837
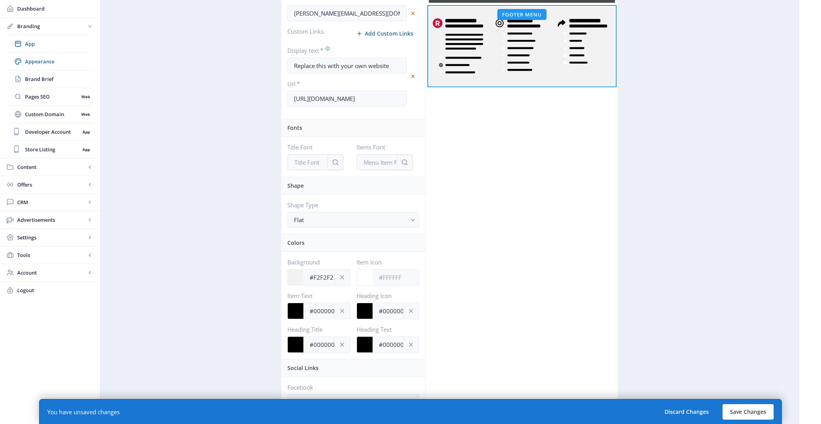
scroll to position [257, 0]
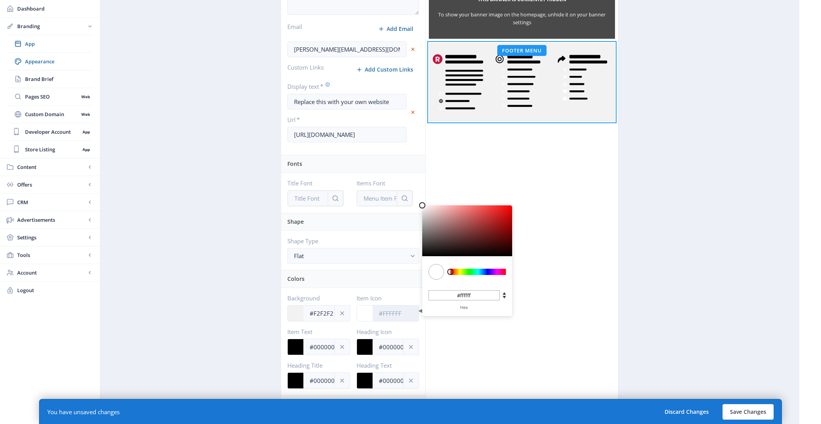
click at [395, 310] on input "Item Icon" at bounding box center [396, 313] width 47 height 15
type input "#630E0E"
type input "#630e0e"
type input "#5F0B0B"
type input "#5f0b0b"
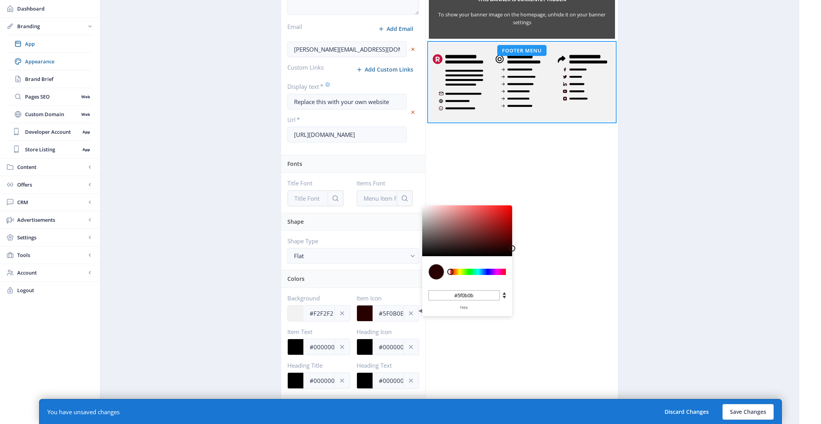
type input "#280000"
type input "#0E0000"
type input "#0e0000"
type input "#000000"
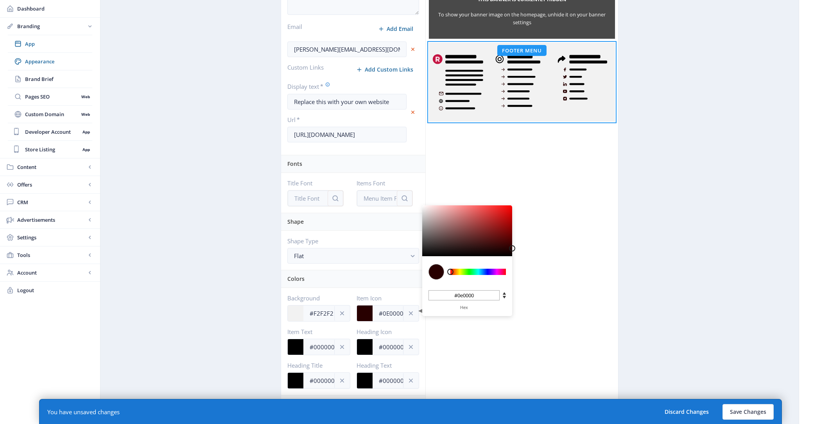
type input "#000000"
drag, startPoint x: 500, startPoint y: 236, endPoint x: 545, endPoint y: 284, distance: 66.1
click at [545, 284] on div "Footer Menu Footer Menu Logo Upload Title My First Publication Subtitle Descrip…" at bounding box center [449, 254] width 337 height 837
click at [545, 284] on div "Click on an element below to make changes Top Menu Hero Banner This banner is c…" at bounding box center [521, 254] width 193 height 837
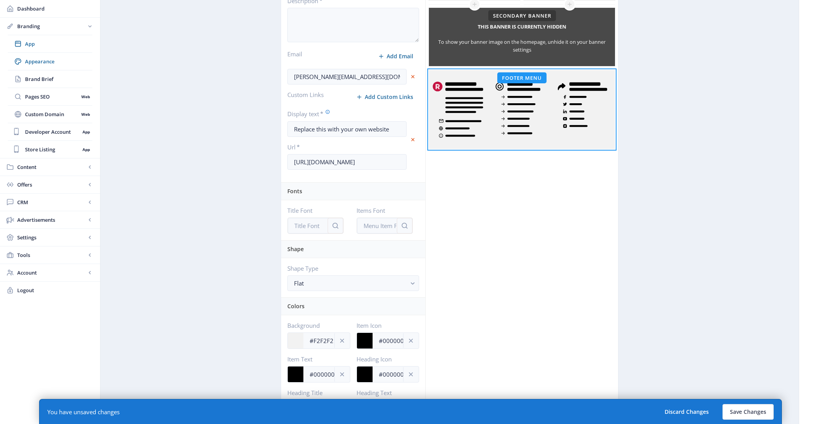
scroll to position [212, 0]
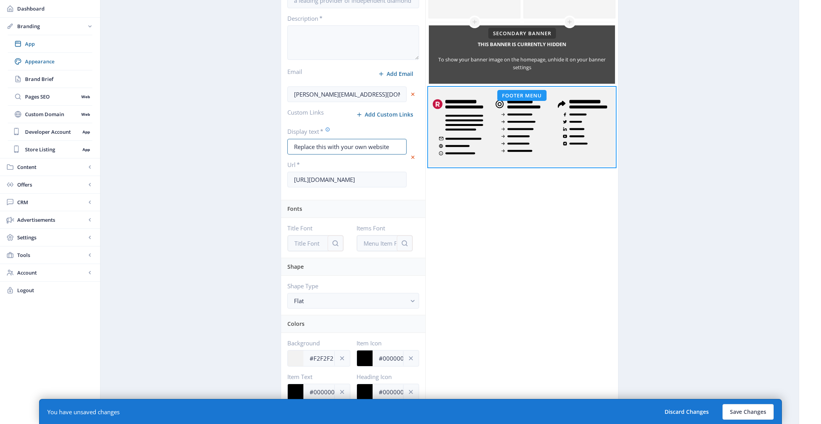
drag, startPoint x: 391, startPoint y: 140, endPoint x: 242, endPoint y: 140, distance: 149.3
click at [242, 140] on app-branding-designer "Universal App Mobile Appearance Collection Options Layout Options Font Options …" at bounding box center [449, 282] width 671 height 910
paste input "https://rapaport.com/"
type input "https://rapaport.com/"
drag, startPoint x: 378, startPoint y: 176, endPoint x: 207, endPoint y: 174, distance: 170.8
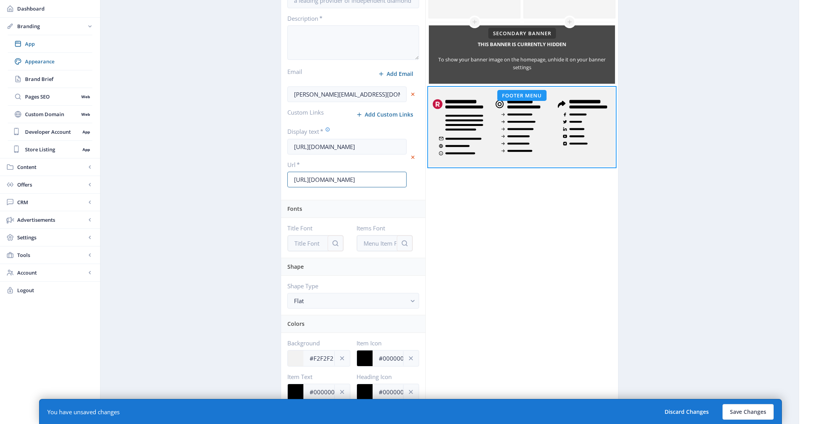
click at [207, 174] on app-branding-designer "Universal App Mobile Appearance Collection Options Layout Options Font Options …" at bounding box center [449, 282] width 671 height 910
paste input "rapapor"
type input "https://rapaport.com/"
click at [367, 141] on input "https://rapaport.com/" at bounding box center [346, 147] width 119 height 16
drag, startPoint x: 313, startPoint y: 145, endPoint x: 242, endPoint y: 145, distance: 71.5
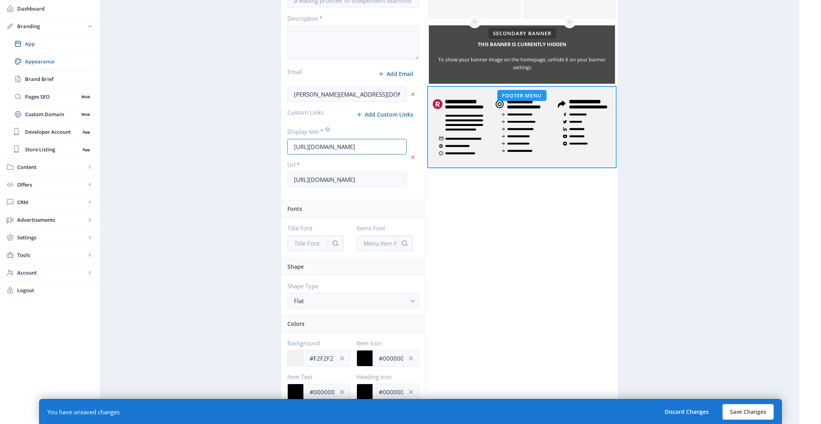
click at [242, 145] on app-branding-designer "Universal App Mobile Appearance Collection Options Layout Options Font Options …" at bounding box center [449, 282] width 671 height 910
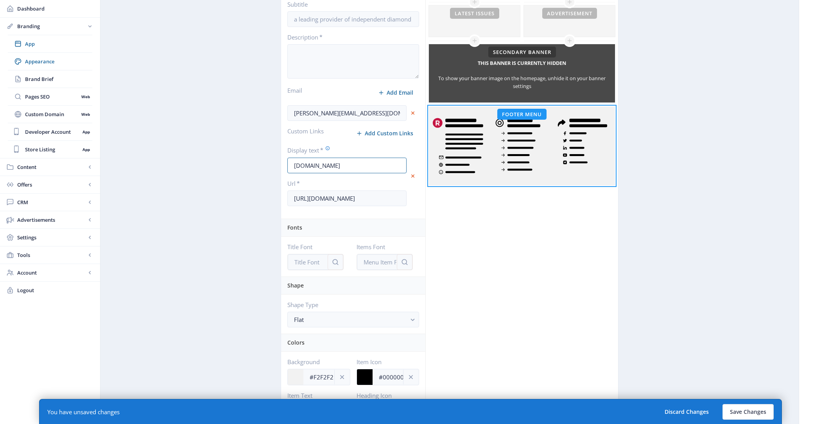
scroll to position [176, 0]
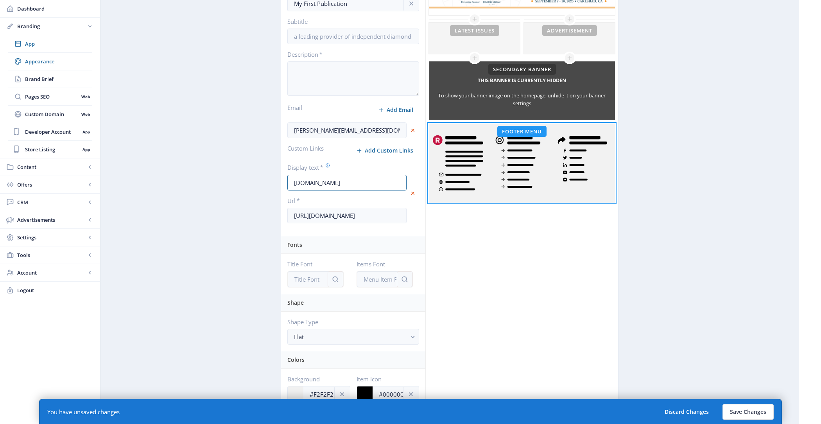
type input "rapaport.com"
drag, startPoint x: 357, startPoint y: 127, endPoint x: 249, endPoint y: 128, distance: 107.5
click at [249, 128] on app-branding-designer "Universal App Mobile Appearance Collection Options Layout Options Font Options …" at bounding box center [449, 318] width 671 height 910
paste input "david.small@rapaport"
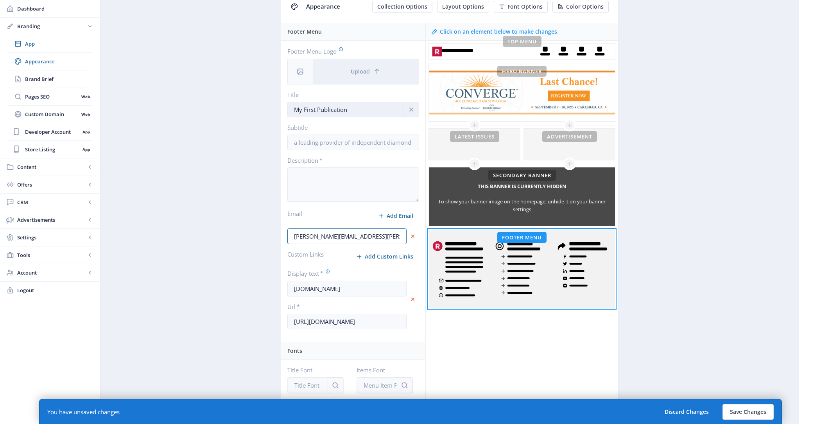
scroll to position [44, 0]
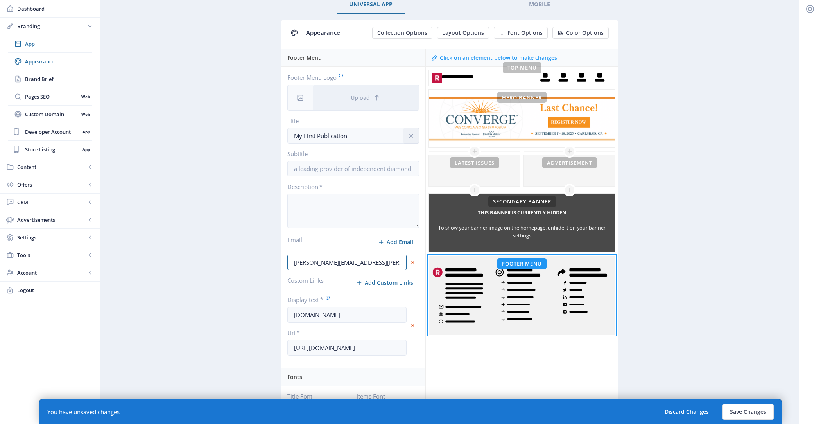
type input "david.small@rapaport.com"
click at [415, 138] on icon "info" at bounding box center [411, 136] width 8 height 8
click at [742, 416] on button "Save Changes" at bounding box center [747, 412] width 51 height 16
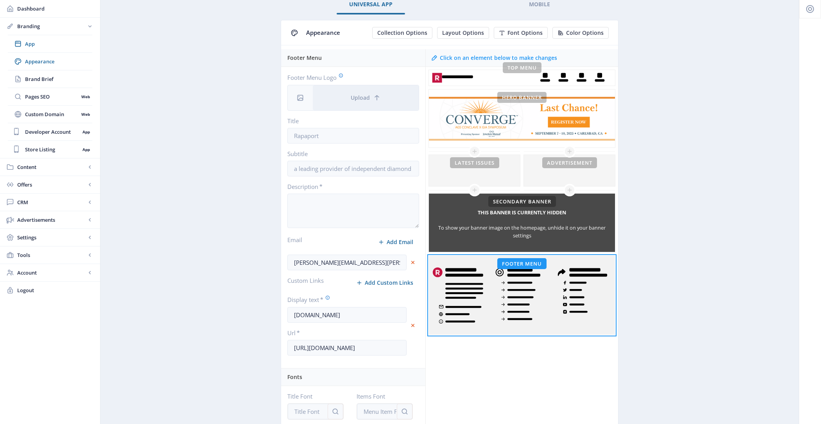
scroll to position [0, 0]
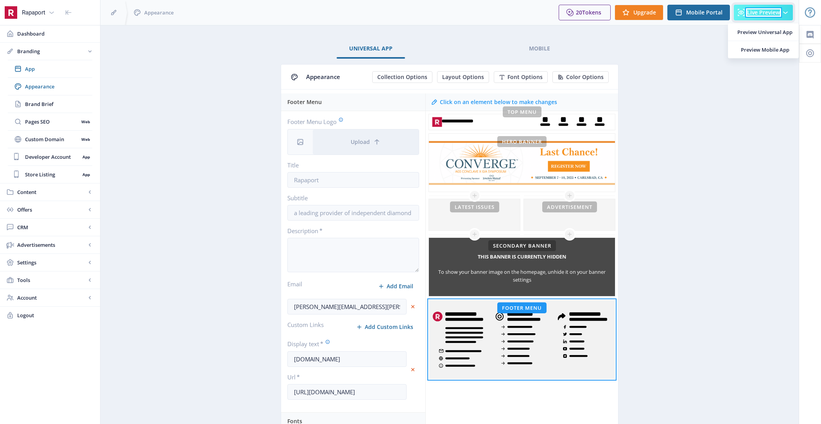
click at [759, 13] on span "Live Preview" at bounding box center [763, 12] width 33 height 6
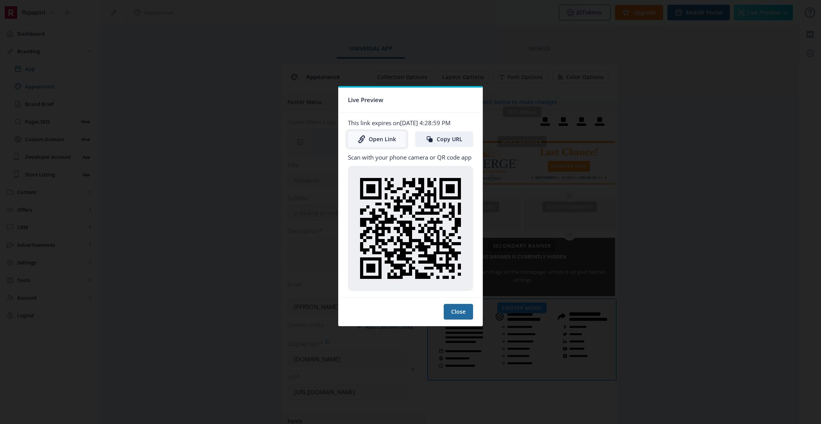
click at [372, 142] on link "Open Link" at bounding box center [377, 139] width 58 height 16
click at [466, 311] on button "Close" at bounding box center [458, 312] width 29 height 16
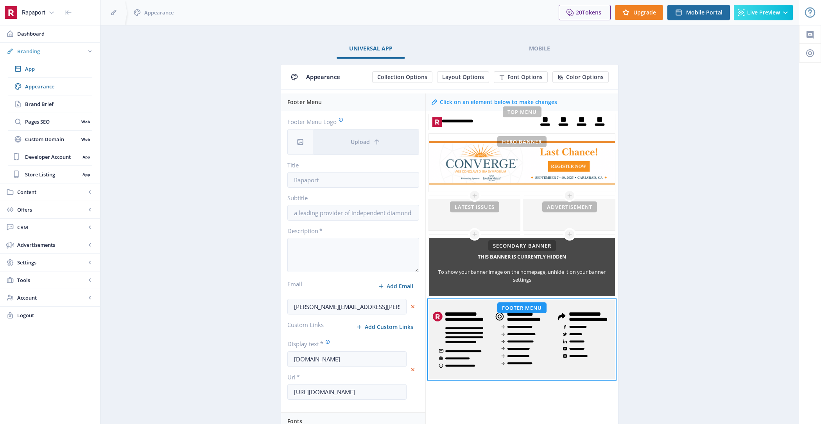
click at [47, 51] on span "Branding" at bounding box center [51, 51] width 69 height 8
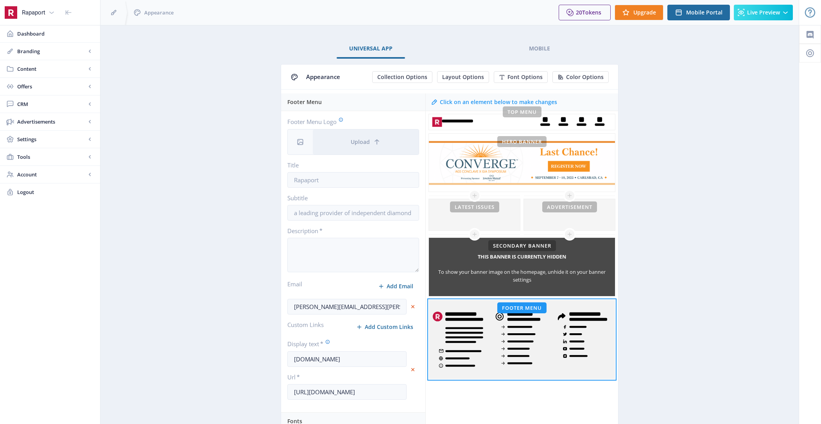
click at [47, 51] on span "Branding" at bounding box center [51, 51] width 69 height 8
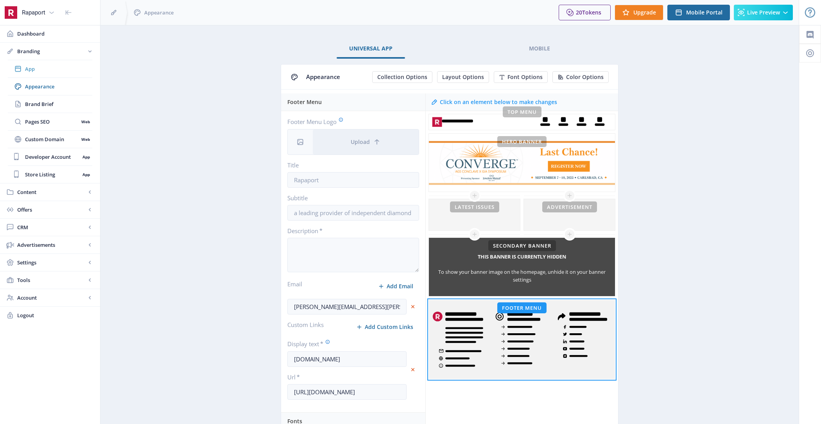
click at [55, 69] on span "App" at bounding box center [58, 69] width 67 height 8
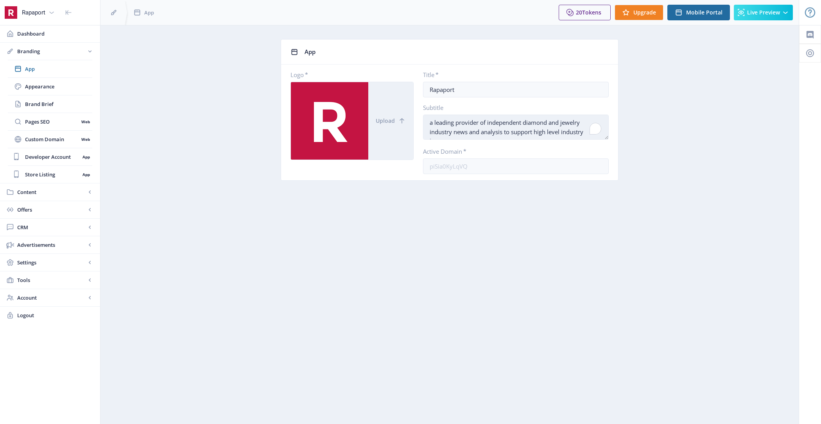
drag, startPoint x: 430, startPoint y: 121, endPoint x: 424, endPoint y: 121, distance: 6.6
click at [424, 121] on textarea "a leading provider of independent diamond and jewelry industry news and analysi…" at bounding box center [516, 127] width 186 height 25
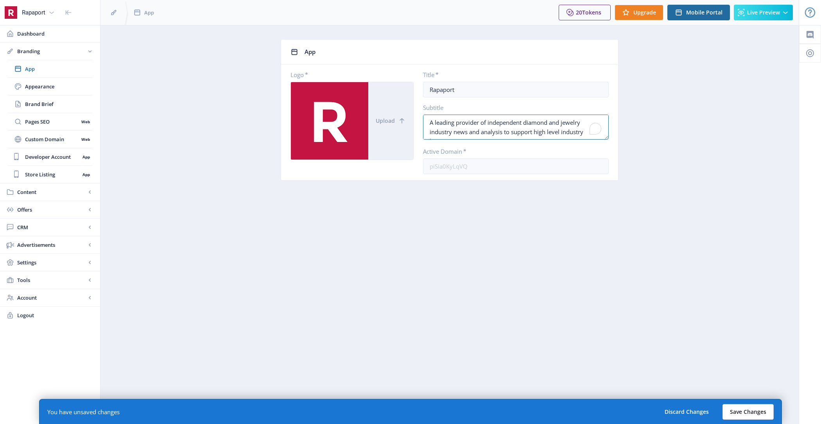
type textarea "A leading provider of independent diamond and jewelry industry news and analysi…"
click at [754, 414] on button "Save Changes" at bounding box center [747, 412] width 51 height 16
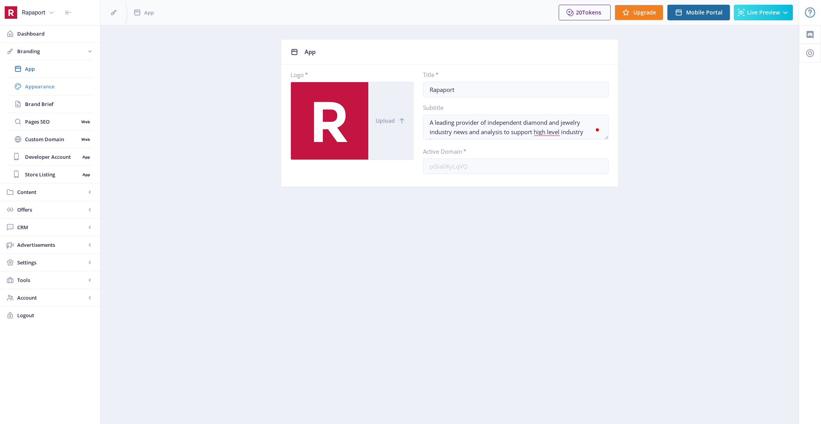
click at [81, 85] on span "Appearance" at bounding box center [58, 86] width 67 height 8
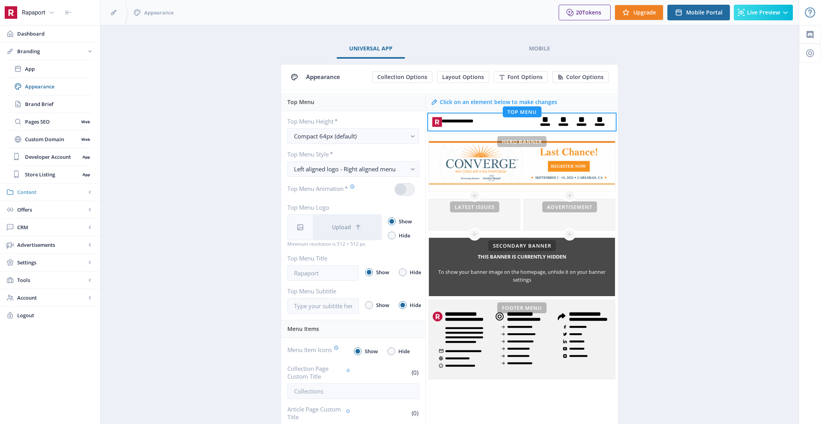
click at [46, 192] on span "Content" at bounding box center [51, 192] width 69 height 8
click at [578, 219] on div at bounding box center [569, 214] width 91 height 31
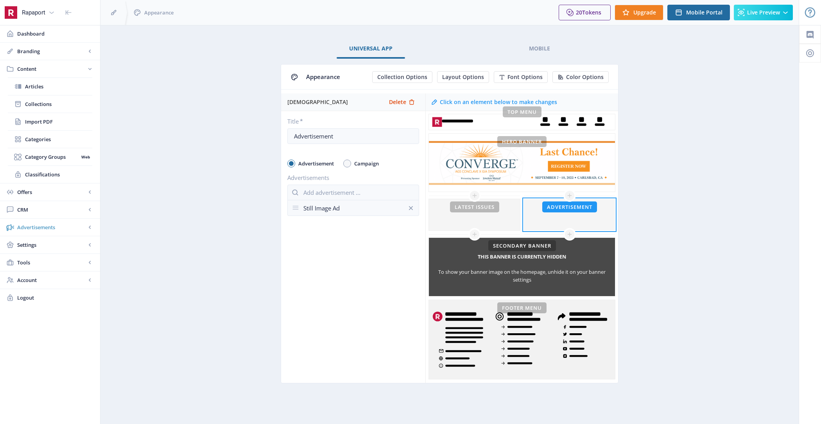
click at [68, 223] on span "Advertisements" at bounding box center [51, 227] width 69 height 8
click at [64, 140] on span "Ad Manager" at bounding box center [52, 139] width 54 height 8
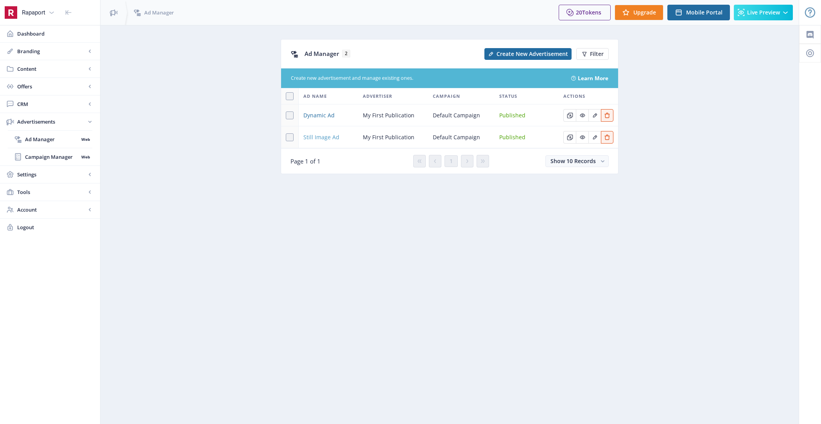
click at [330, 135] on span "Still Image Ad" at bounding box center [321, 137] width 36 height 9
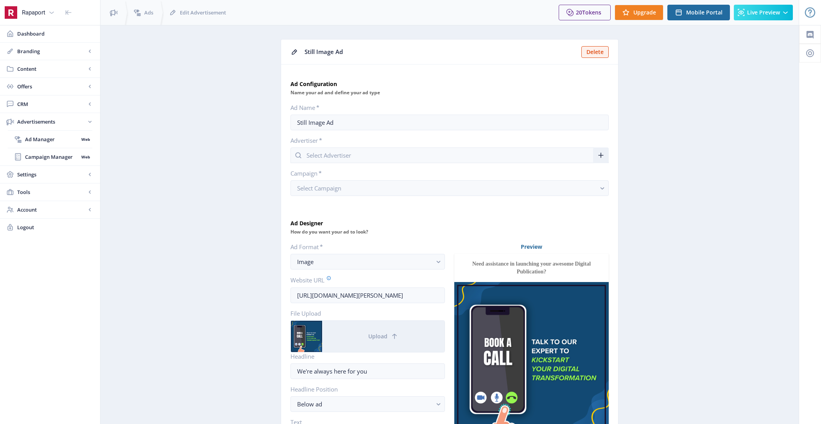
type input "My First Publication"
drag, startPoint x: 344, startPoint y: 119, endPoint x: 220, endPoint y: 120, distance: 123.1
click at [220, 120] on app-advertisements-ad "Still Image Ad Delete Ad Configuration Name your ad and define your ad type Ad …" at bounding box center [449, 326] width 671 height 575
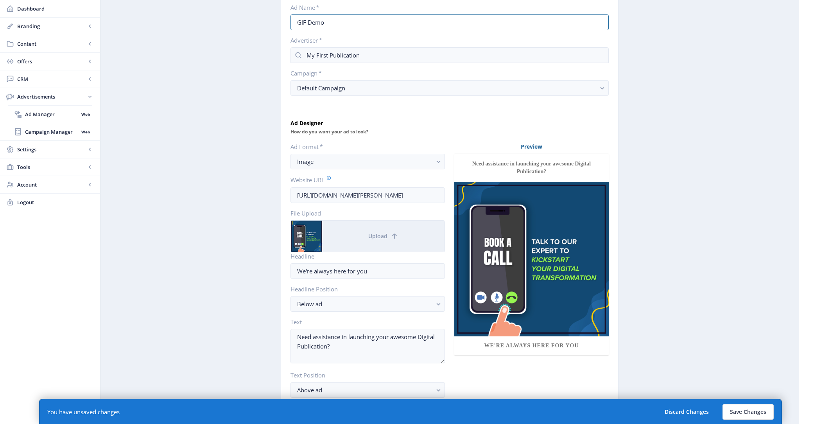
scroll to position [124, 0]
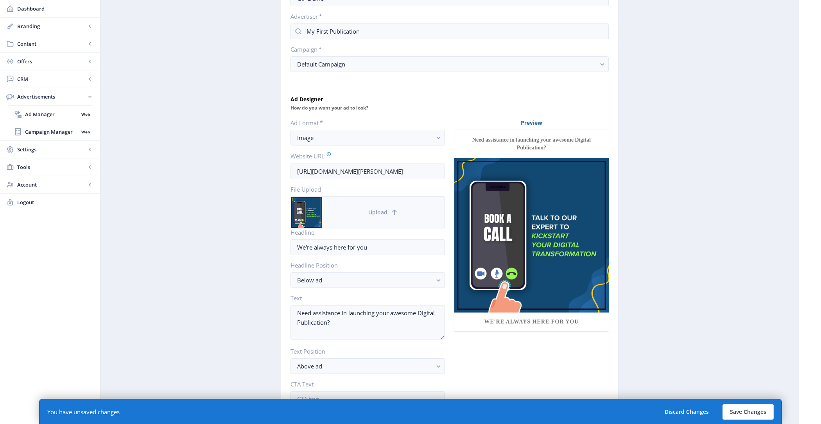
click at [376, 205] on button "Upload" at bounding box center [383, 212] width 122 height 31
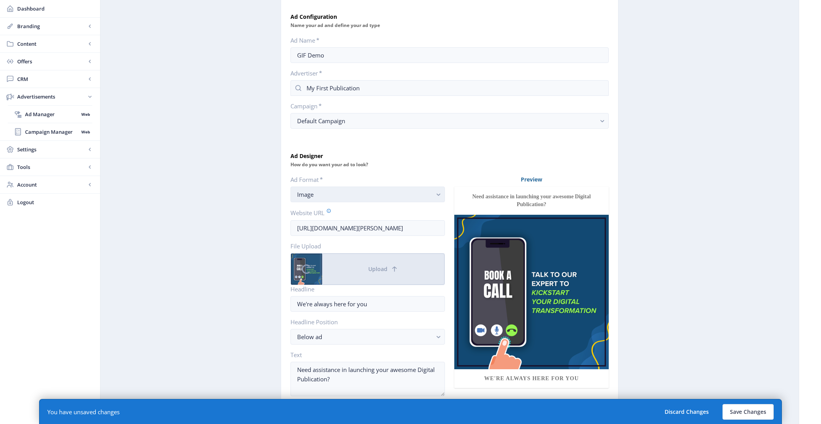
scroll to position [20, 0]
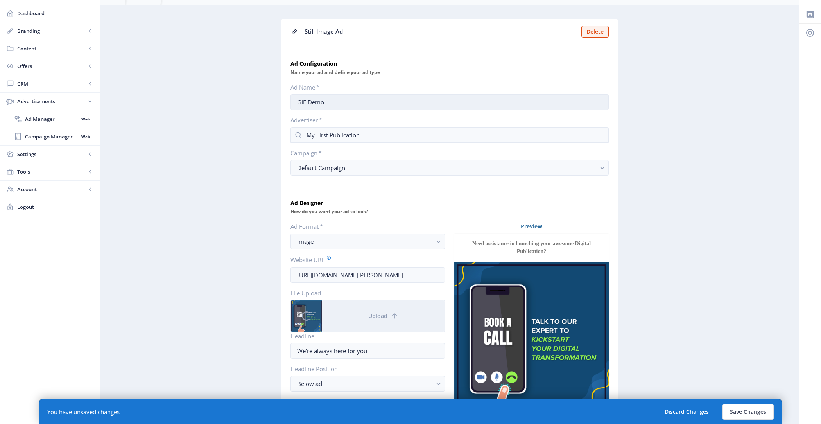
click at [320, 99] on input "GIF Demo" at bounding box center [449, 102] width 318 height 16
type input "GIF Rapnet"
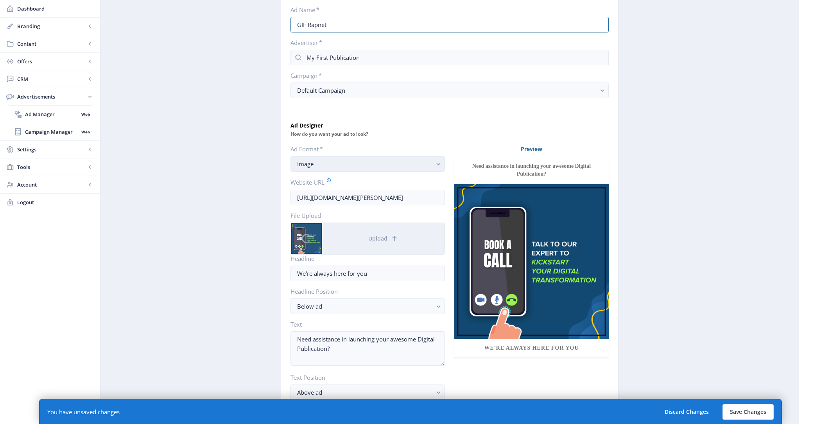
scroll to position [122, 0]
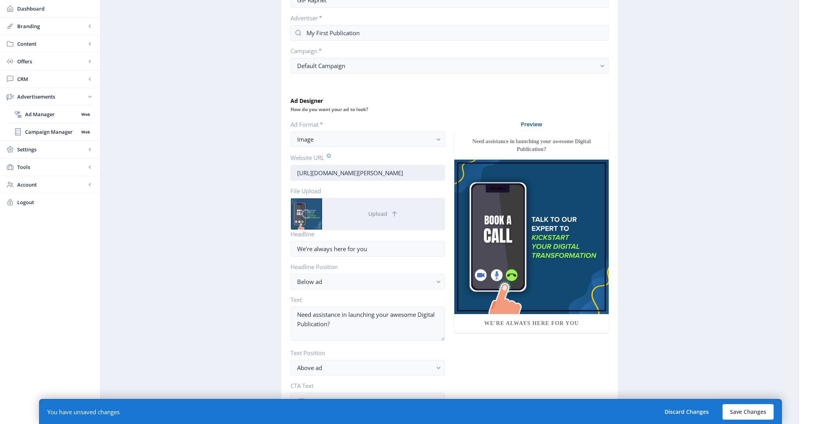
click at [358, 176] on input "https://calendly.com/dan-malone/magloft-discovery-call-universal-app" at bounding box center [367, 173] width 154 height 16
paste input "info.rapnet.com/schedule-a-demo?utm_campaign=16787787-rapnet-trading-toolbox&ut…"
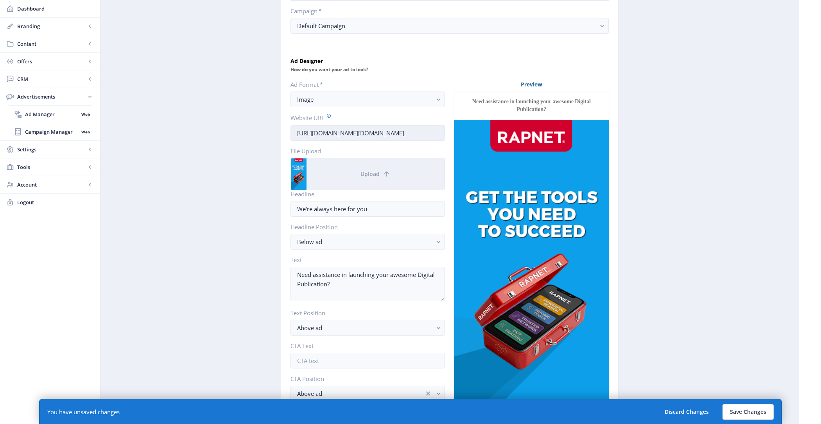
scroll to position [202, 0]
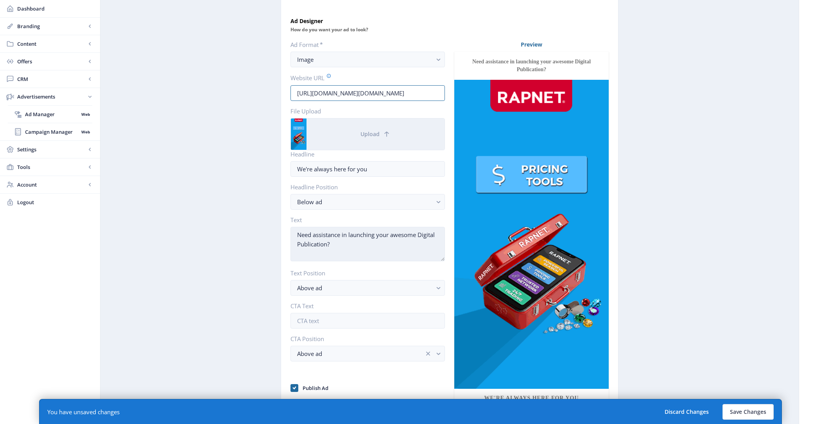
type input "https://info.rapnet.com/schedule-a-demo?utm_campaign=16787787-rapnet-trading-to…"
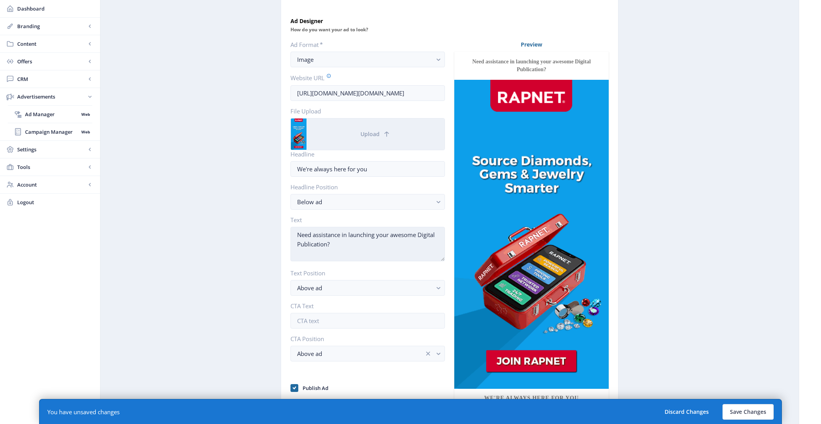
click at [354, 239] on textarea "Need assistance in launching your awesome Digital Publication?" at bounding box center [367, 244] width 154 height 34
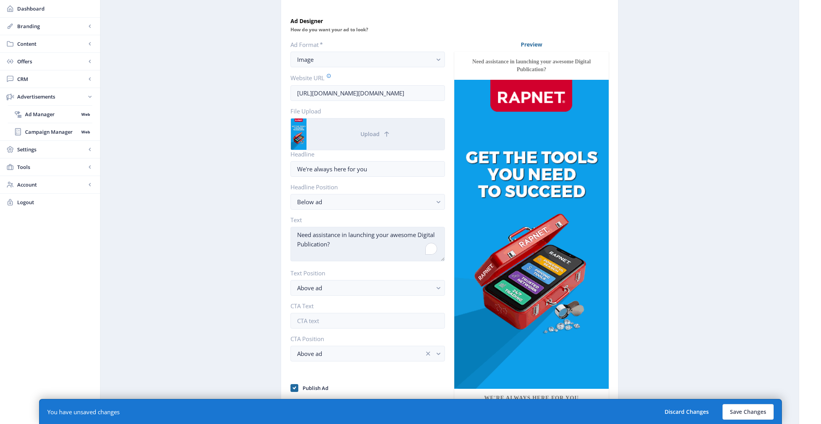
scroll to position [0, 0]
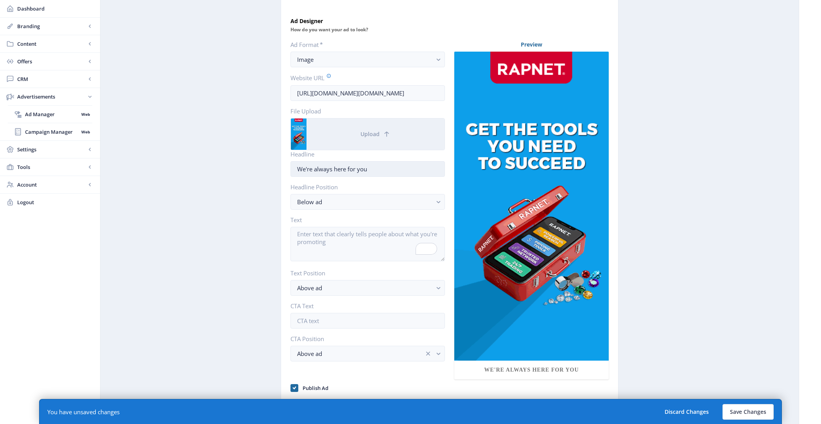
click at [376, 167] on input "We're always here for you" at bounding box center [367, 169] width 154 height 16
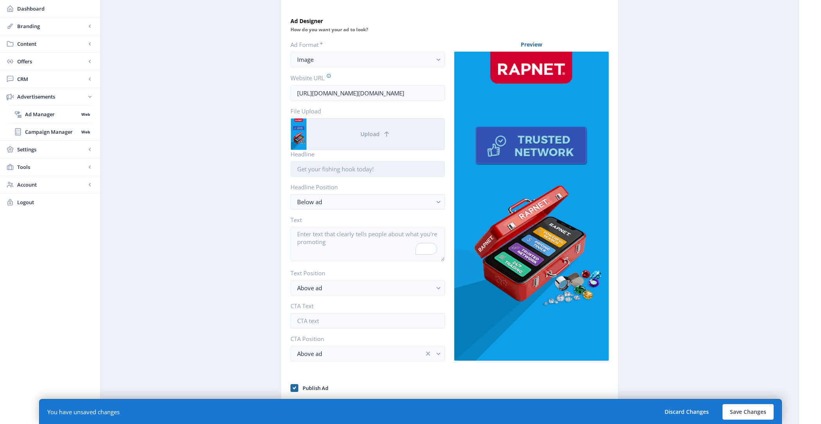
scroll to position [208, 0]
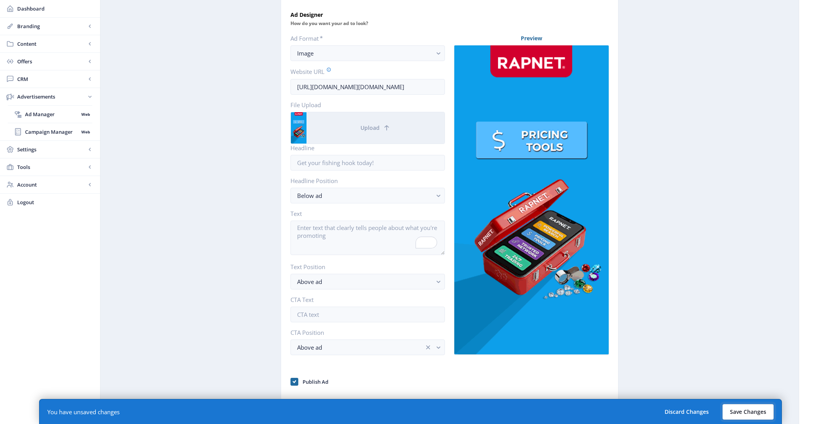
click at [742, 406] on button "Save Changes" at bounding box center [747, 412] width 51 height 16
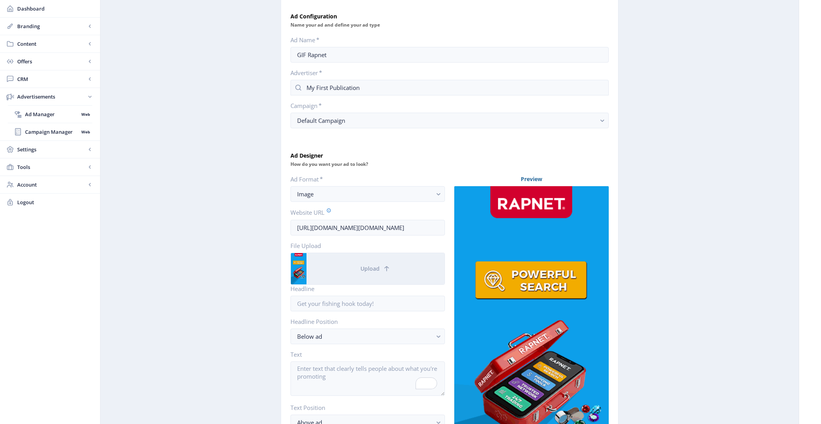
scroll to position [0, 0]
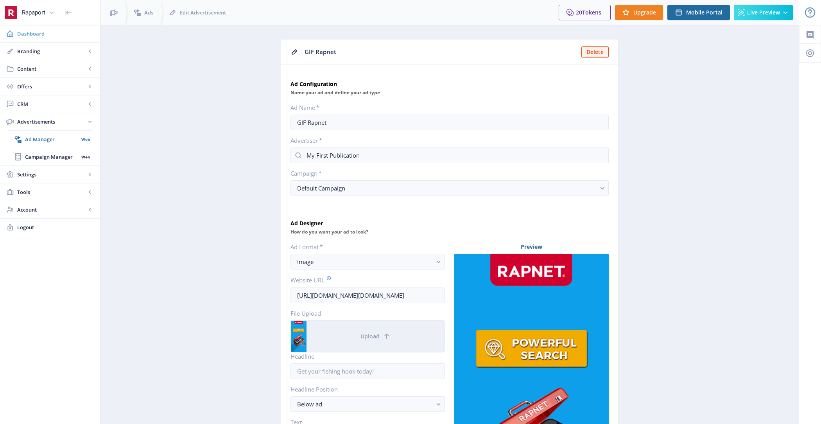
click at [50, 34] on span "Dashboard" at bounding box center [55, 34] width 77 height 8
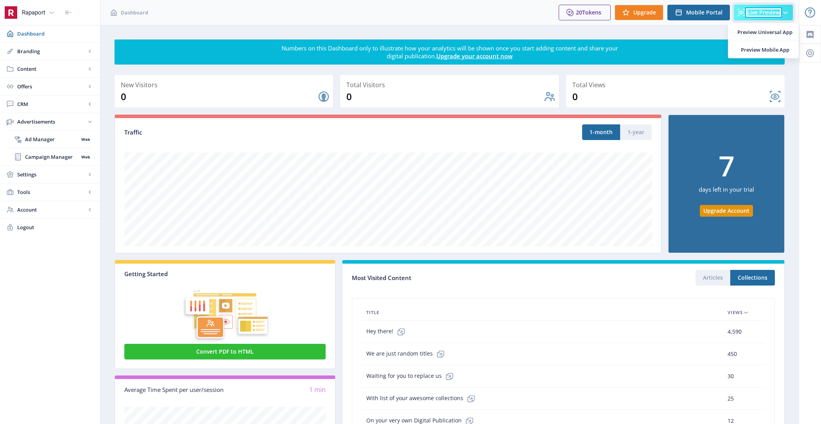
click at [776, 10] on span "Live Preview" at bounding box center [763, 12] width 33 height 6
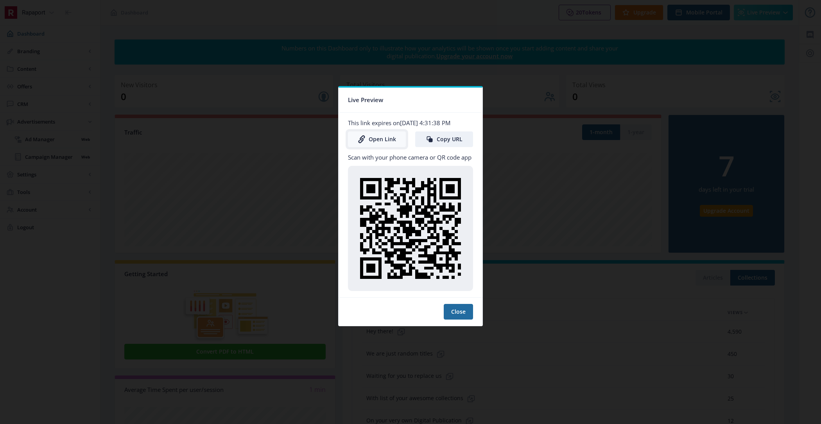
click at [383, 141] on link "Open Link" at bounding box center [377, 139] width 58 height 16
click at [463, 299] on nb-card-footer "Close" at bounding box center [411, 311] width 144 height 29
click at [460, 315] on button "Close" at bounding box center [458, 312] width 29 height 16
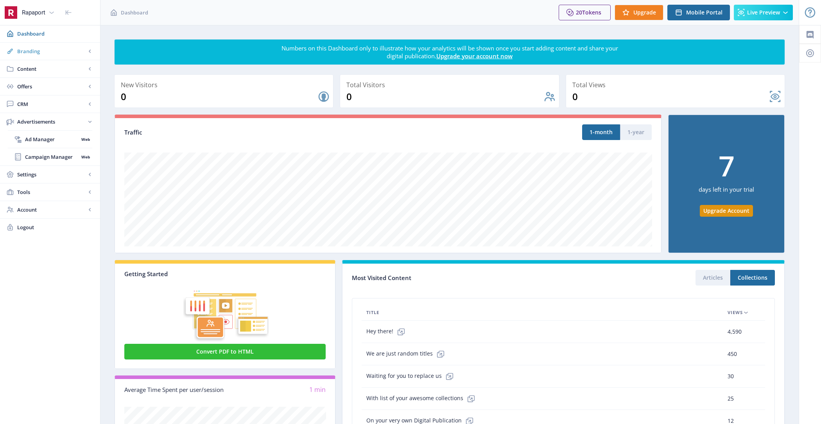
click at [55, 50] on span "Branding" at bounding box center [51, 51] width 69 height 8
click at [58, 88] on span "Appearance" at bounding box center [58, 86] width 67 height 8
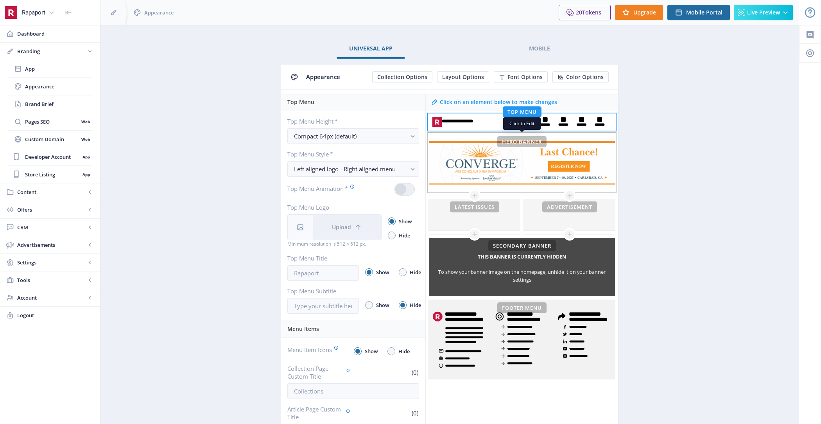
click at [494, 158] on div "This banner is currently hidden To show your banner image on the homepage, unhi…" at bounding box center [522, 163] width 186 height 58
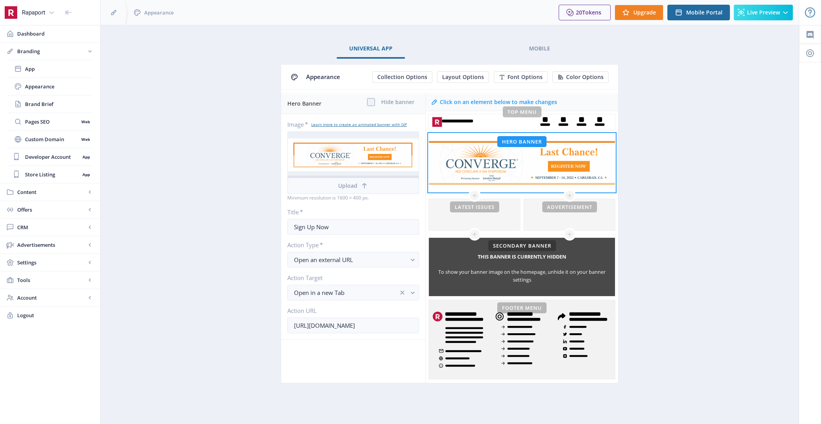
click at [357, 186] on span "Upload" at bounding box center [347, 186] width 19 height 6
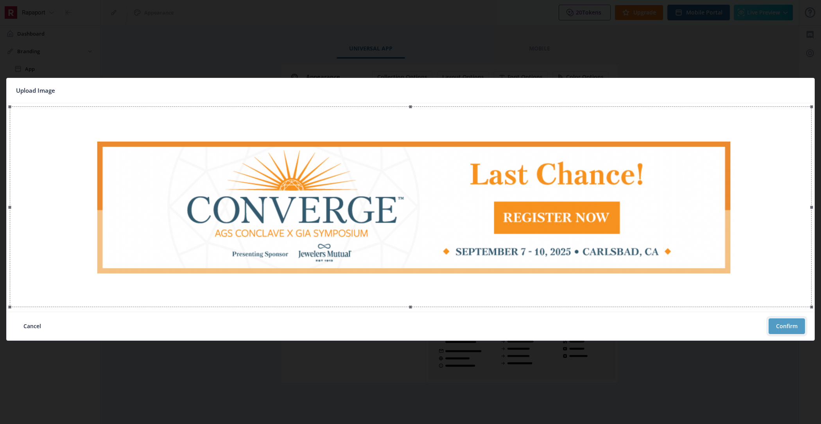
click at [790, 322] on button "Confirm" at bounding box center [786, 326] width 36 height 16
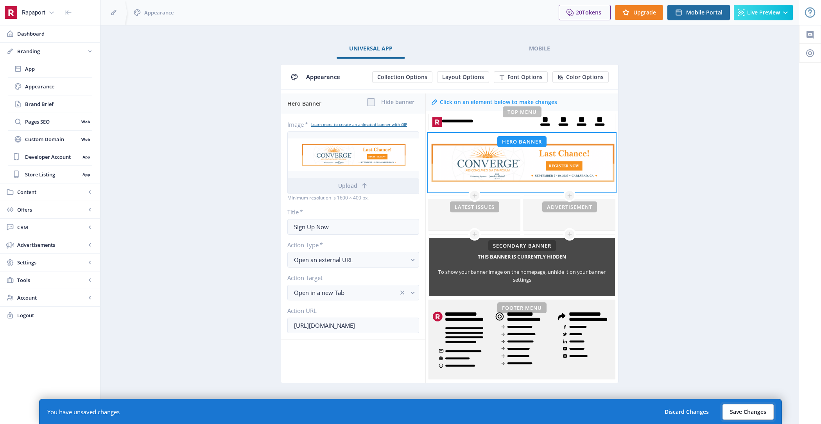
click at [742, 408] on button "Save Changes" at bounding box center [747, 412] width 51 height 16
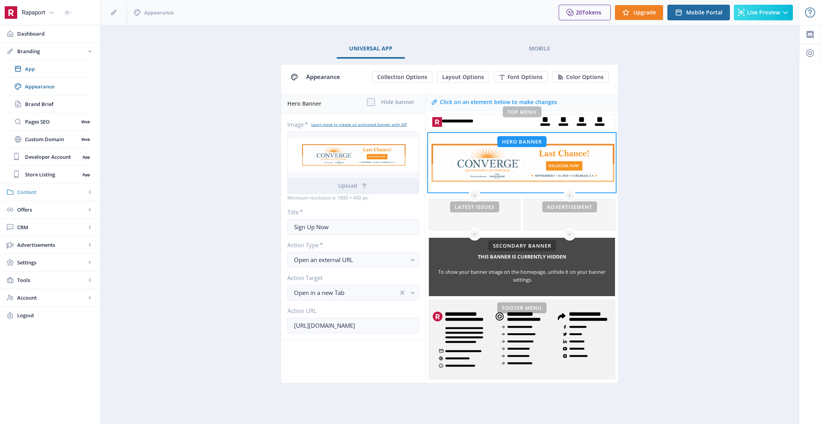
click at [53, 192] on span "Content" at bounding box center [51, 192] width 69 height 8
click at [54, 210] on span "CRM" at bounding box center [51, 210] width 69 height 8
click at [58, 175] on span "Advertisements" at bounding box center [51, 174] width 69 height 8
click at [61, 142] on span "Ad Manager" at bounding box center [52, 139] width 54 height 8
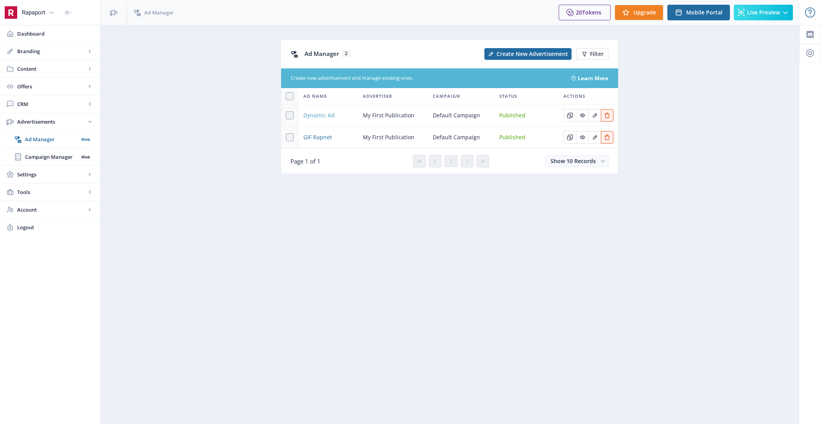
click at [324, 111] on span "Dynamic Ad" at bounding box center [318, 115] width 31 height 9
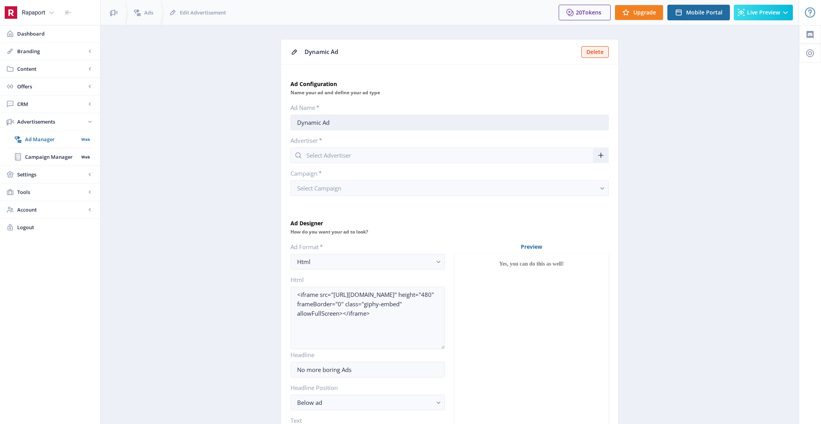
type input "My First Publication"
drag, startPoint x: 353, startPoint y: 121, endPoint x: 264, endPoint y: 118, distance: 89.2
click at [264, 118] on app-advertisements-ad "Dynamic Ad Delete Ad Configuration Name your ad and define your ad type Ad Name…" at bounding box center [449, 325] width 671 height 573
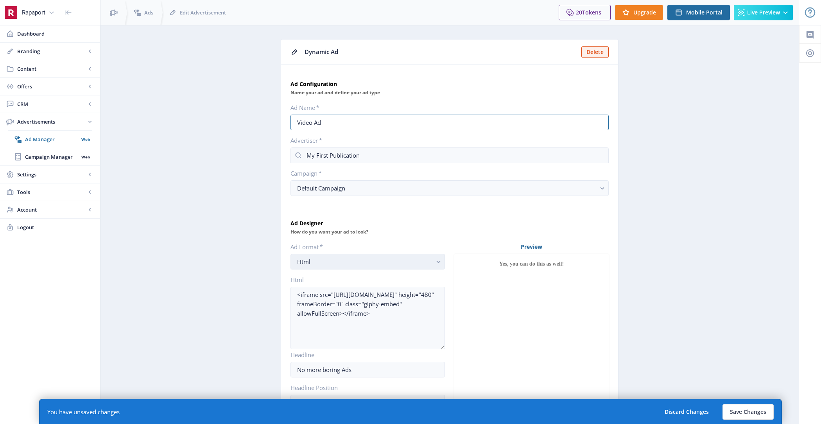
type input "Video Ad"
click at [346, 260] on div "Html" at bounding box center [364, 261] width 135 height 9
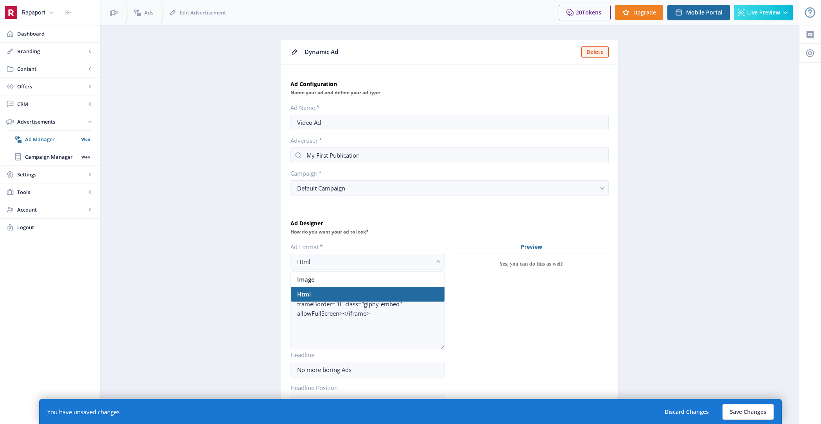
click at [391, 229] on div "How do you want your ad to look?" at bounding box center [449, 231] width 318 height 9
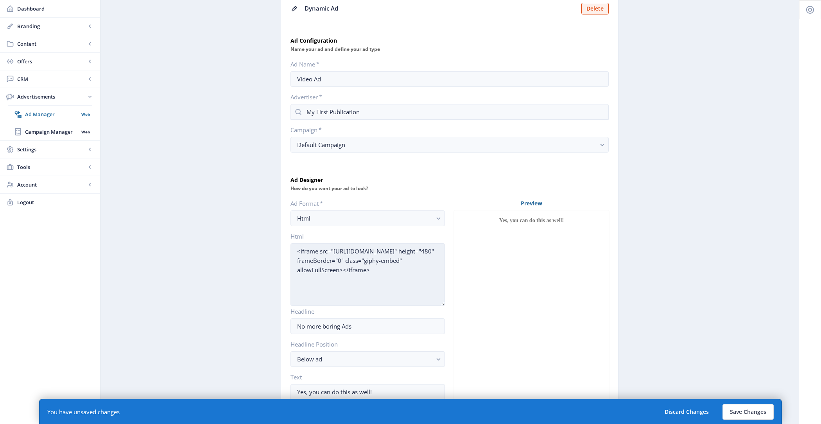
scroll to position [47, 0]
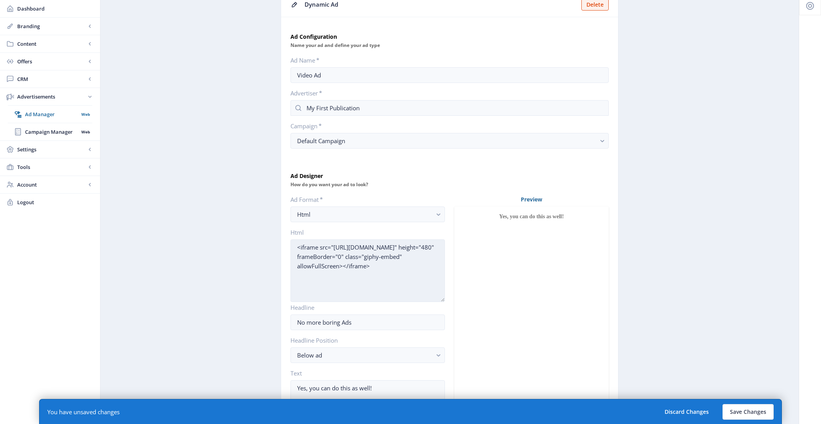
click at [362, 267] on textarea "<iframe src="https://giphy.com/embed/VpJRvshoYAdCNlAi5A" height="480" frameBord…" at bounding box center [367, 270] width 154 height 63
paste textarea "width="560" height="315" src="https://www.youtube.com/embed/RH8Q0e-K7A8?si=NHsG…"
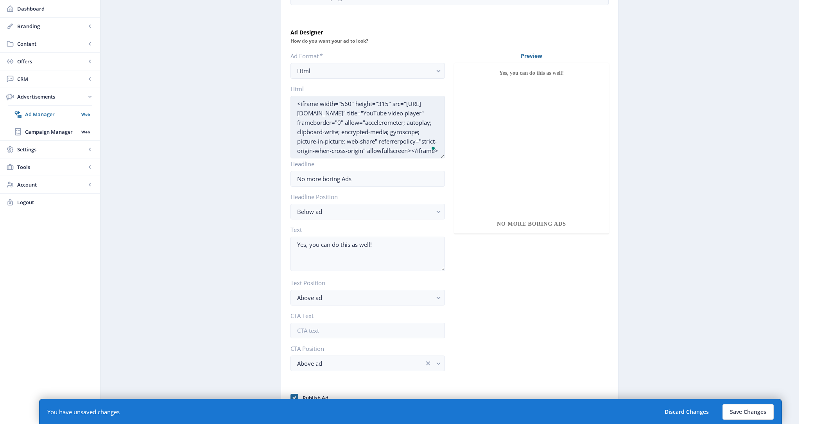
scroll to position [207, 0]
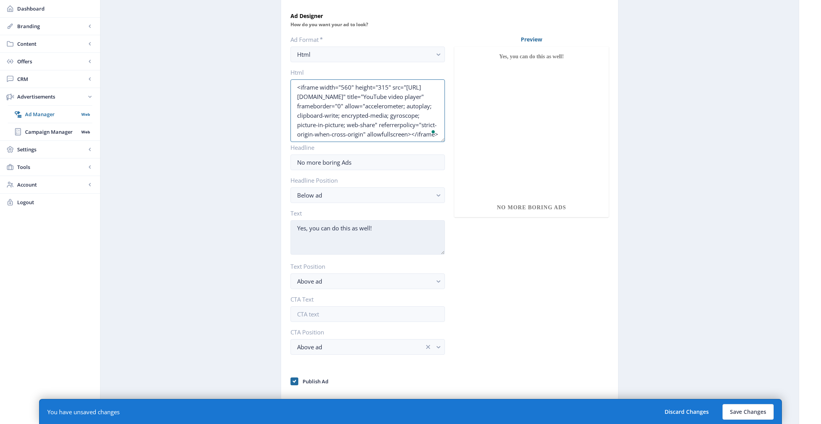
type textarea "<iframe width="560" height="315" src="https://www.youtube.com/embed/RH8Q0e-K7A8…"
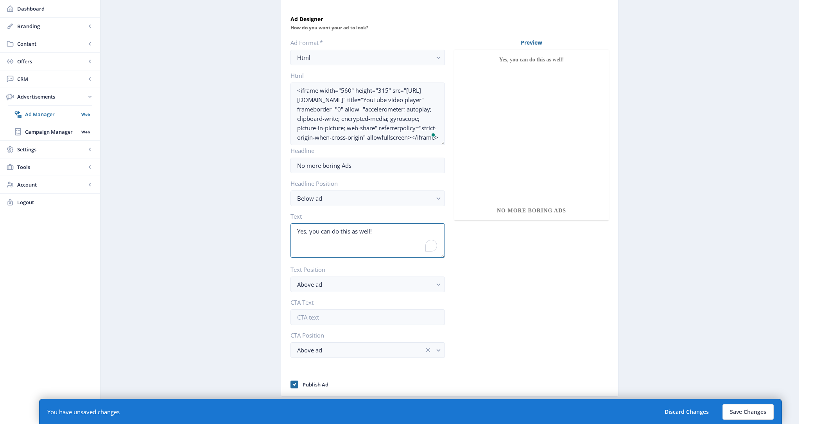
scroll to position [201, 0]
drag, startPoint x: 379, startPoint y: 230, endPoint x: 290, endPoint y: 215, distance: 90.0
click at [290, 215] on app-form-field "Text Yes, you can do this as well!" at bounding box center [367, 238] width 154 height 47
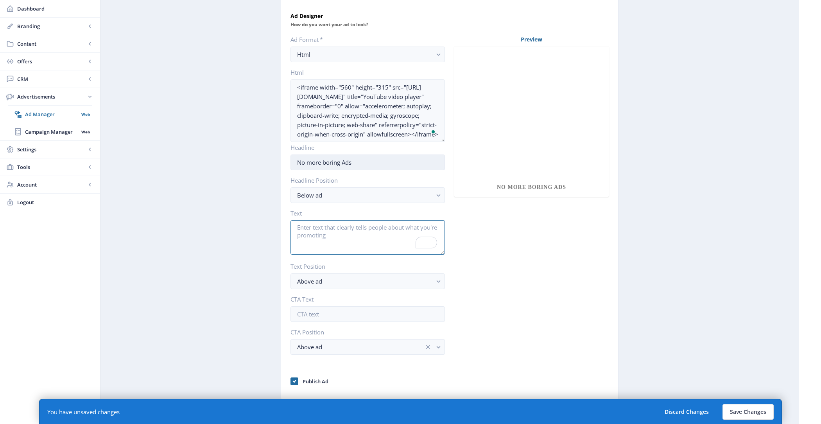
scroll to position [18, 0]
drag, startPoint x: 364, startPoint y: 160, endPoint x: 231, endPoint y: 159, distance: 133.7
click at [231, 159] on app-advertisements-ad "Dynamic Ad Delete Ad Configuration Name your ad and define your ad type Ad Name…" at bounding box center [449, 121] width 671 height 579
click at [496, 256] on div "Preview" at bounding box center [531, 211] width 154 height 351
click at [753, 415] on button "Save Changes" at bounding box center [747, 412] width 51 height 16
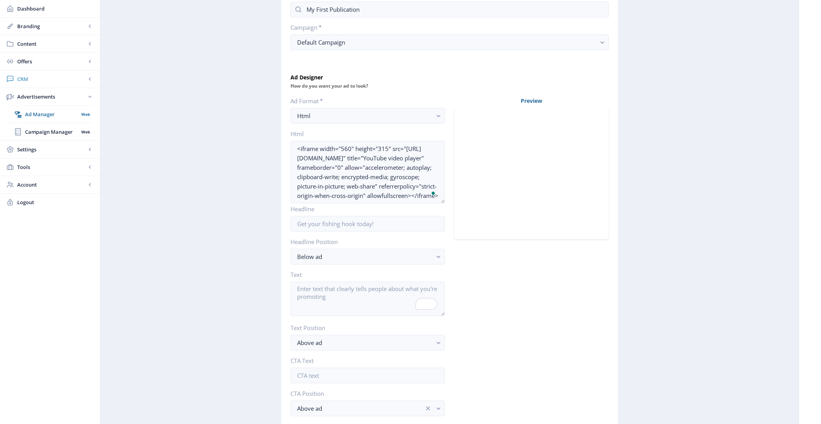
scroll to position [0, 0]
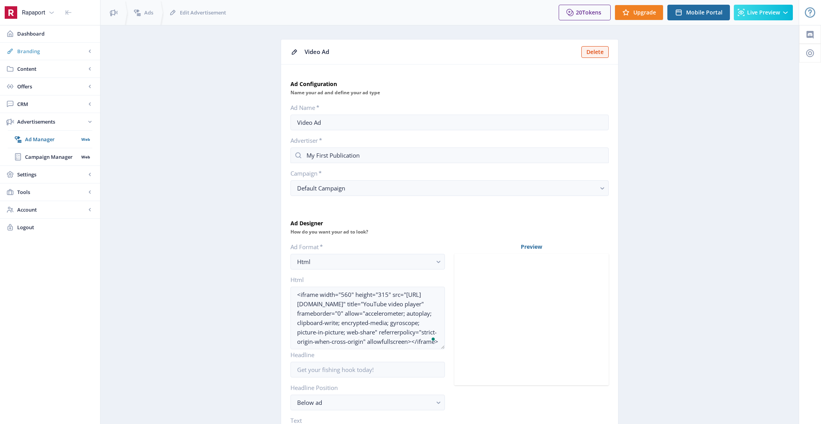
click at [50, 55] on span "Branding" at bounding box center [51, 51] width 69 height 8
click at [60, 84] on span "Appearance" at bounding box center [58, 86] width 67 height 8
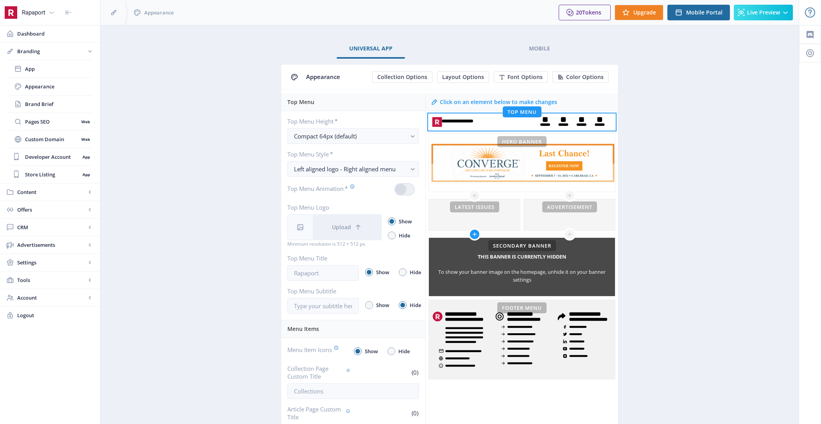
click at [474, 235] on icon at bounding box center [474, 234] width 4 height 4
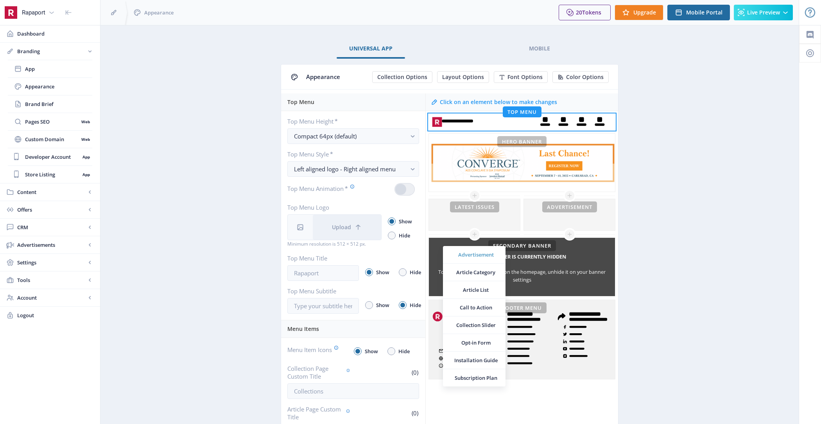
click at [477, 253] on span "Advertisement" at bounding box center [475, 255] width 47 height 8
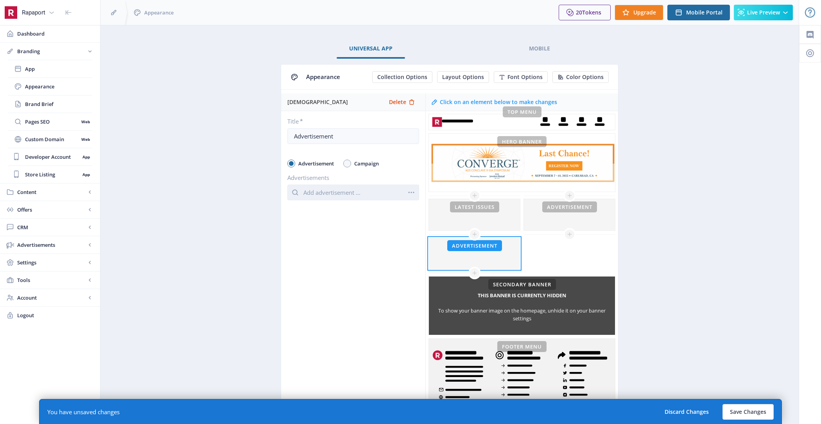
click at [333, 194] on input "text" at bounding box center [353, 193] width 132 height 16
click at [333, 209] on nb-option "Video Ad" at bounding box center [353, 209] width 131 height 15
click at [337, 208] on div "Video Ad" at bounding box center [353, 208] width 100 height 15
click at [320, 206] on div "Video Ad" at bounding box center [353, 208] width 100 height 15
click at [352, 291] on div "Advertisment Delete Title * Advertisement Advertisement Campaign Advertisements…" at bounding box center [353, 257] width 144 height 328
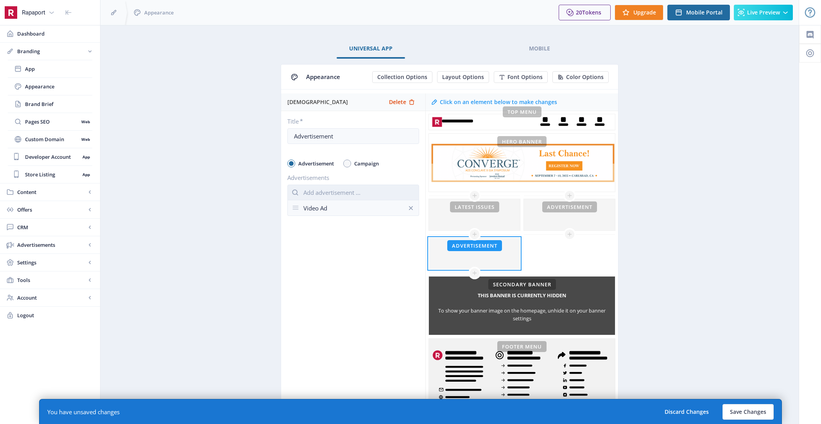
click at [368, 186] on input "text" at bounding box center [353, 193] width 132 height 16
click at [768, 249] on app-branding-designer "Universal App Mobile Appearance Collection Options Layout Options Font Options …" at bounding box center [449, 239] width 671 height 401
click at [749, 413] on button "Save Changes" at bounding box center [747, 412] width 51 height 16
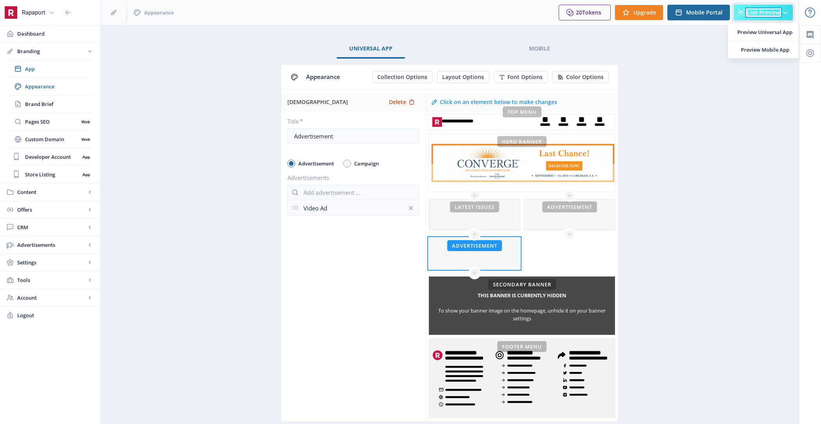
click at [753, 11] on span "Live Preview" at bounding box center [763, 12] width 33 height 6
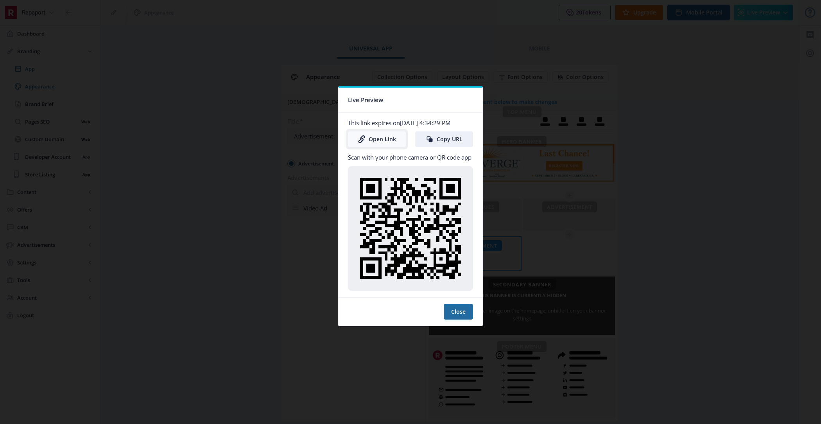
click at [380, 134] on link "Open Link" at bounding box center [377, 139] width 58 height 16
click at [460, 312] on button "Close" at bounding box center [458, 312] width 29 height 16
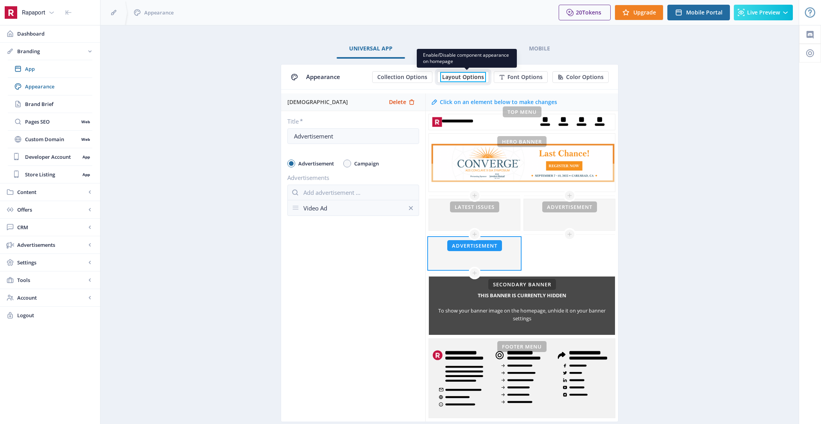
click at [464, 77] on span "Layout Options" at bounding box center [463, 77] width 42 height 6
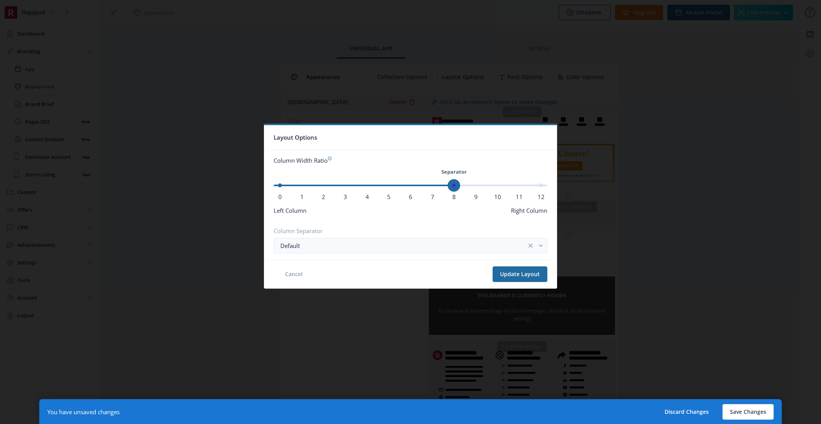
drag, startPoint x: 433, startPoint y: 185, endPoint x: 453, endPoint y: 186, distance: 20.3
click at [453, 186] on span "ngx-slider" at bounding box center [454, 185] width 13 height 13
click at [518, 274] on button "Update Layout" at bounding box center [520, 274] width 55 height 16
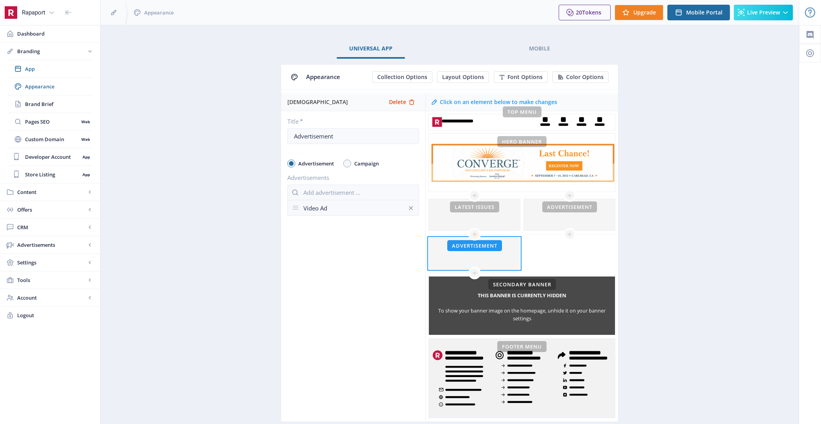
click at [753, 401] on div "You have unsaved changes Discard Changes Save Changes" at bounding box center [410, 411] width 743 height 25
click at [757, 3] on div "20 Tokens Upgrade Mobile Portal Live Preview" at bounding box center [675, 12] width 247 height 25
click at [764, 16] on span "Live Preview" at bounding box center [763, 12] width 33 height 6
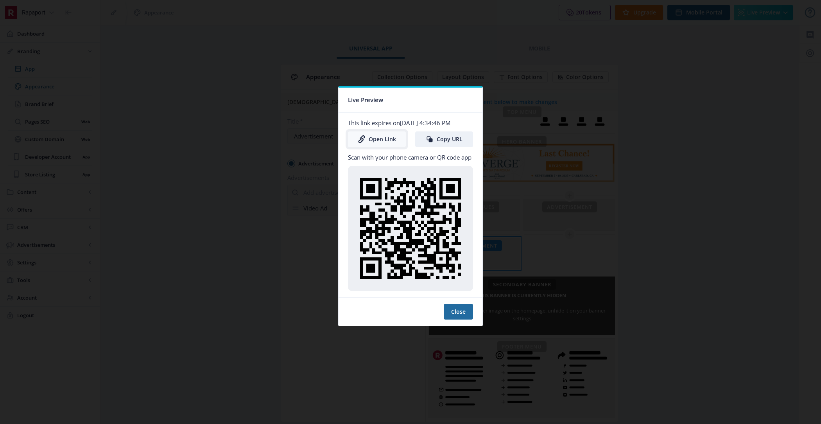
click at [371, 133] on link "Open Link" at bounding box center [377, 139] width 58 height 16
click at [466, 312] on button "Close" at bounding box center [458, 312] width 29 height 16
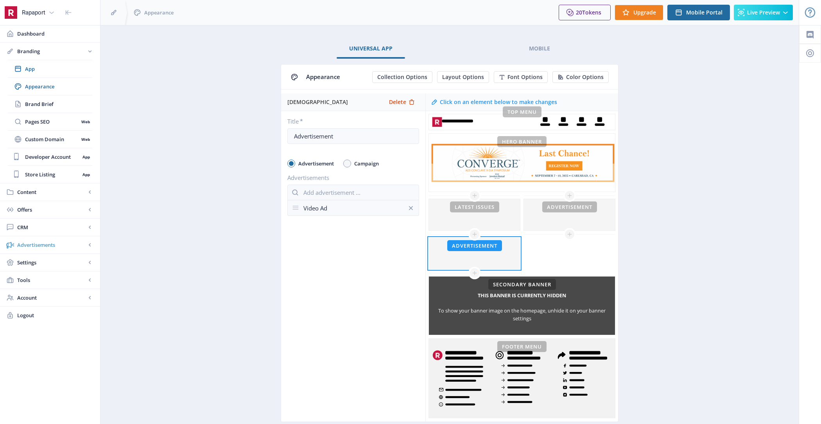
click at [41, 245] on span "Advertisements" at bounding box center [51, 245] width 69 height 8
click at [54, 141] on span "Ad Manager" at bounding box center [52, 139] width 54 height 8
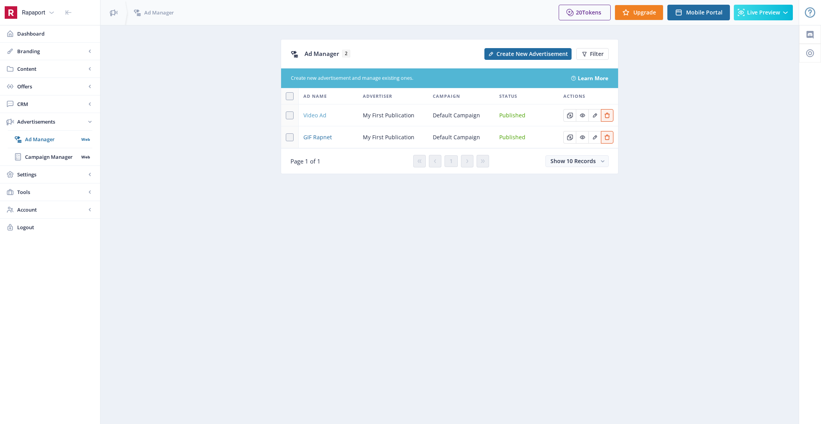
click at [312, 111] on span "Video Ad" at bounding box center [314, 115] width 23 height 9
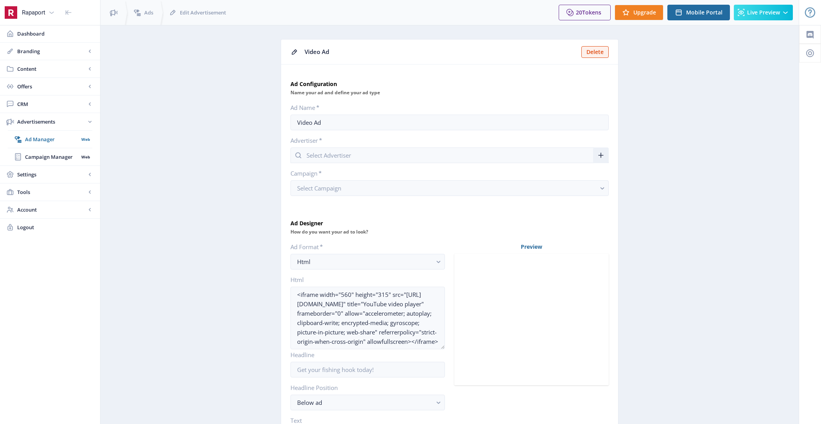
type input "My First Publication"
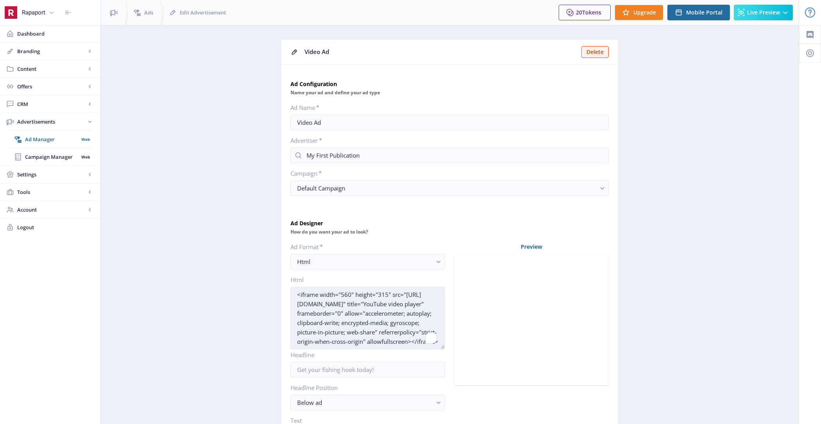
click at [343, 292] on textarea "<iframe width="560" height="315" src="https://www.youtube.com/embed/RH8Q0e-K7A8…" at bounding box center [367, 318] width 154 height 63
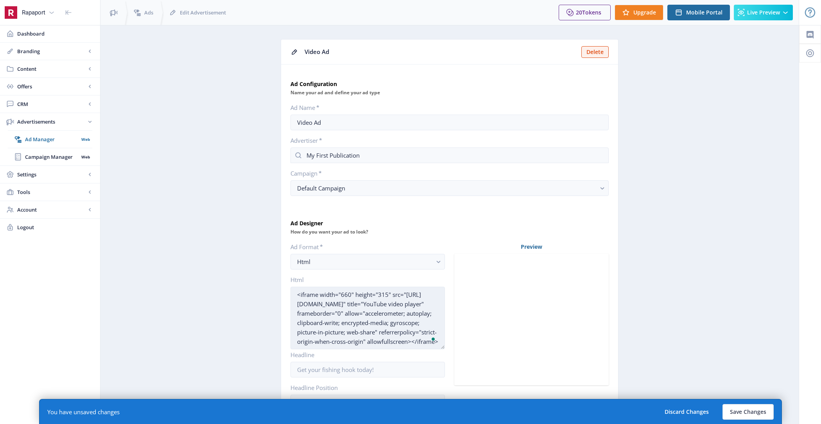
click at [378, 293] on textarea "<iframe width="660" height="315" src="https://www.youtube.com/embed/RH8Q0e-K7A8…" at bounding box center [367, 318] width 154 height 63
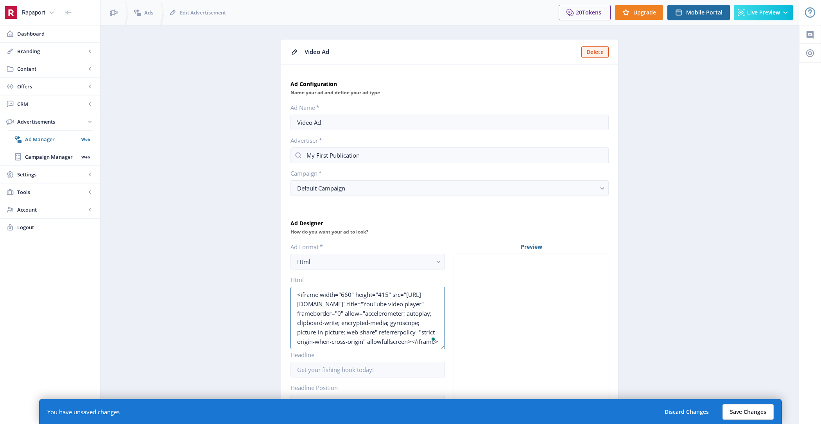
type textarea "<iframe width="660" height="415" src="https://www.youtube.com/embed/RH8Q0e-K7A8…"
click at [737, 410] on button "Save Changes" at bounding box center [747, 412] width 51 height 16
click at [745, 417] on button "Save Changes" at bounding box center [747, 412] width 51 height 16
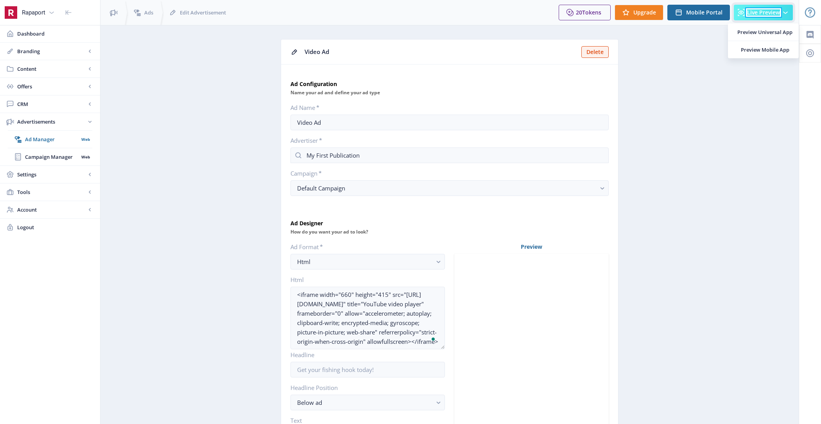
click at [756, 9] on span "Live Preview" at bounding box center [763, 12] width 33 height 6
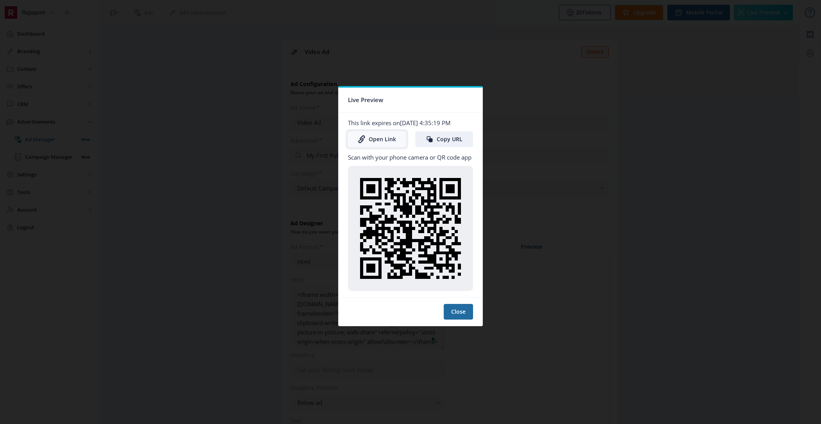
click at [373, 139] on link "Open Link" at bounding box center [377, 139] width 58 height 16
click at [466, 310] on button "Close" at bounding box center [458, 312] width 29 height 16
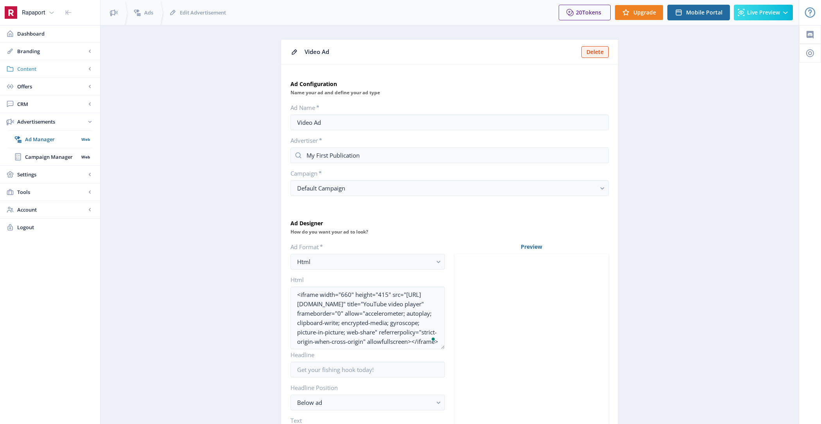
click at [44, 69] on span "Content" at bounding box center [51, 69] width 69 height 8
click at [52, 99] on link "Collections" at bounding box center [50, 103] width 84 height 17
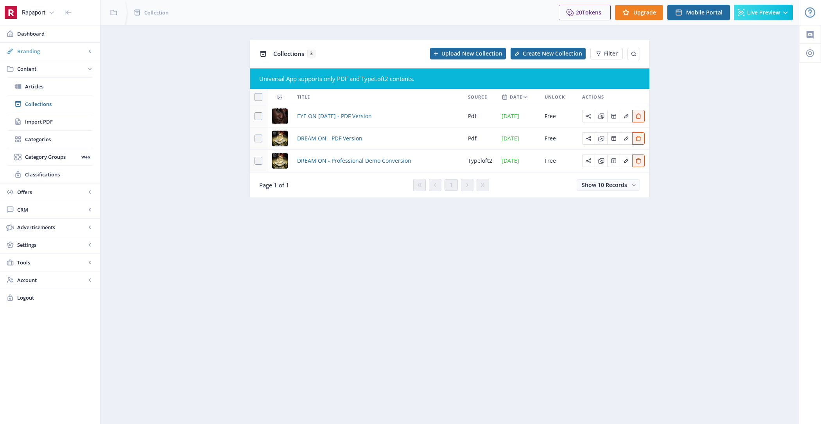
click at [53, 53] on span "Branding" at bounding box center [51, 51] width 69 height 8
click at [60, 83] on span "Appearance" at bounding box center [58, 86] width 67 height 8
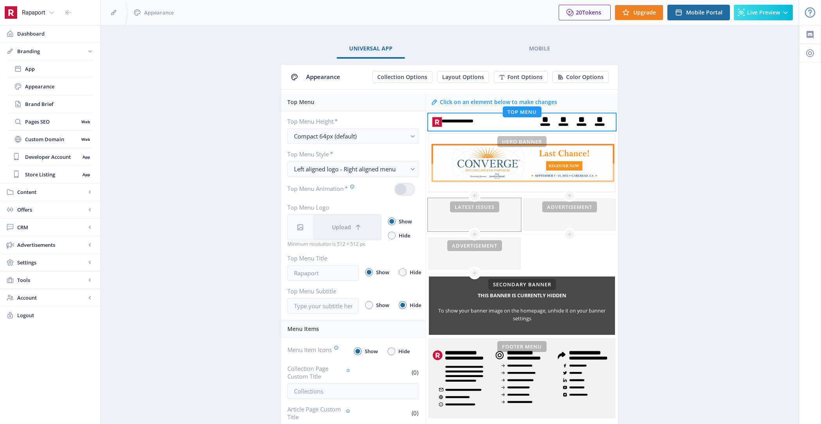
click at [451, 213] on div at bounding box center [474, 214] width 91 height 31
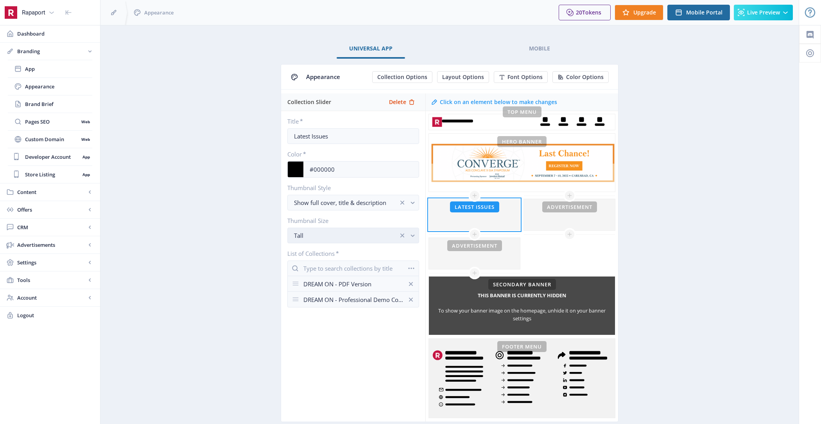
click at [348, 232] on div "Tall" at bounding box center [346, 235] width 104 height 9
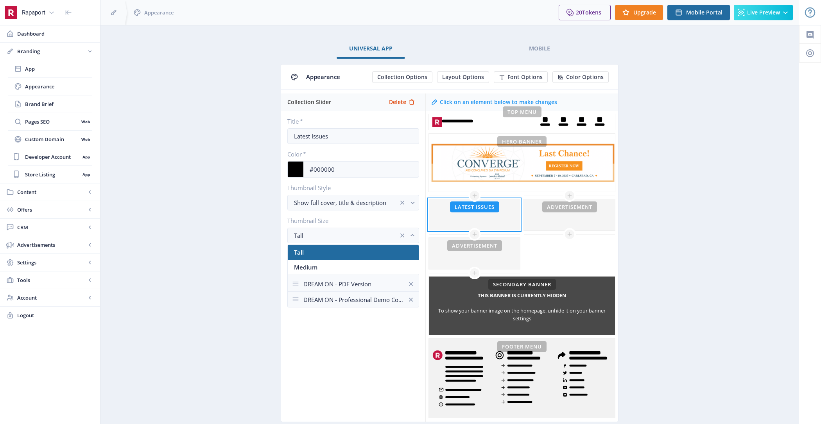
click at [245, 264] on app-branding-designer "Universal App Mobile Appearance Collection Options Layout Options Font Options …" at bounding box center [449, 239] width 671 height 401
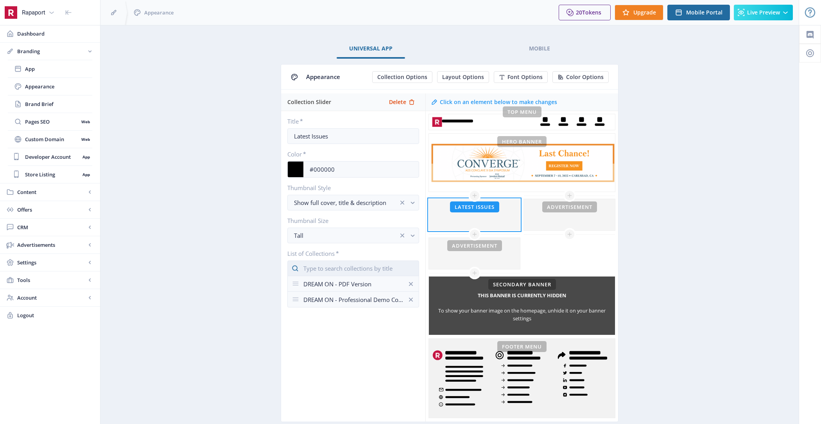
click at [334, 261] on input "text" at bounding box center [353, 268] width 132 height 16
click at [337, 281] on nb-option "EYE ON TOMORROW - PDF Version" at bounding box center [353, 285] width 131 height 15
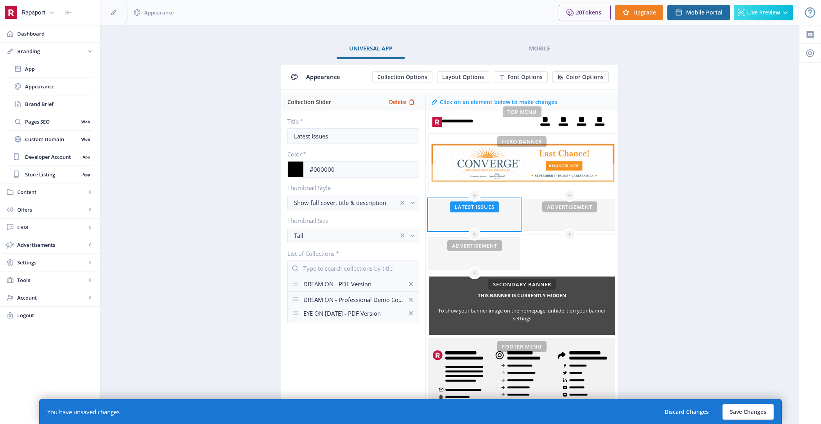
drag, startPoint x: 293, startPoint y: 280, endPoint x: 291, endPoint y: 313, distance: 32.9
drag, startPoint x: 294, startPoint y: 300, endPoint x: 294, endPoint y: 287, distance: 12.9
click at [757, 413] on button "Save Changes" at bounding box center [747, 412] width 51 height 16
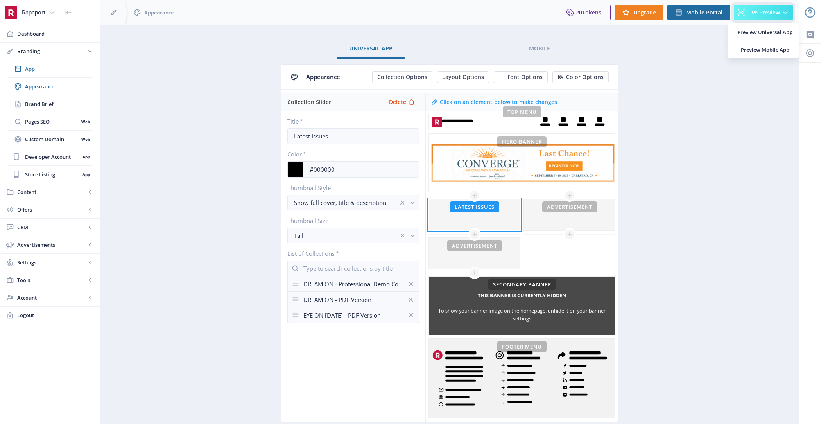
click at [776, 6] on button "Live Preview" at bounding box center [763, 13] width 59 height 16
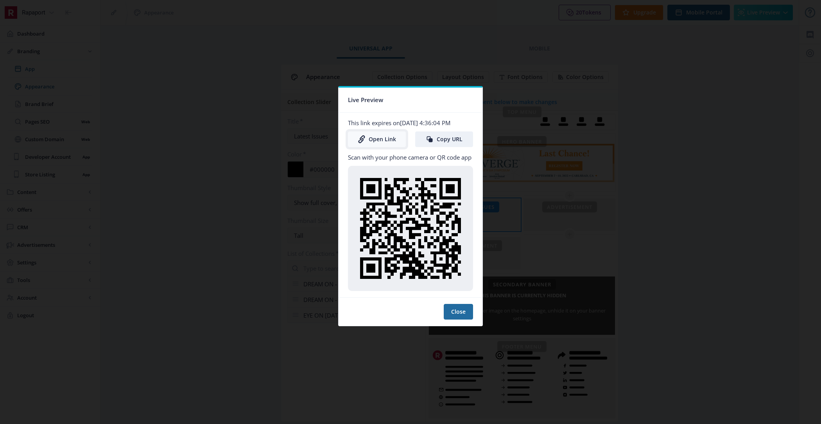
click at [368, 141] on link "Open Link" at bounding box center [377, 139] width 58 height 16
